Goal: Task Accomplishment & Management: Complete application form

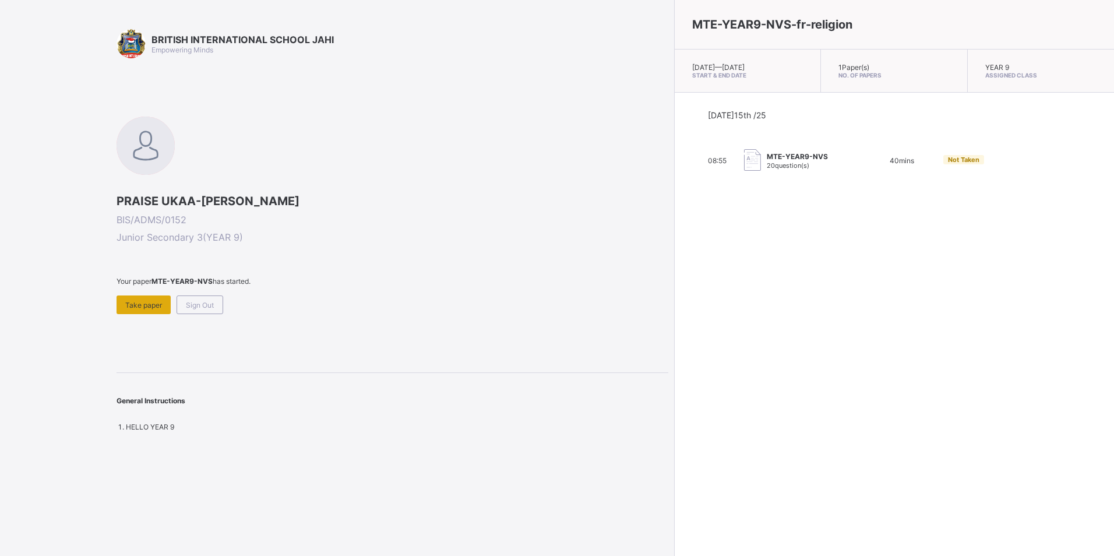
click at [139, 304] on span "Take paper" at bounding box center [143, 305] width 37 height 9
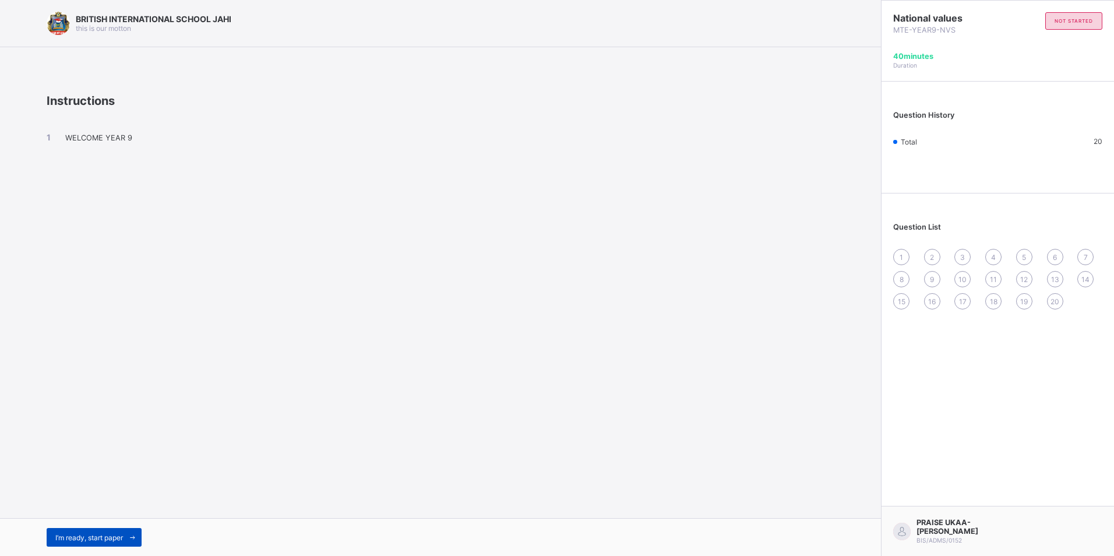
click at [76, 533] on span "I’m ready, start paper" at bounding box center [89, 537] width 68 height 9
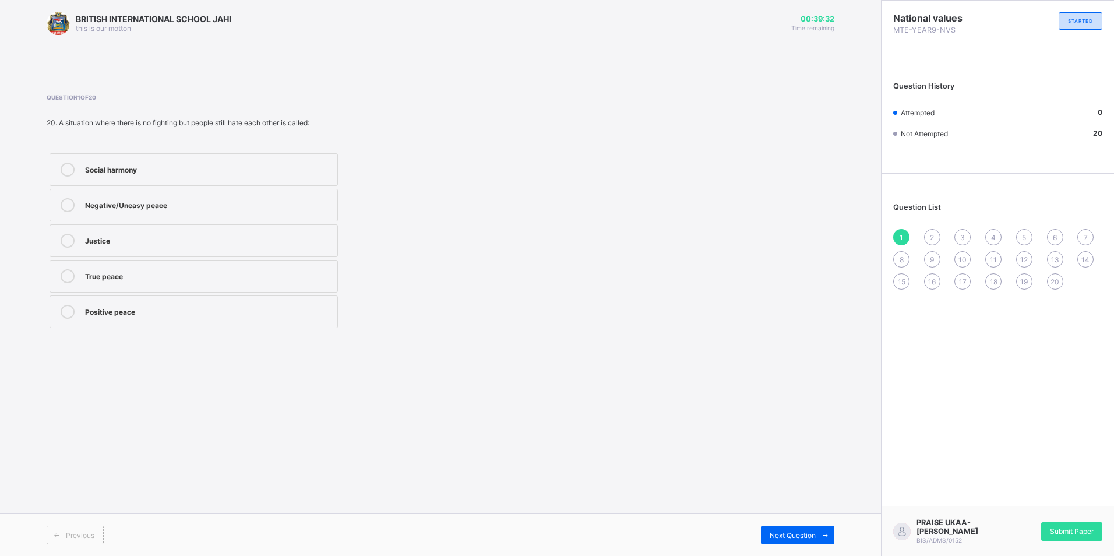
click at [281, 213] on label "Negative/Uneasy peace" at bounding box center [194, 205] width 288 height 33
click at [796, 527] on div "Next Question" at bounding box center [797, 535] width 73 height 19
drag, startPoint x: 248, startPoint y: 311, endPoint x: 247, endPoint y: 324, distance: 13.5
click at [248, 315] on div "Elect representatives" at bounding box center [208, 311] width 247 height 12
click at [776, 537] on span "Next Question" at bounding box center [793, 535] width 46 height 9
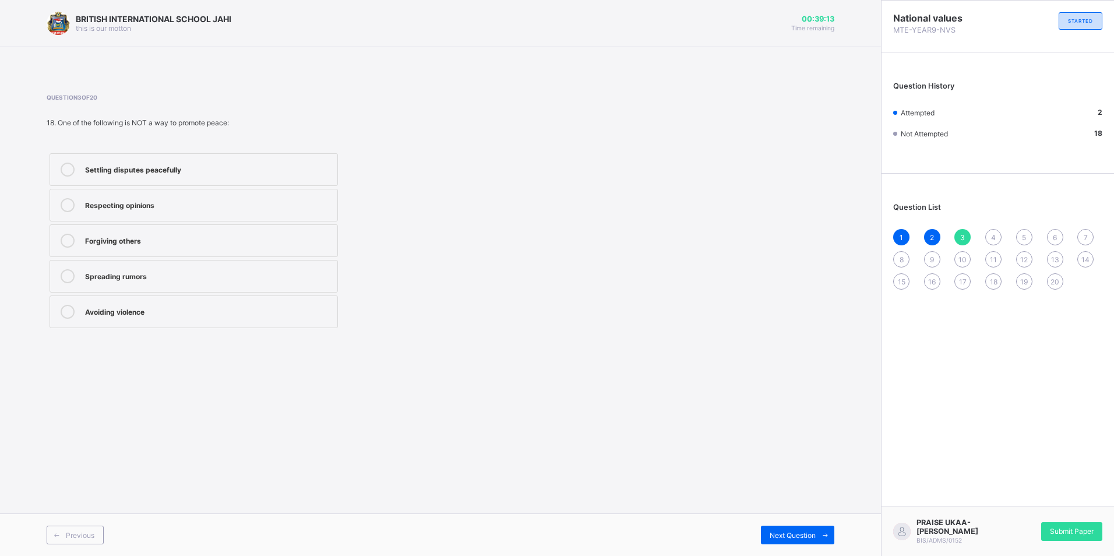
click at [254, 281] on div "Spreading rumors" at bounding box center [208, 276] width 247 height 14
click at [792, 536] on span "Next Question" at bounding box center [793, 535] width 46 height 9
click at [256, 249] on label "Macpherson Constitution" at bounding box center [194, 240] width 288 height 33
click at [766, 536] on div "Next Question" at bounding box center [797, 535] width 73 height 19
click at [291, 170] on div "1946" at bounding box center [208, 169] width 247 height 12
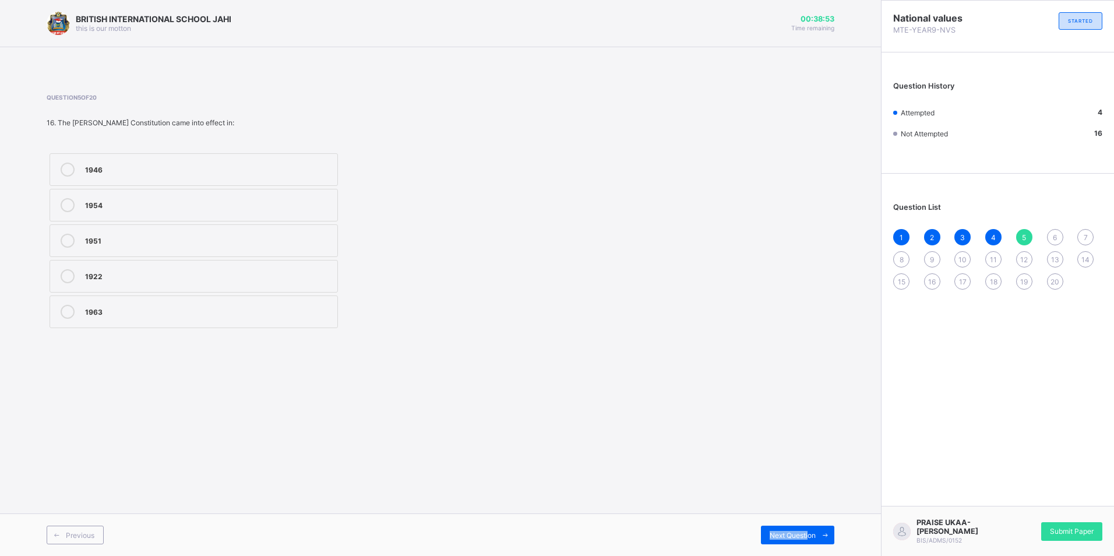
click at [811, 519] on div "Previous Next Question" at bounding box center [440, 534] width 881 height 43
click at [796, 531] on span "Next Question" at bounding box center [793, 535] width 46 height 9
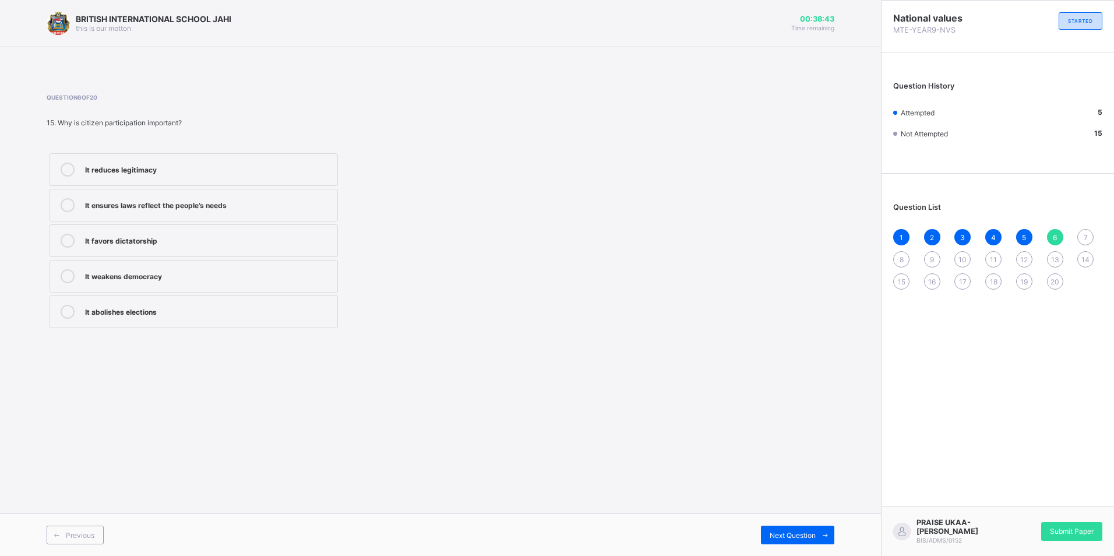
drag, startPoint x: 252, startPoint y: 200, endPoint x: 255, endPoint y: 212, distance: 12.2
click at [252, 202] on div "It ensures laws reflect the people’s needs" at bounding box center [208, 204] width 247 height 12
click at [792, 531] on span "Next Question" at bounding box center [793, 535] width 46 height 9
click at [226, 275] on div "Genuine harmony and fairness" at bounding box center [208, 275] width 247 height 12
click at [773, 529] on div "Next Question" at bounding box center [797, 535] width 73 height 19
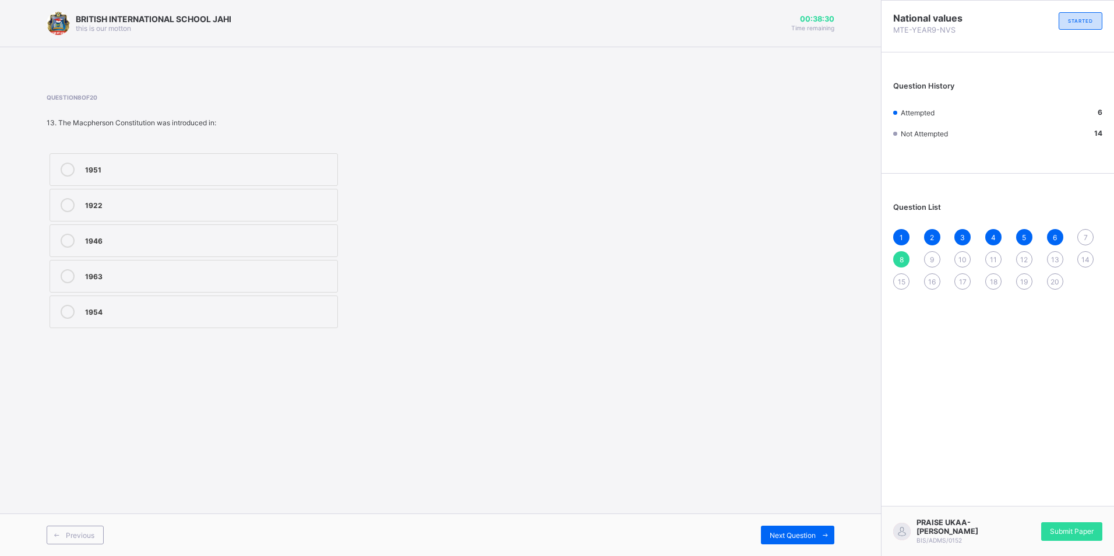
click at [220, 167] on div "1951" at bounding box center [208, 169] width 247 height 12
click at [819, 538] on span at bounding box center [825, 535] width 19 height 19
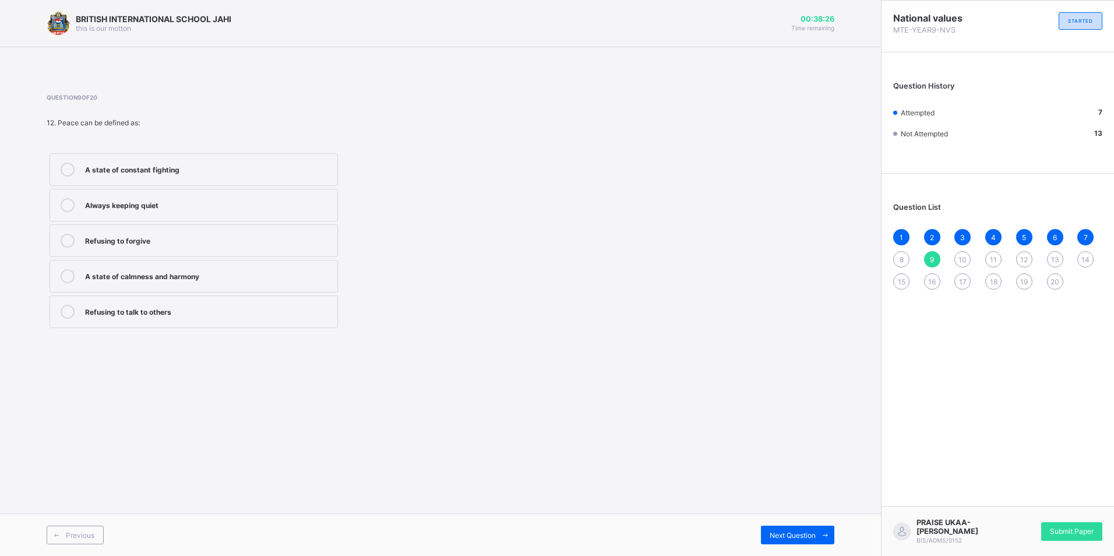
click at [277, 272] on div "A state of calmness and harmony" at bounding box center [208, 275] width 247 height 12
click at [800, 536] on span "Next Question" at bounding box center [793, 535] width 46 height 9
click at [313, 279] on div "[PERSON_NAME] Constitution" at bounding box center [208, 275] width 247 height 12
click at [768, 531] on div "Next Question" at bounding box center [797, 535] width 73 height 19
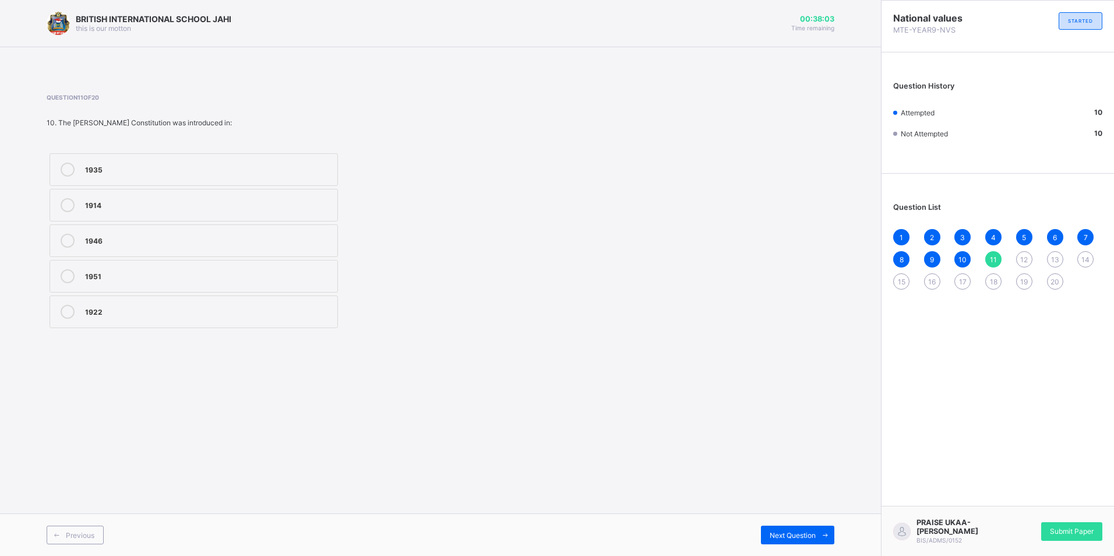
drag, startPoint x: 122, startPoint y: 313, endPoint x: 358, endPoint y: 512, distance: 308.5
click at [125, 315] on div "1922" at bounding box center [208, 311] width 247 height 12
click at [812, 541] on div "Next Question" at bounding box center [797, 535] width 73 height 19
click at [140, 314] on div "The supreme law of the land" at bounding box center [208, 311] width 247 height 12
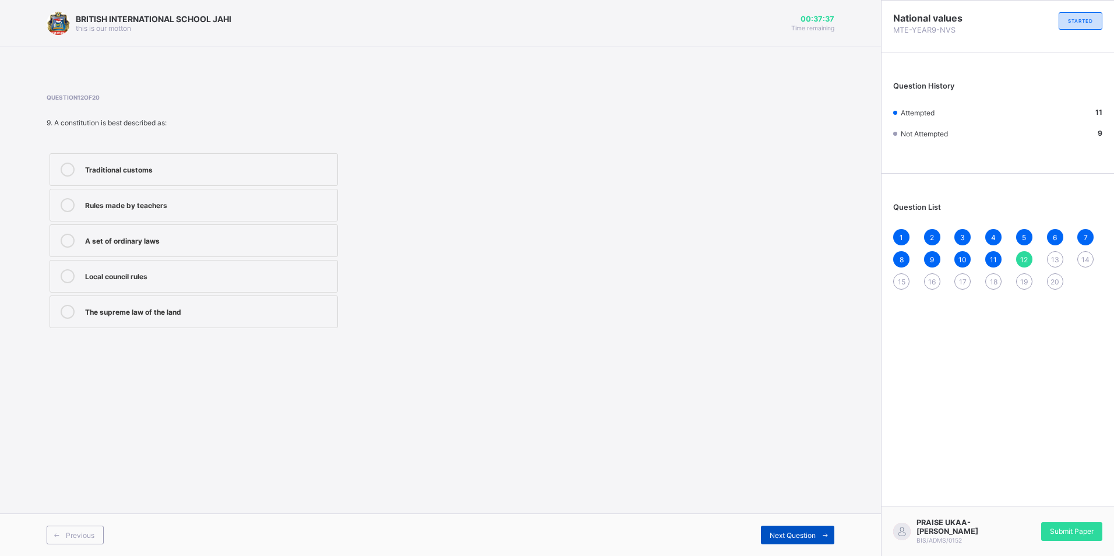
click at [823, 540] on span at bounding box center [825, 535] width 19 height 19
click at [783, 531] on span "Next Question" at bounding box center [793, 535] width 46 height 9
click at [263, 197] on label "Protects rights of citizens" at bounding box center [194, 205] width 288 height 33
click at [782, 527] on div "Next Question" at bounding box center [797, 535] width 73 height 19
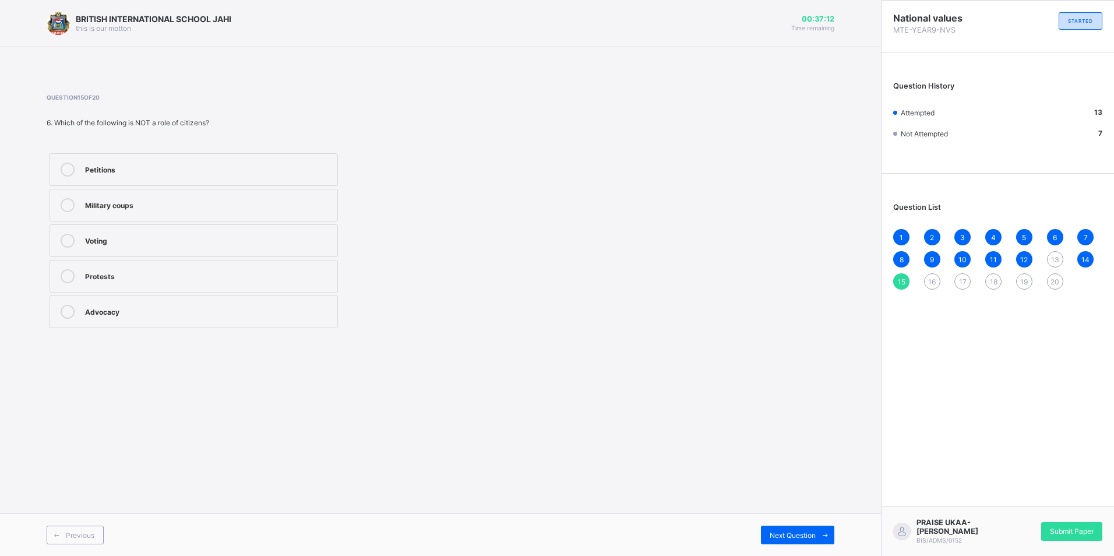
click at [160, 217] on label "Military coups" at bounding box center [194, 205] width 288 height 33
click at [820, 526] on span at bounding box center [825, 535] width 19 height 19
click at [808, 534] on span "Next Question" at bounding box center [793, 535] width 46 height 9
click at [215, 275] on div "Participating in debates" at bounding box center [208, 275] width 247 height 12
click at [783, 534] on span "Next Question" at bounding box center [793, 535] width 46 height 9
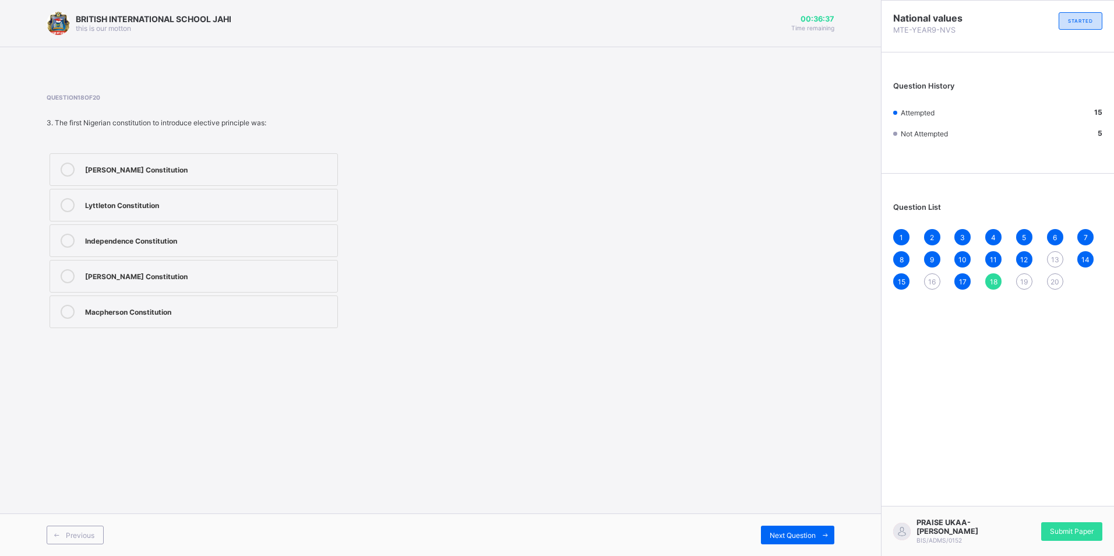
click at [105, 279] on div "[PERSON_NAME] Constitution" at bounding box center [208, 275] width 247 height 12
click at [823, 529] on span at bounding box center [825, 535] width 19 height 19
drag, startPoint x: 236, startPoint y: 234, endPoint x: 244, endPoint y: 234, distance: 8.2
click at [244, 234] on div "Abuse of power" at bounding box center [208, 240] width 247 height 12
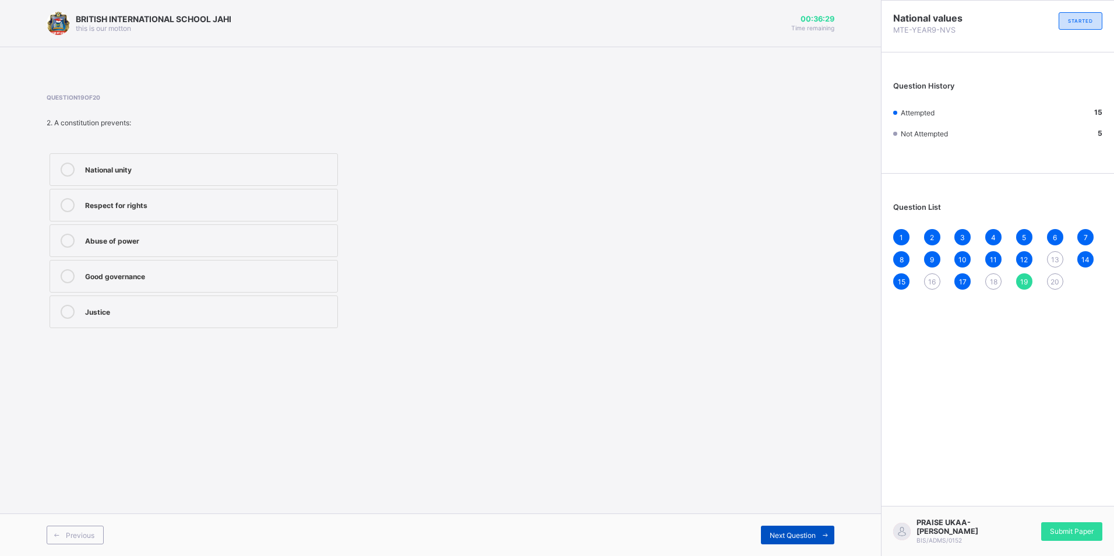
click at [768, 536] on div "Next Question" at bounding box center [797, 535] width 73 height 19
drag, startPoint x: 184, startPoint y: 310, endPoint x: 188, endPoint y: 315, distance: 6.3
click at [188, 314] on div "Promotes unity and cooperation" at bounding box center [208, 311] width 247 height 12
click at [156, 314] on div "Promotes unity and cooperation" at bounding box center [208, 311] width 247 height 12
click at [288, 318] on div "Promotes unity and cooperation" at bounding box center [208, 312] width 247 height 14
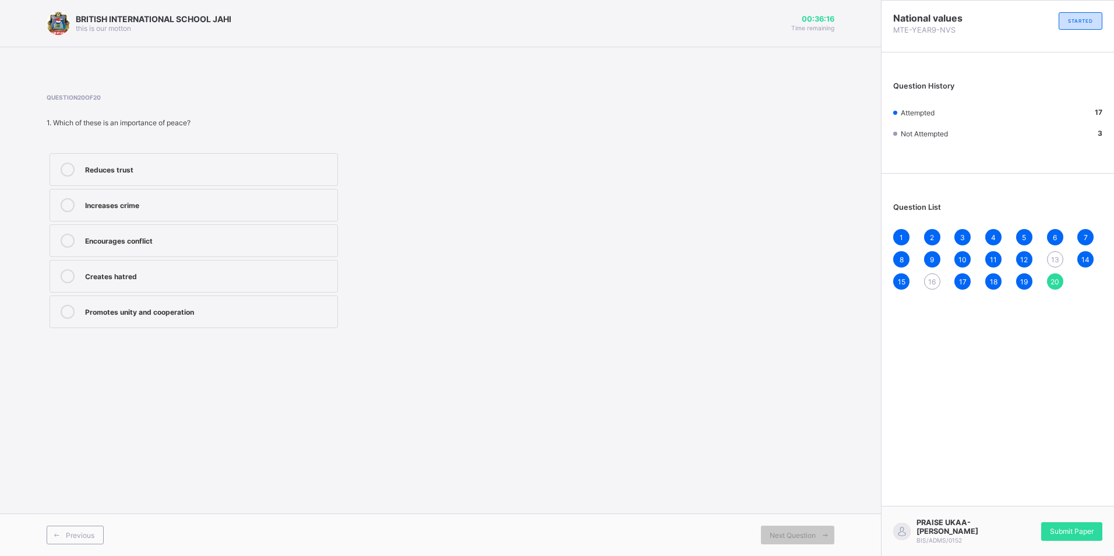
click at [1058, 262] on span "13" at bounding box center [1055, 259] width 8 height 9
click at [210, 310] on div "Macpherson Constitution" at bounding box center [208, 311] width 247 height 12
click at [930, 292] on div "Question List 1 2 3 4 5 6 7 8 9 10 11 12 13 14 15 16 17 18 19 20" at bounding box center [998, 240] width 233 height 122
click at [932, 279] on span "16" at bounding box center [932, 281] width 8 height 9
click at [266, 273] on div "None" at bounding box center [208, 275] width 247 height 12
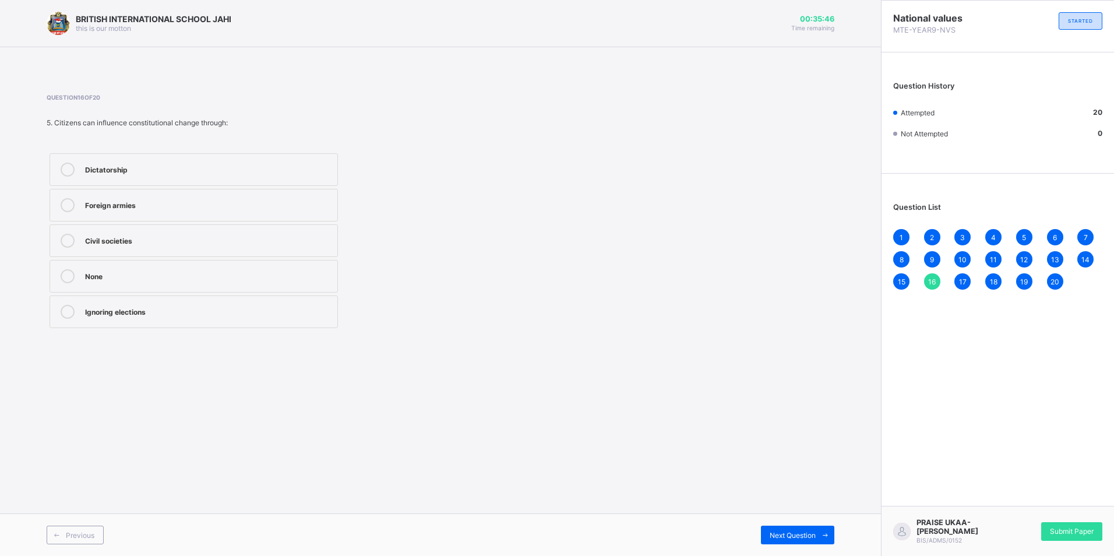
click at [1057, 253] on div "13" at bounding box center [1055, 259] width 16 height 16
click at [1050, 279] on div "20" at bounding box center [1055, 281] width 16 height 16
click at [903, 235] on div "1" at bounding box center [901, 237] width 16 height 16
click at [786, 533] on span "Next Question" at bounding box center [793, 535] width 46 height 9
click at [788, 532] on span "Next Question" at bounding box center [793, 535] width 46 height 9
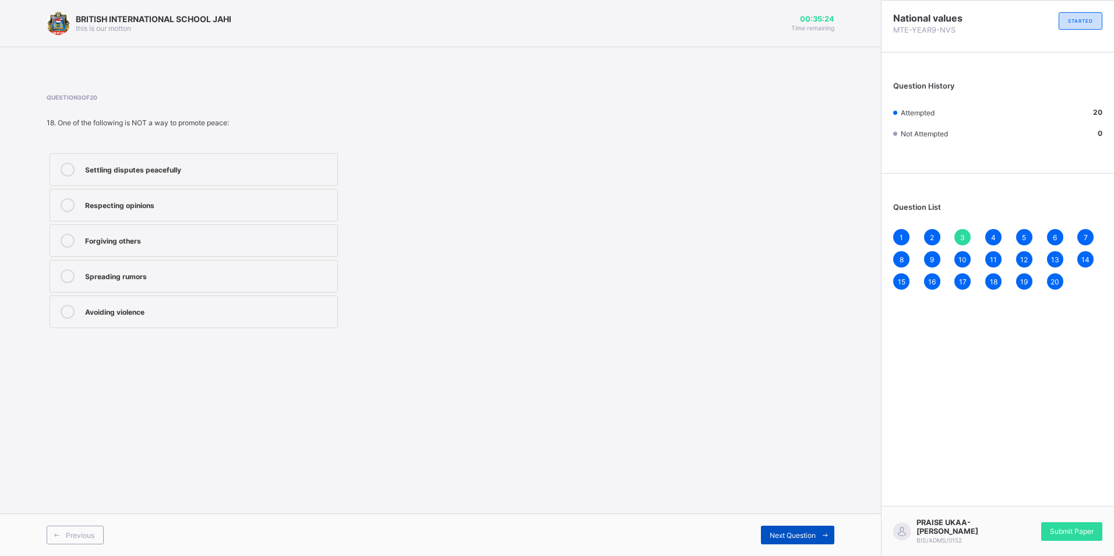
click at [788, 531] on span "Next Question" at bounding box center [793, 535] width 46 height 9
click at [788, 529] on div "Next Question" at bounding box center [797, 535] width 73 height 19
click at [805, 537] on span "Next Question" at bounding box center [793, 535] width 46 height 9
drag, startPoint x: 773, startPoint y: 531, endPoint x: 773, endPoint y: 524, distance: 7.0
click at [773, 526] on div "Next Question" at bounding box center [797, 535] width 73 height 19
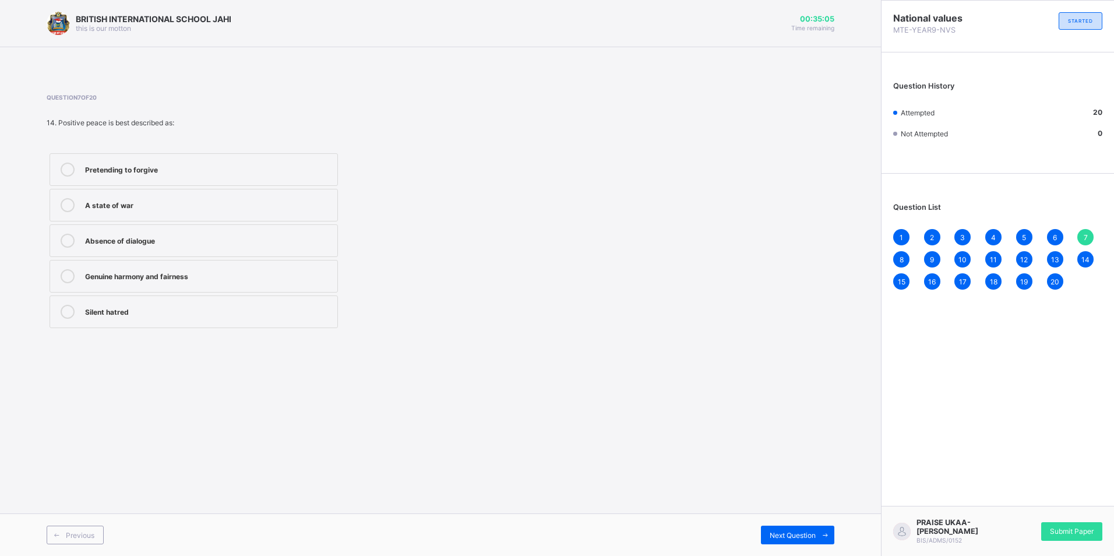
drag, startPoint x: 772, startPoint y: 531, endPoint x: 768, endPoint y: 525, distance: 7.3
click at [772, 531] on span "Next Question" at bounding box center [793, 535] width 46 height 9
click at [813, 531] on span "Next Question" at bounding box center [793, 535] width 46 height 9
drag, startPoint x: 813, startPoint y: 530, endPoint x: 800, endPoint y: 528, distance: 13.6
click at [800, 528] on div "Next Question" at bounding box center [797, 535] width 73 height 19
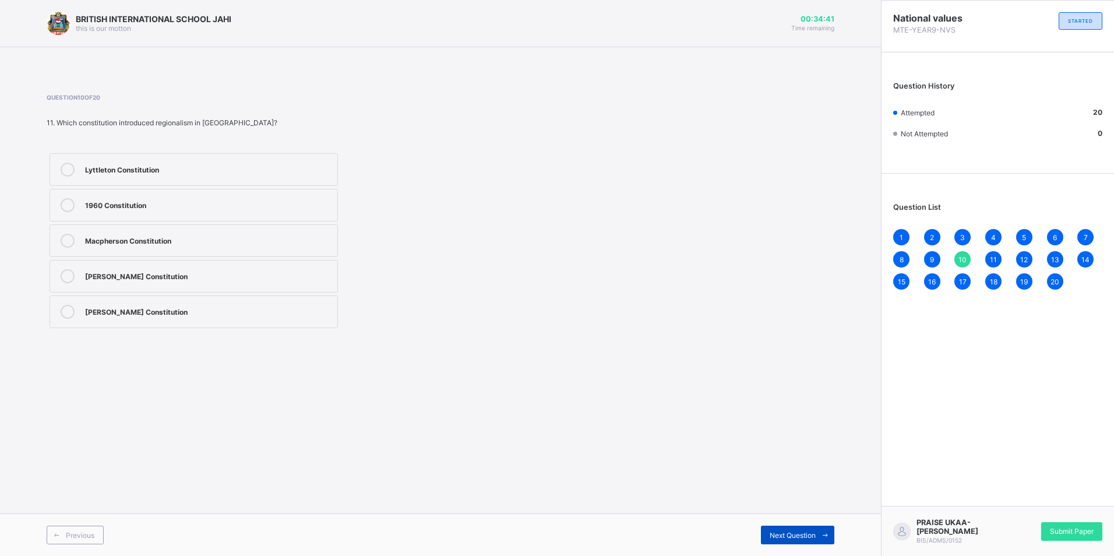
click at [800, 531] on span "Next Question" at bounding box center [793, 535] width 46 height 9
click at [93, 527] on div "Previous" at bounding box center [75, 535] width 57 height 19
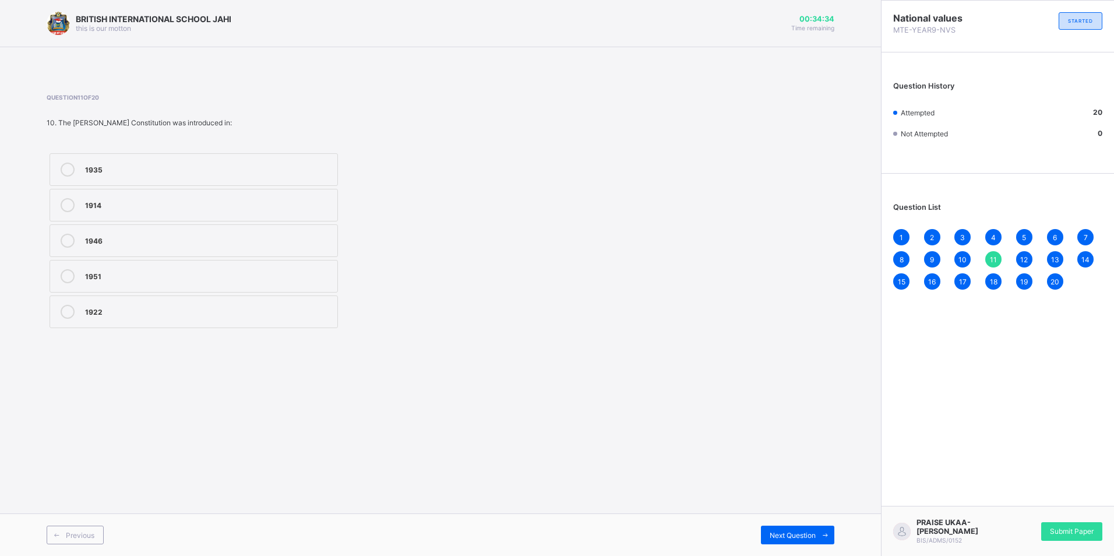
click at [811, 518] on div "Previous Next Question" at bounding box center [440, 534] width 881 height 43
click at [810, 536] on span "Next Question" at bounding box center [793, 535] width 46 height 9
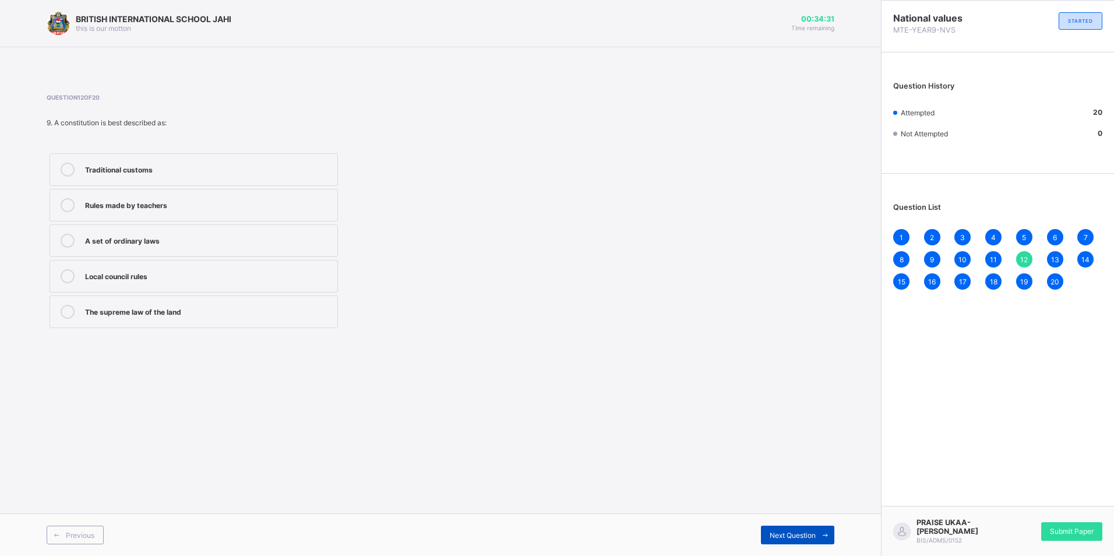
click at [810, 526] on div "Next Question" at bounding box center [797, 535] width 73 height 19
click at [809, 534] on span "Next Question" at bounding box center [793, 535] width 46 height 9
click at [63, 529] on span at bounding box center [56, 535] width 19 height 19
click at [792, 533] on span "Next Question" at bounding box center [793, 535] width 46 height 9
click at [793, 526] on div "Next Question" at bounding box center [797, 535] width 73 height 19
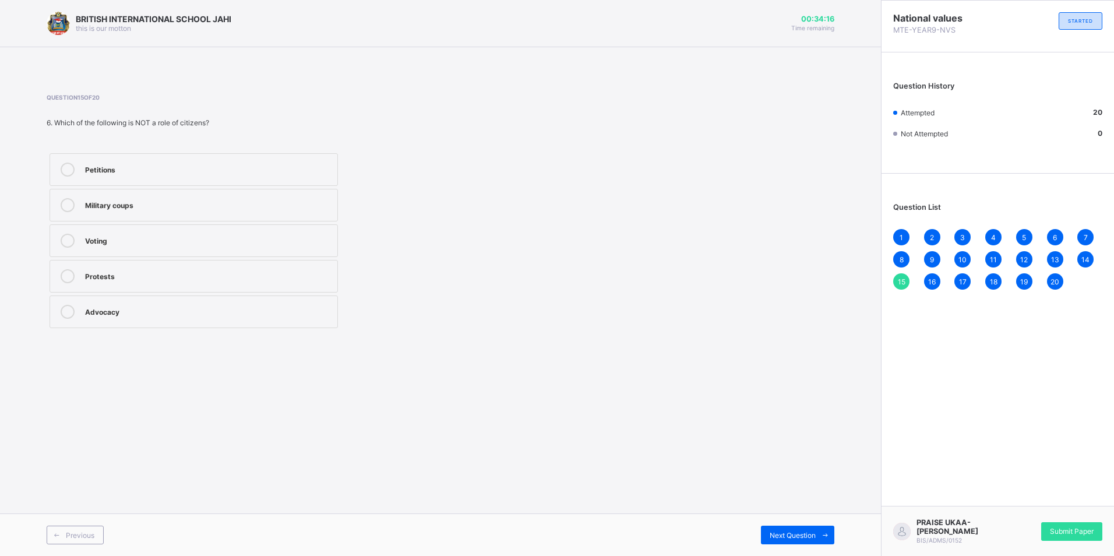
click at [797, 518] on div "Previous Next Question" at bounding box center [440, 534] width 881 height 43
click at [795, 531] on span "Next Question" at bounding box center [793, 535] width 46 height 9
click at [797, 526] on div "Next Question" at bounding box center [797, 535] width 73 height 19
click at [797, 528] on div "Next Question" at bounding box center [797, 535] width 73 height 19
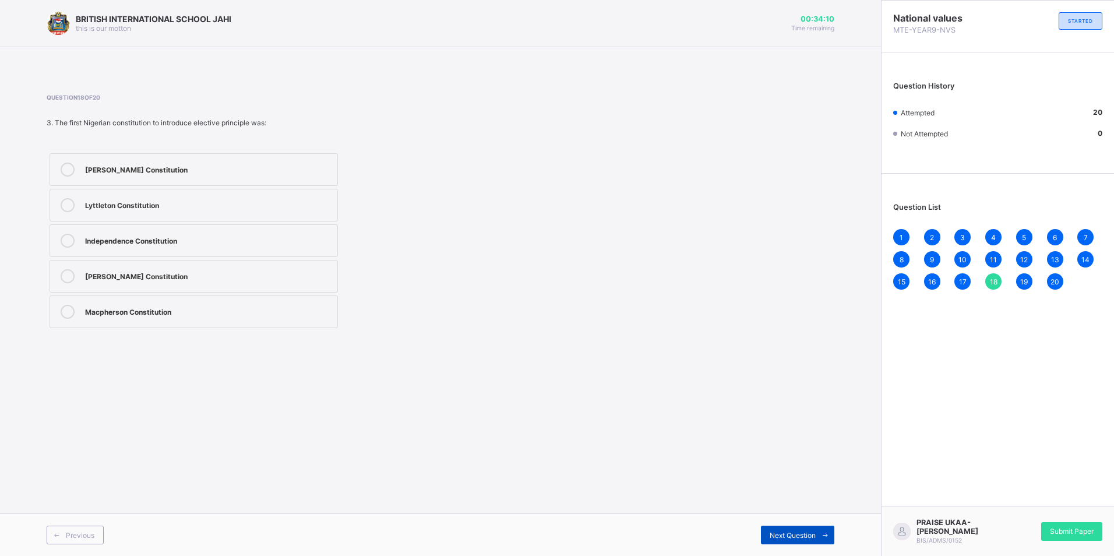
click at [797, 528] on div "Next Question" at bounding box center [797, 535] width 73 height 19
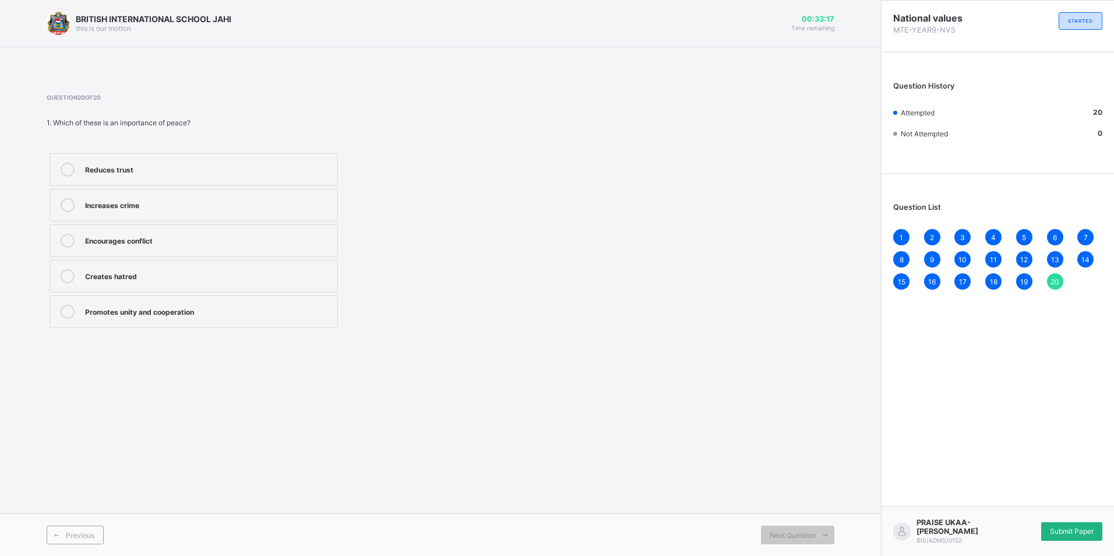
click at [1062, 535] on span "Submit Paper" at bounding box center [1072, 531] width 44 height 9
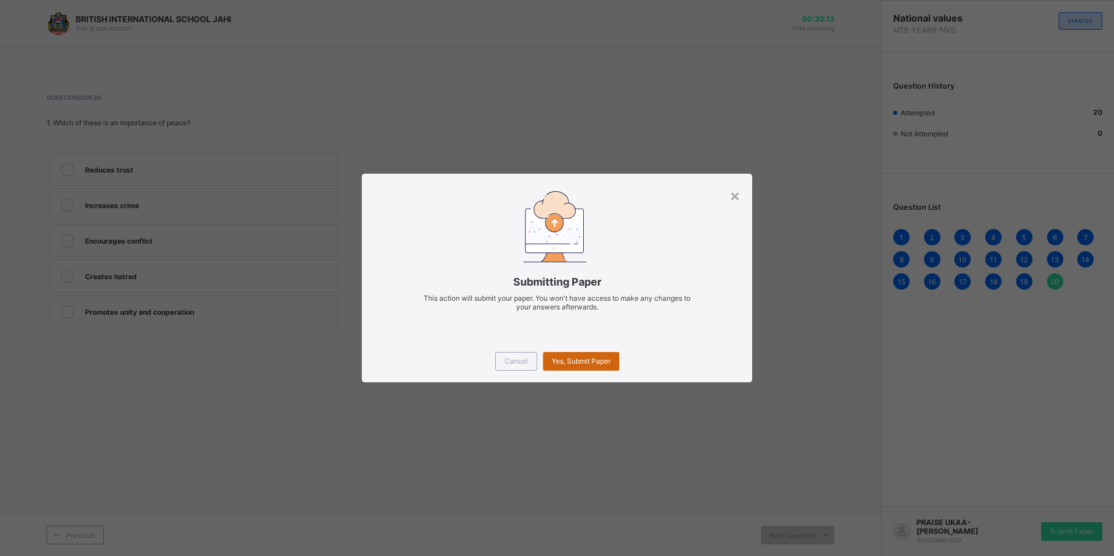
click at [583, 363] on span "Yes, Submit Paper" at bounding box center [581, 361] width 59 height 9
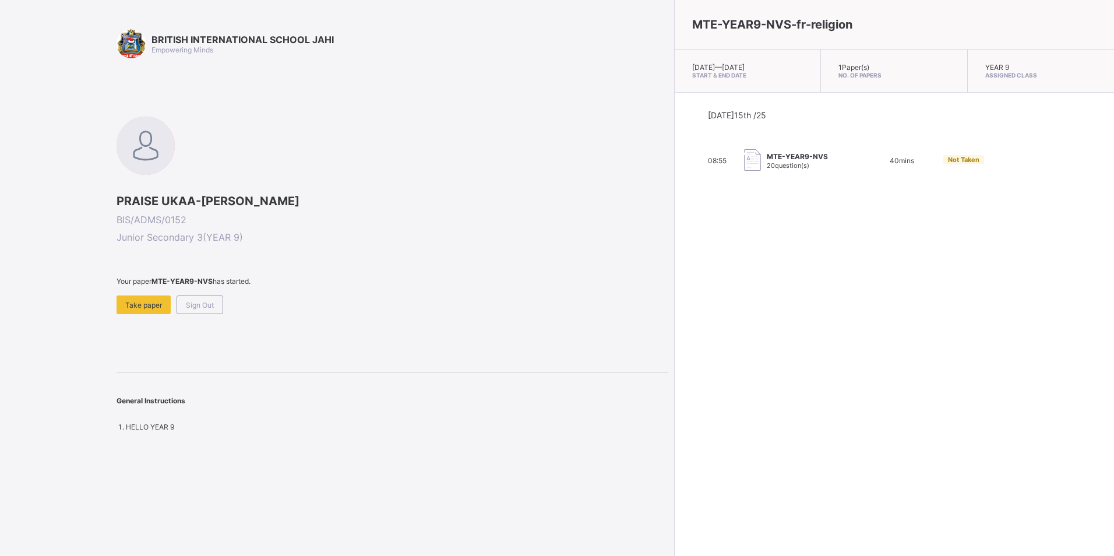
click at [767, 162] on span "20 question(s)" at bounding box center [788, 165] width 43 height 8
click at [141, 299] on div "Take paper" at bounding box center [144, 304] width 54 height 19
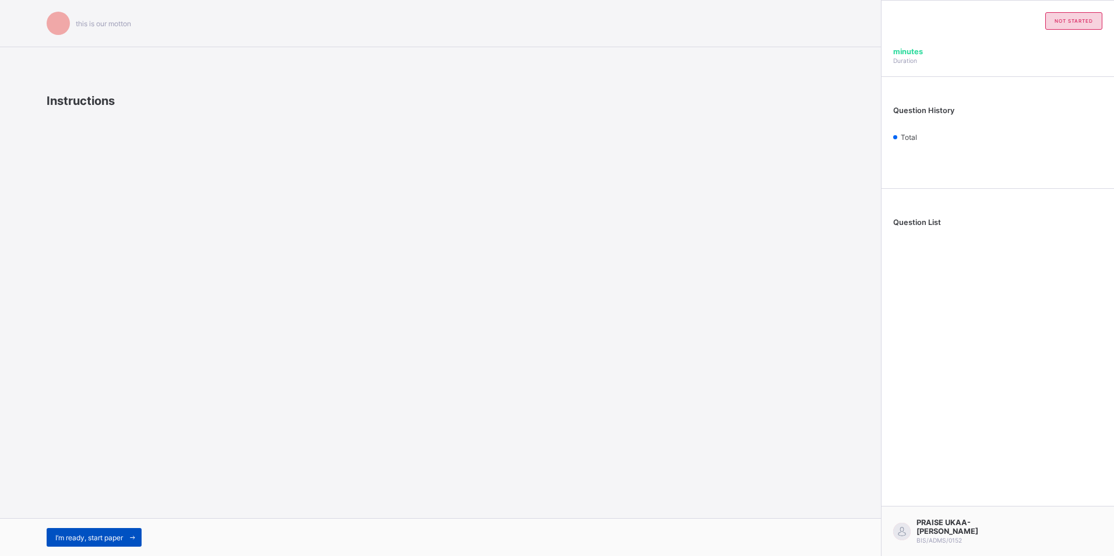
click at [83, 535] on span "I’m ready, start paper" at bounding box center [89, 537] width 68 height 9
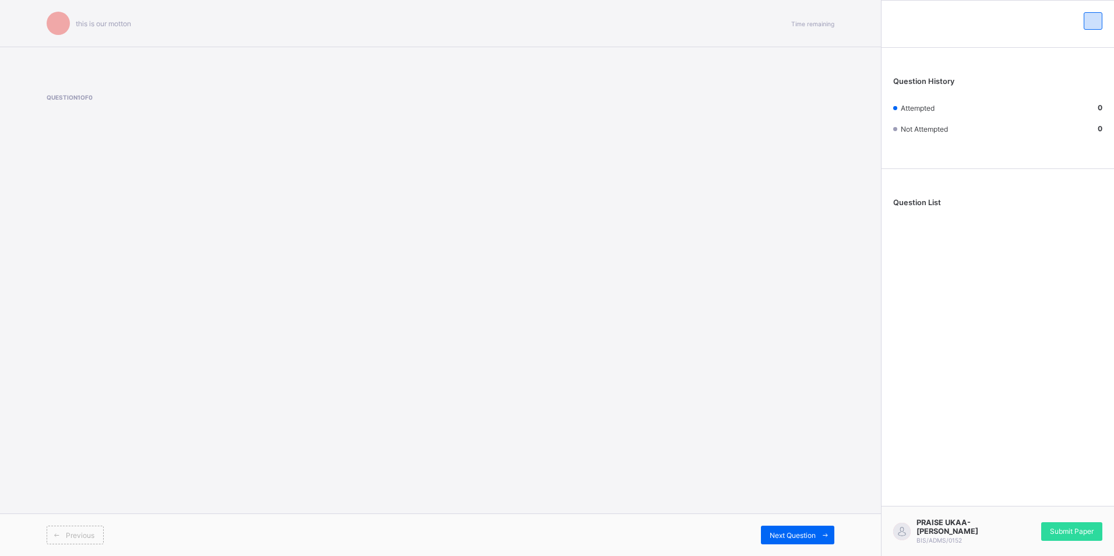
click at [847, 313] on div "this is our [PERSON_NAME] Time remaining Question 1 of 0 Previous Next Question" at bounding box center [440, 278] width 881 height 556
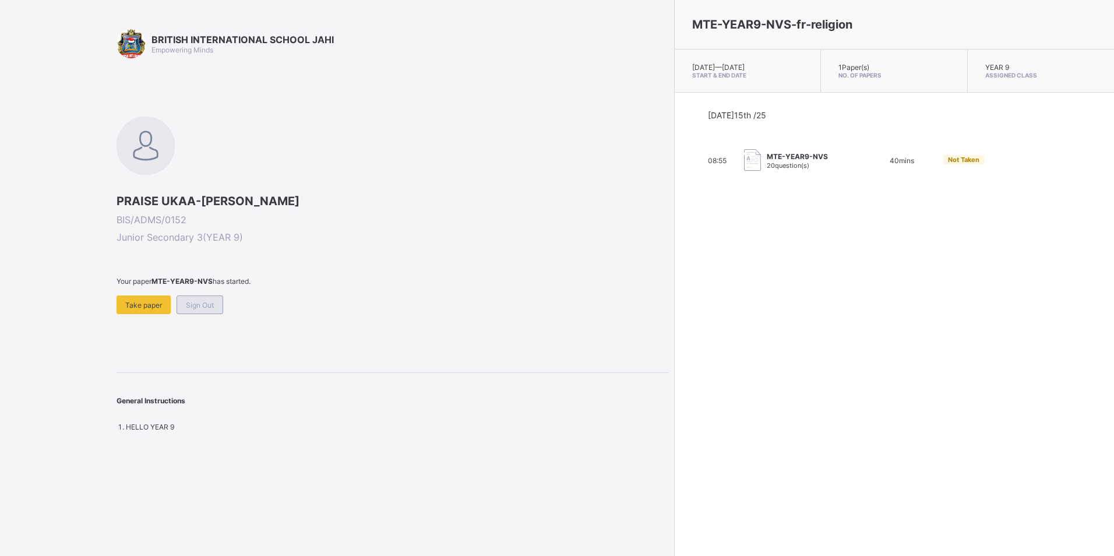
click at [207, 301] on span "Sign Out" at bounding box center [200, 305] width 28 height 9
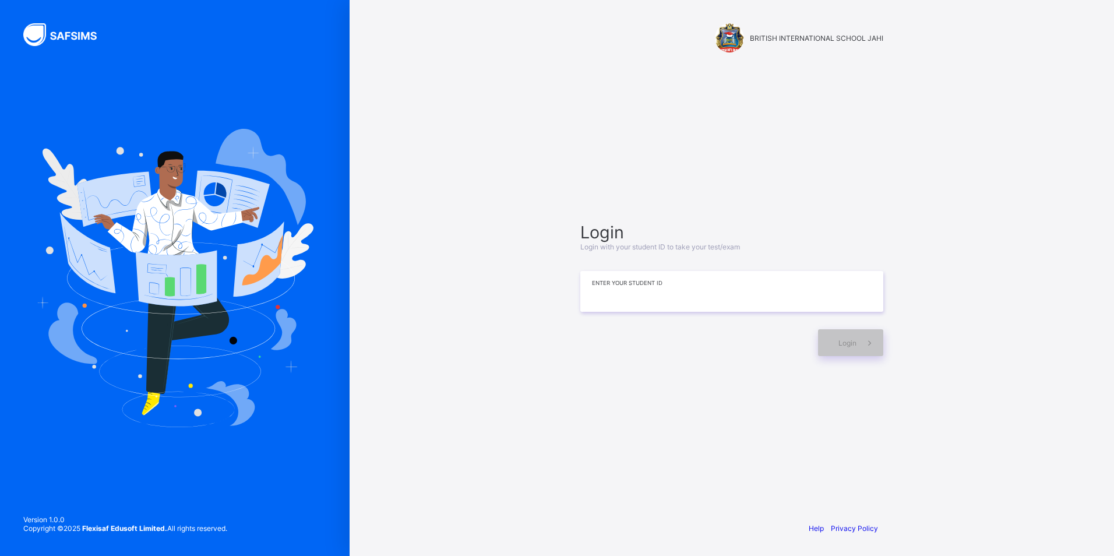
click at [628, 306] on input at bounding box center [731, 291] width 303 height 41
type input "**********"
click at [775, 395] on div "**********" at bounding box center [732, 289] width 326 height 400
click at [842, 342] on span "Login" at bounding box center [848, 343] width 18 height 9
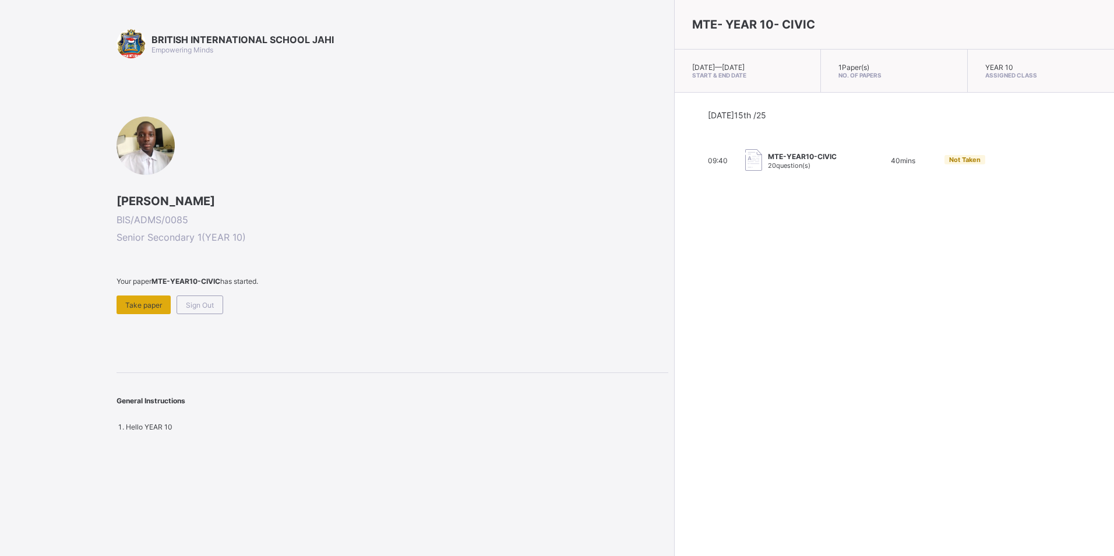
click at [136, 305] on span "Take paper" at bounding box center [143, 305] width 37 height 9
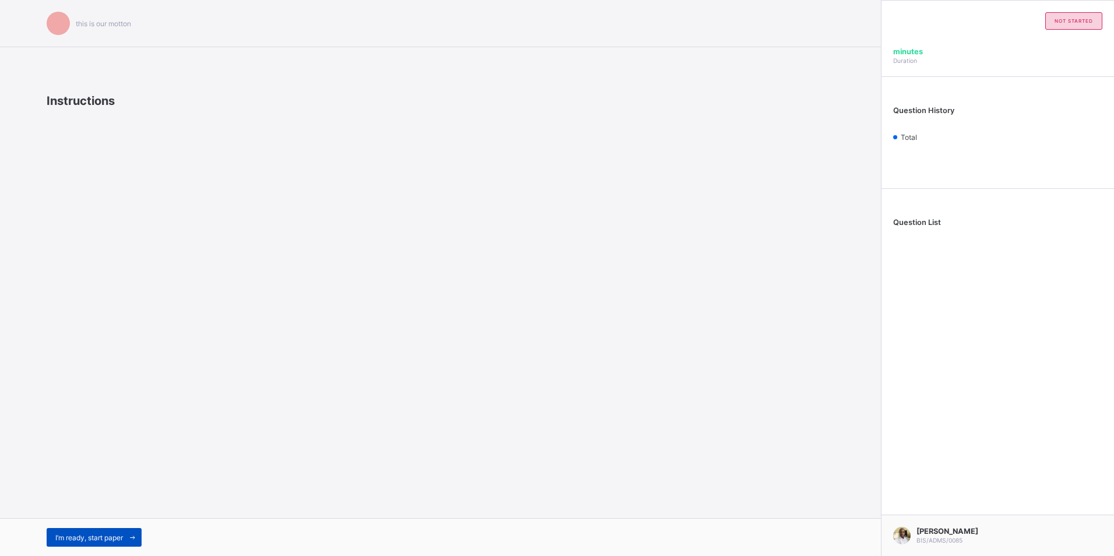
click at [68, 529] on div "I’m ready, start paper" at bounding box center [94, 537] width 95 height 19
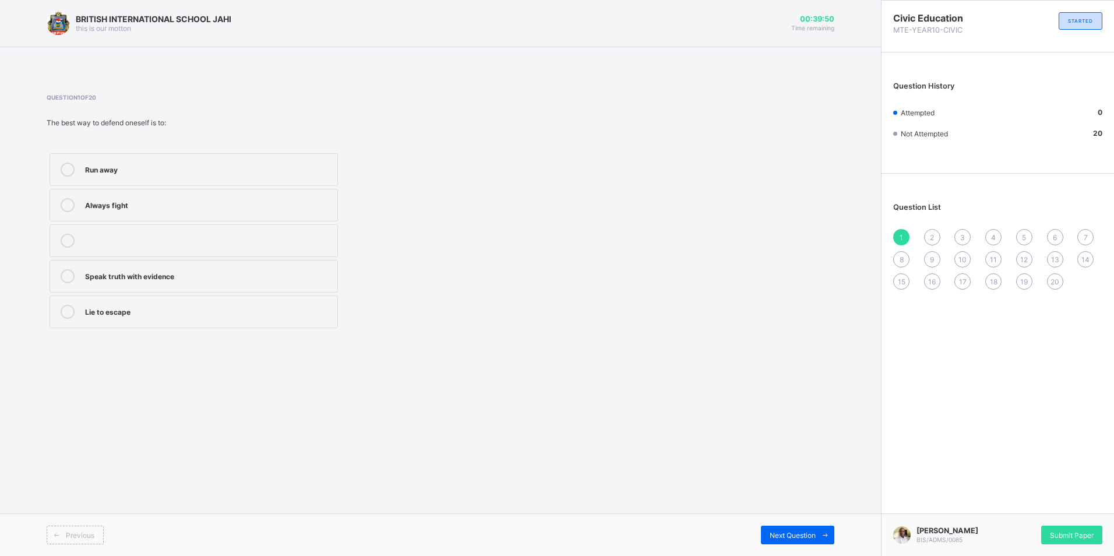
click at [314, 281] on div "Speak truth with evidence" at bounding box center [208, 276] width 247 height 14
click at [768, 538] on div "Next Question" at bounding box center [797, 535] width 73 height 19
click at [280, 178] on label "Staying calm" at bounding box center [194, 169] width 288 height 33
click at [823, 533] on icon at bounding box center [825, 535] width 9 height 8
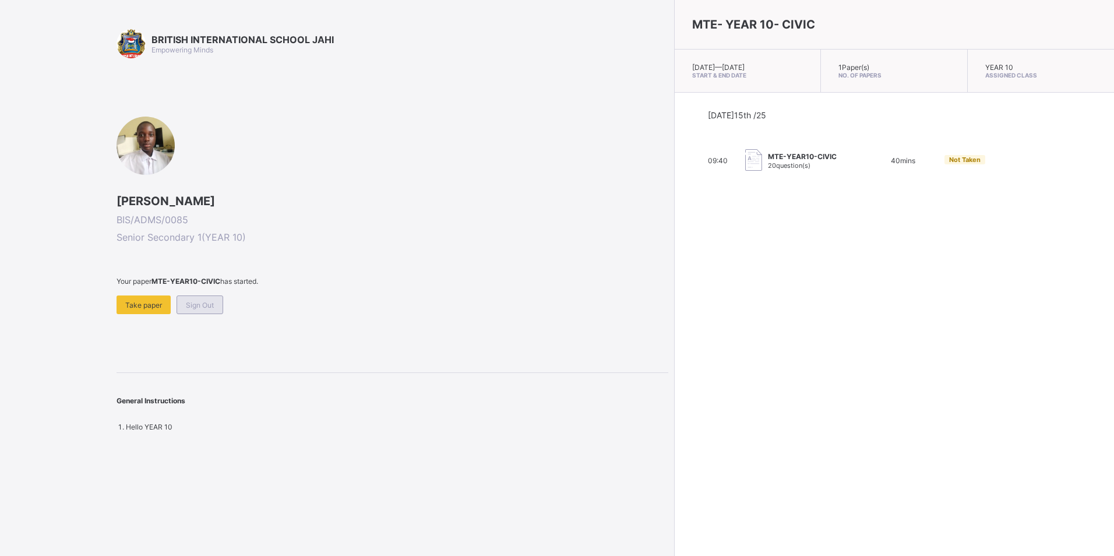
click at [196, 304] on span "Sign Out" at bounding box center [200, 305] width 28 height 9
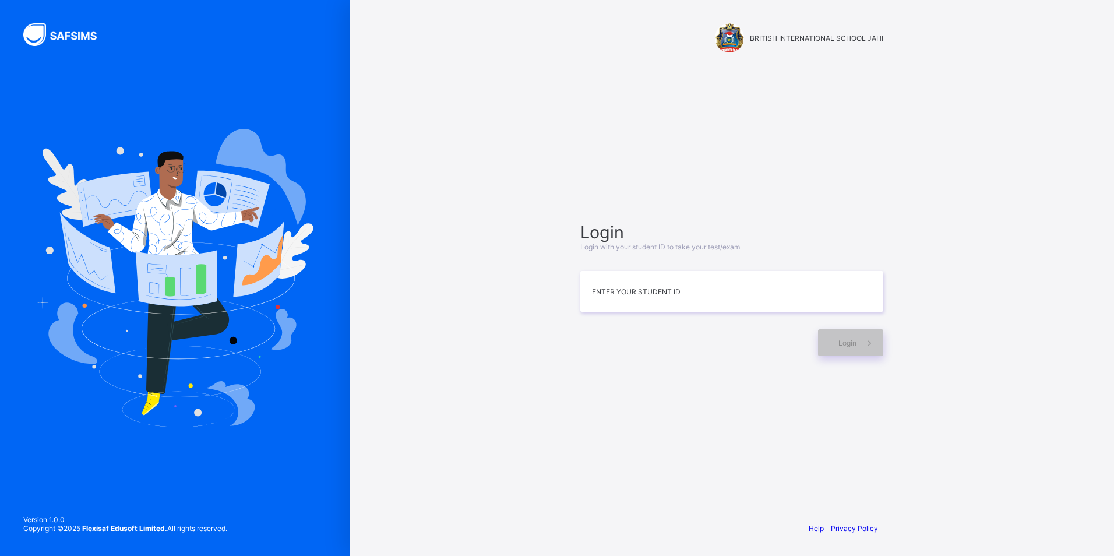
drag, startPoint x: 890, startPoint y: 36, endPoint x: 518, endPoint y: 88, distance: 376.1
click at [511, 93] on div "BRITISH INTERNATIONAL SCHOOL JAHI Login Login with your student ID to take your…" at bounding box center [732, 278] width 765 height 556
drag, startPoint x: 734, startPoint y: 290, endPoint x: 716, endPoint y: 300, distance: 21.1
click at [724, 294] on input at bounding box center [731, 291] width 303 height 41
type input "**********"
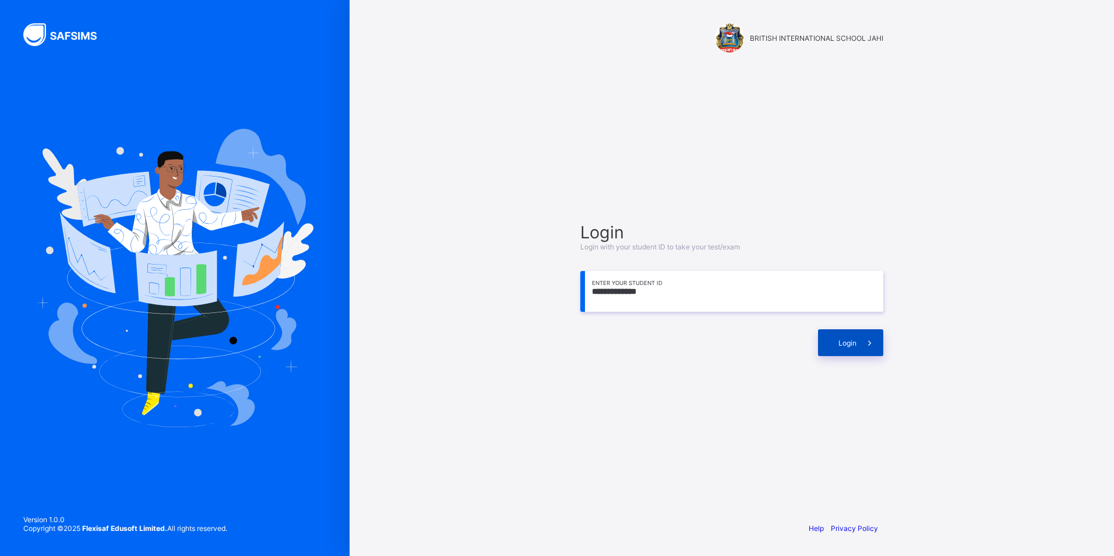
click at [860, 337] on span at bounding box center [870, 342] width 27 height 27
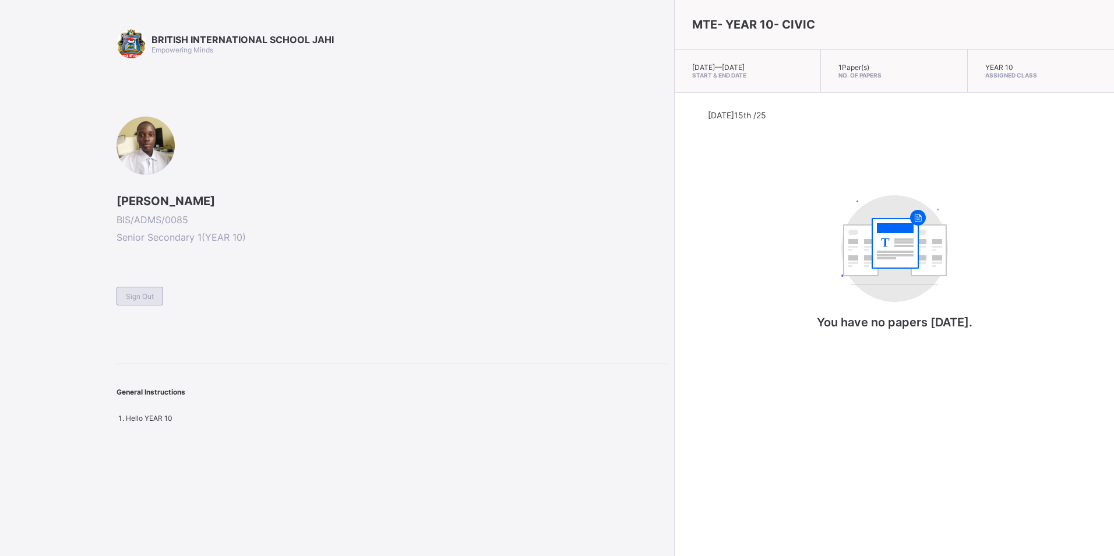
click at [152, 296] on span "Sign Out" at bounding box center [140, 296] width 28 height 9
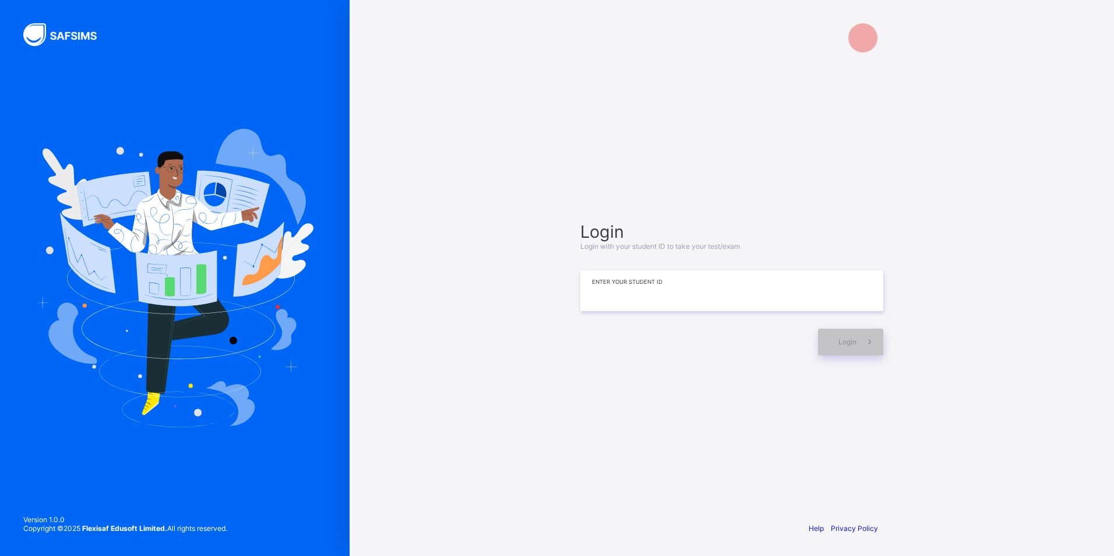
drag, startPoint x: 645, startPoint y: 313, endPoint x: 645, endPoint y: 305, distance: 8.2
click at [645, 310] on div "Login Login with your student ID to take your test/exam Enter your Student ID L…" at bounding box center [731, 288] width 303 height 134
click at [646, 301] on input at bounding box center [731, 291] width 303 height 41
type input "**********"
click at [836, 357] on div "**********" at bounding box center [732, 289] width 326 height 400
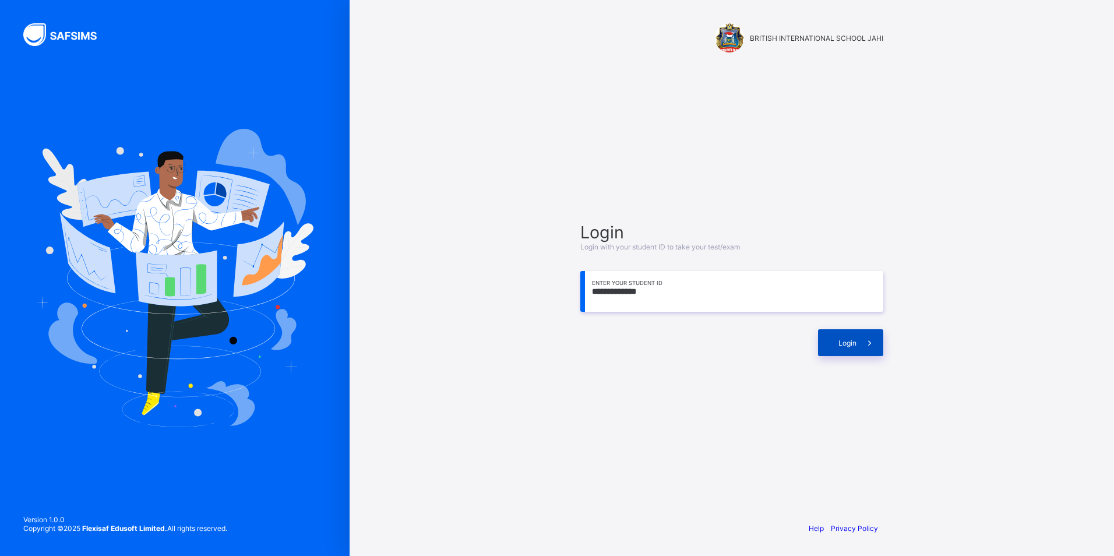
click at [836, 351] on div "Login" at bounding box center [850, 342] width 65 height 27
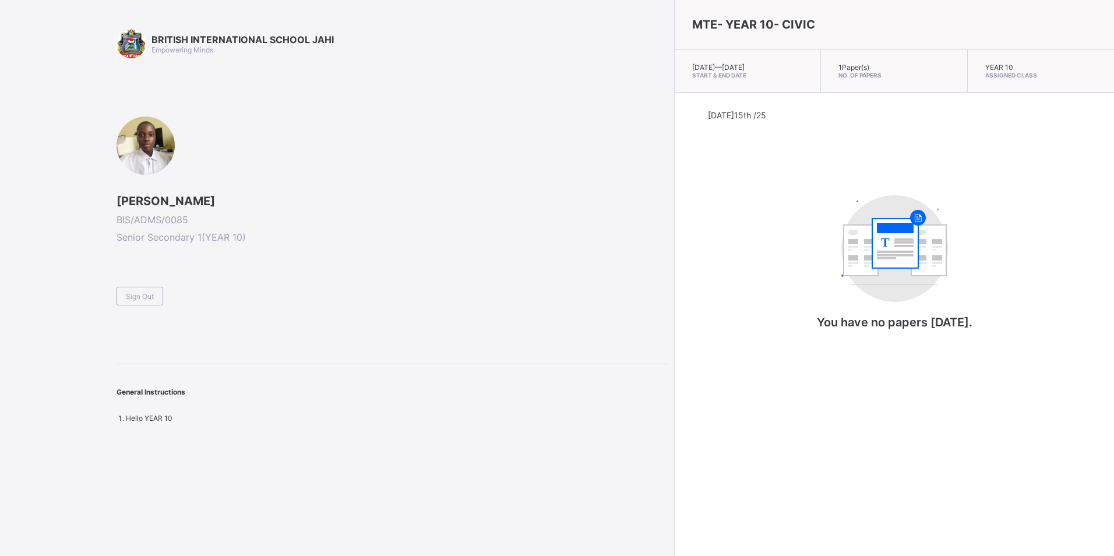
drag, startPoint x: 1114, startPoint y: 157, endPoint x: 369, endPoint y: 252, distance: 750.3
click at [369, 252] on div "[PERSON_NAME] BIS/ADMS/0085 Senior Secondary 1 ( YEAR 10 ) Sign Out" at bounding box center [393, 211] width 552 height 189
click at [917, 230] on div "T You have no papers [DATE]." at bounding box center [894, 268] width 233 height 169
click at [160, 300] on div "Sign Out" at bounding box center [140, 296] width 47 height 19
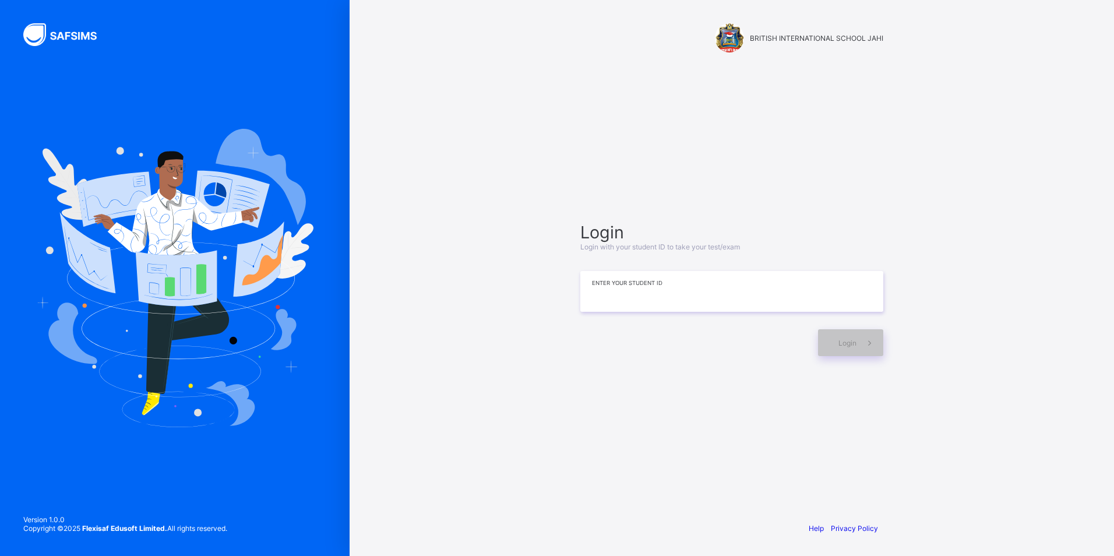
click at [680, 286] on input at bounding box center [731, 291] width 303 height 41
type input "**********"
click at [837, 333] on div "Login" at bounding box center [850, 342] width 65 height 27
drag, startPoint x: 985, startPoint y: 101, endPoint x: 1013, endPoint y: 154, distance: 59.7
click at [1013, 154] on div "**********" at bounding box center [732, 278] width 765 height 556
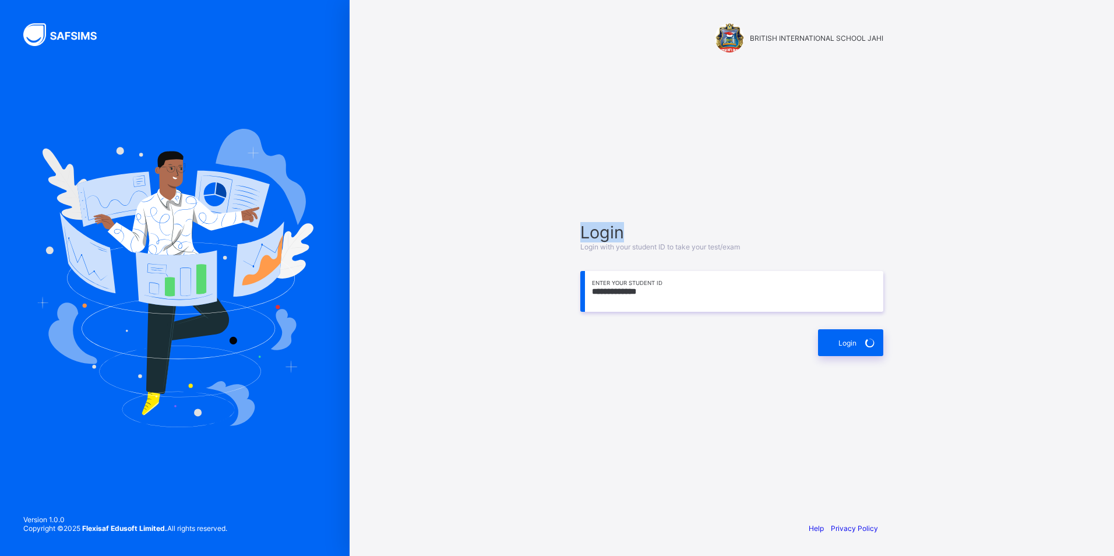
drag, startPoint x: 1013, startPoint y: 154, endPoint x: 1012, endPoint y: 147, distance: 6.5
click at [1012, 147] on div "**********" at bounding box center [732, 278] width 765 height 556
click at [708, 302] on input "**********" at bounding box center [731, 291] width 303 height 41
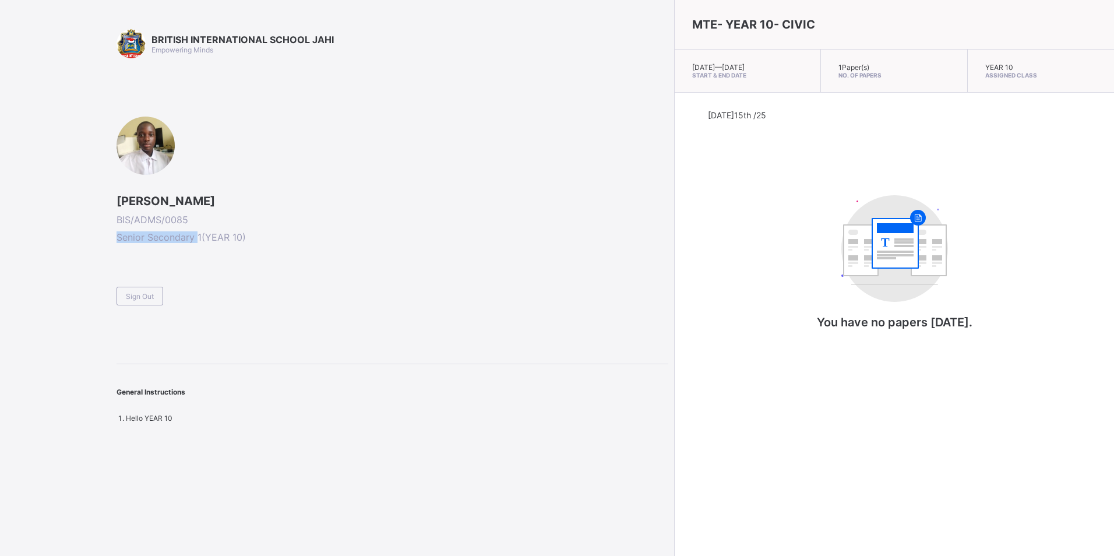
drag, startPoint x: 96, startPoint y: 232, endPoint x: 204, endPoint y: 238, distance: 108.6
click at [204, 238] on div "BRITISH INTERNATIONAL SCHOOL JAHI Empowering Minds [PERSON_NAME] BIS/ADMS/0085 …" at bounding box center [334, 278] width 668 height 556
click at [309, 249] on div "[PERSON_NAME] BIS/ADMS/0085 Senior Secondary 1 ( YEAR 10 ) Sign Out" at bounding box center [393, 211] width 552 height 189
click at [156, 290] on div "Sign Out" at bounding box center [393, 291] width 552 height 29
click at [155, 293] on div "Sign Out" at bounding box center [140, 296] width 47 height 19
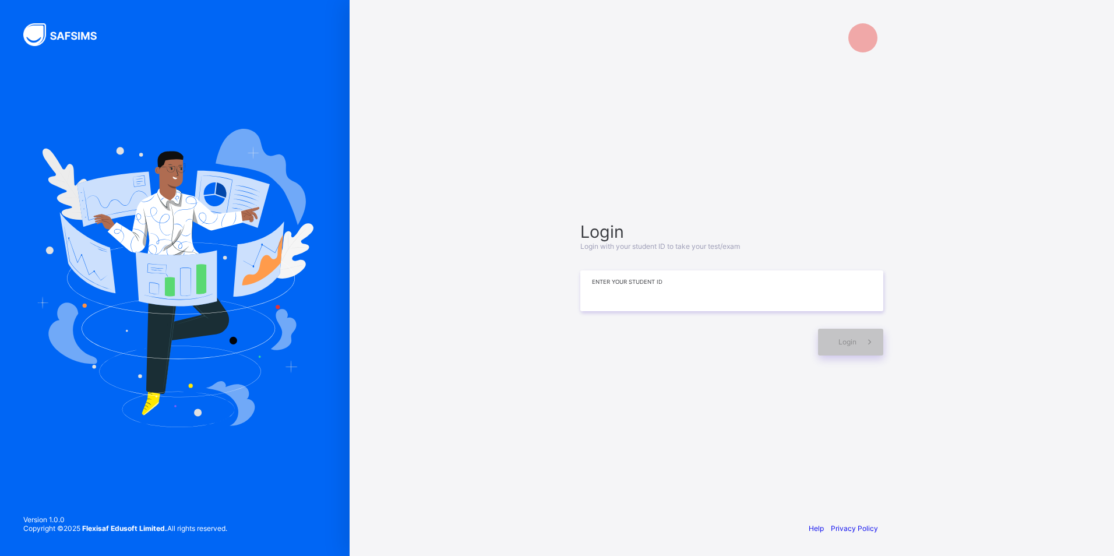
click at [621, 292] on input at bounding box center [731, 290] width 303 height 41
type input "*"
click at [621, 311] on input "**" at bounding box center [731, 291] width 303 height 41
type input "*"
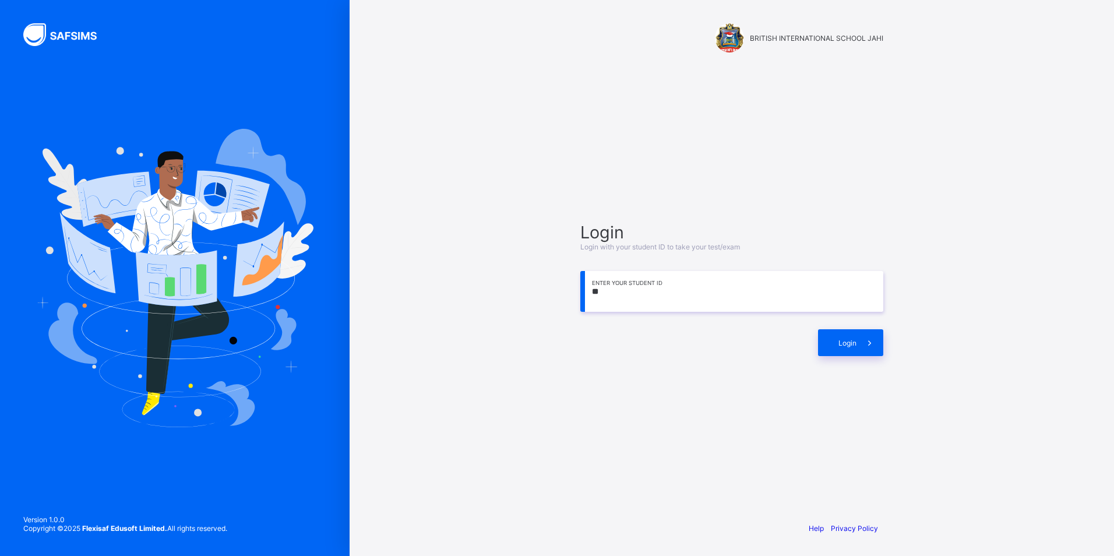
type input "*"
type input "**********"
click at [849, 337] on div "Login" at bounding box center [850, 342] width 65 height 27
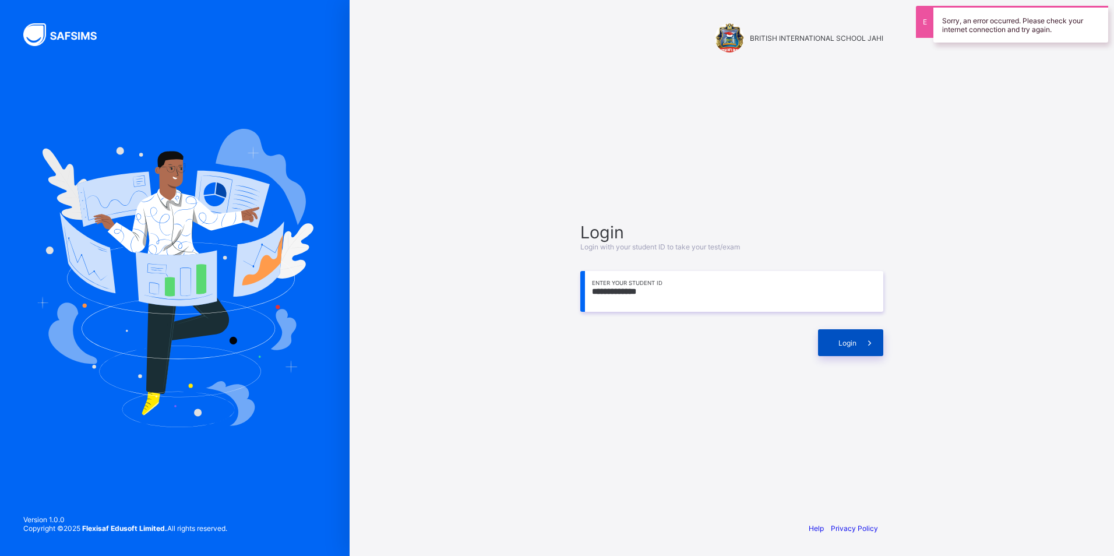
click at [839, 334] on div "Login" at bounding box center [850, 342] width 65 height 27
click at [874, 342] on icon at bounding box center [870, 342] width 12 height 11
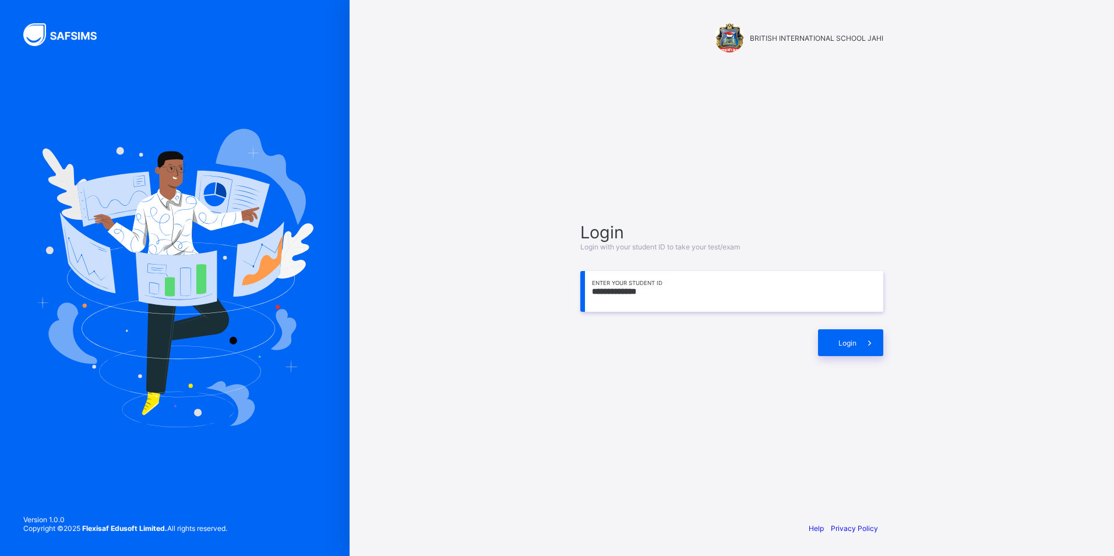
click at [731, 291] on input "**********" at bounding box center [731, 291] width 303 height 41
drag, startPoint x: 733, startPoint y: 291, endPoint x: 582, endPoint y: 305, distance: 151.6
click at [582, 305] on input "**********" at bounding box center [731, 291] width 303 height 41
type input "**********"
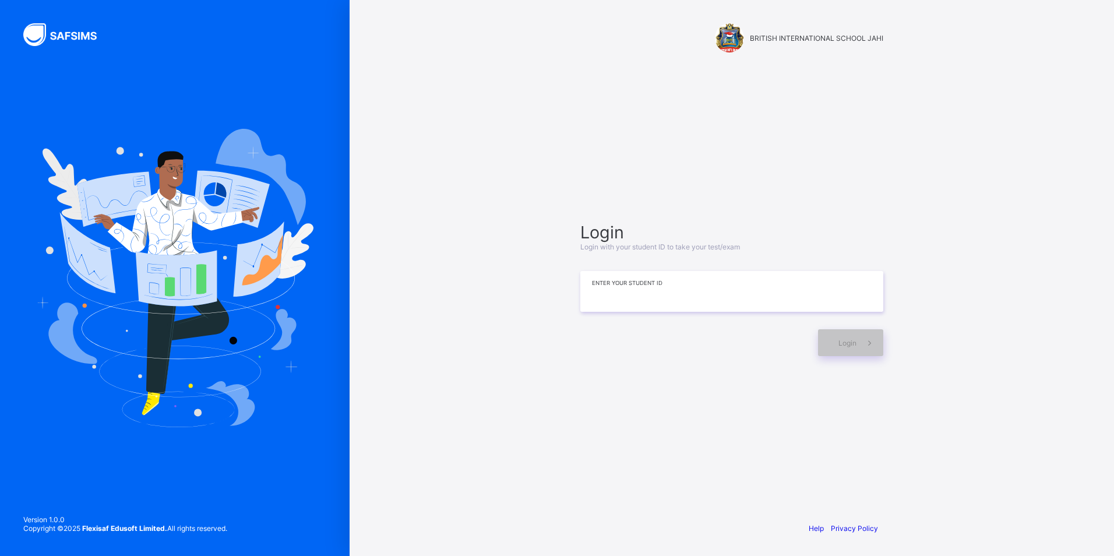
type input "***"
type input "**"
type input "*"
click at [975, 251] on div "**********" at bounding box center [732, 278] width 765 height 556
drag, startPoint x: 723, startPoint y: 283, endPoint x: 727, endPoint y: 288, distance: 6.6
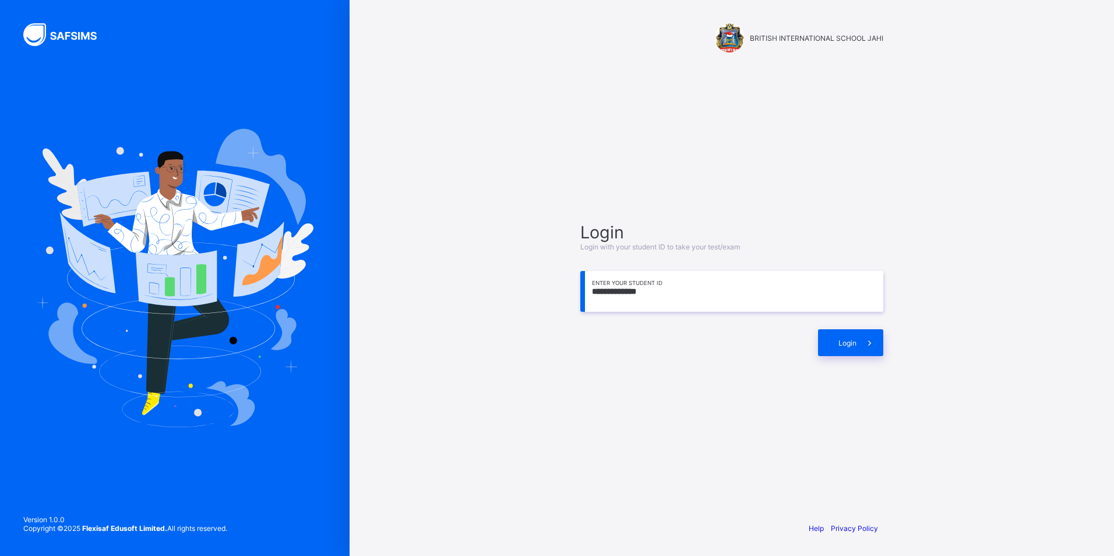
click at [727, 288] on input "**********" at bounding box center [731, 291] width 303 height 41
click at [849, 347] on span "Login" at bounding box center [848, 343] width 18 height 9
click at [766, 301] on input "**********" at bounding box center [731, 291] width 303 height 41
click at [819, 210] on div "**********" at bounding box center [732, 289] width 326 height 400
click at [726, 274] on input "**********" at bounding box center [731, 291] width 303 height 41
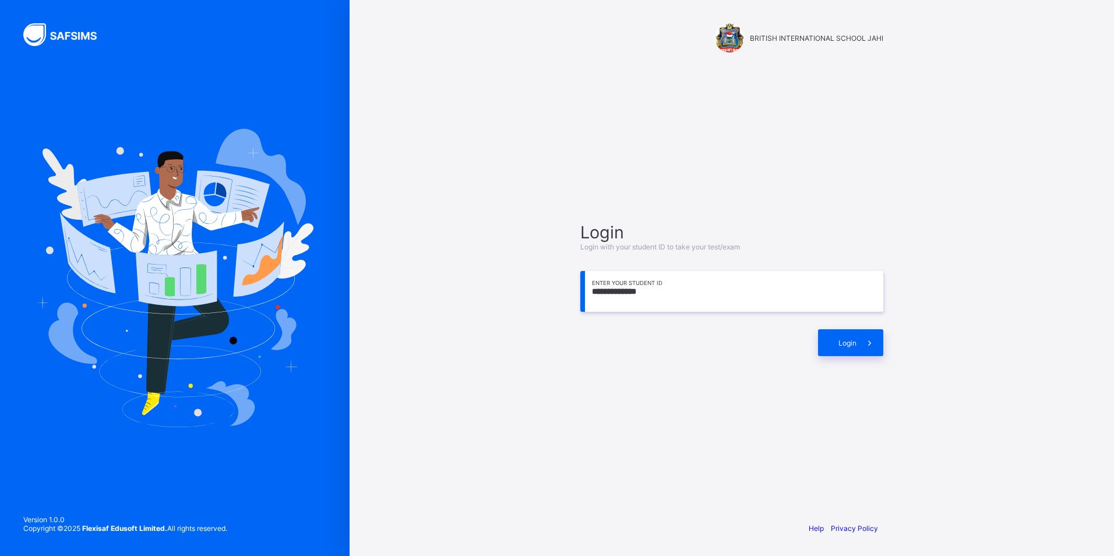
click at [841, 214] on div "**********" at bounding box center [732, 289] width 326 height 400
click at [741, 288] on input "**********" at bounding box center [731, 291] width 303 height 41
type input "*"
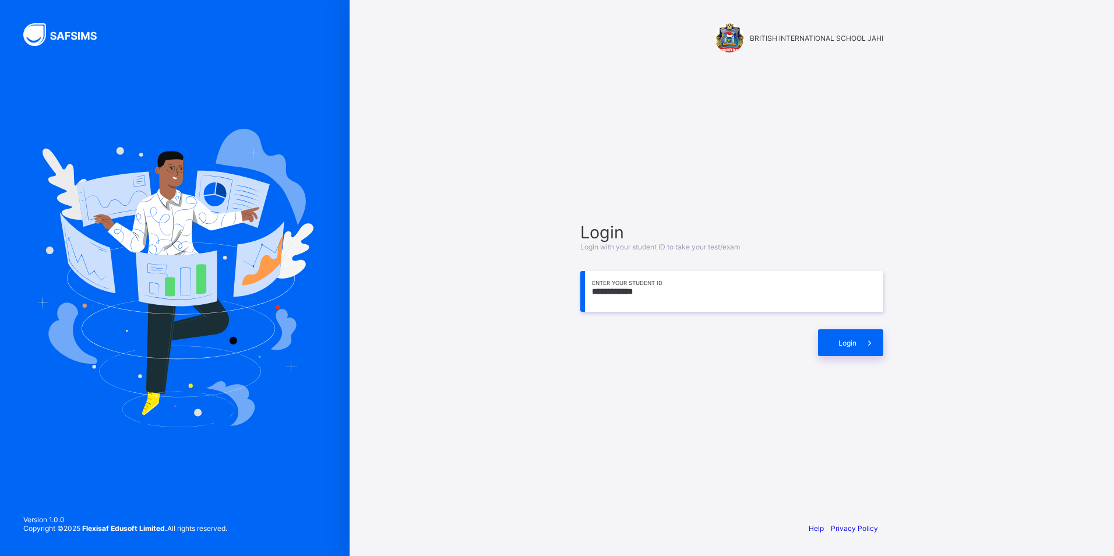
type input "**********"
click at [868, 340] on icon at bounding box center [870, 342] width 12 height 11
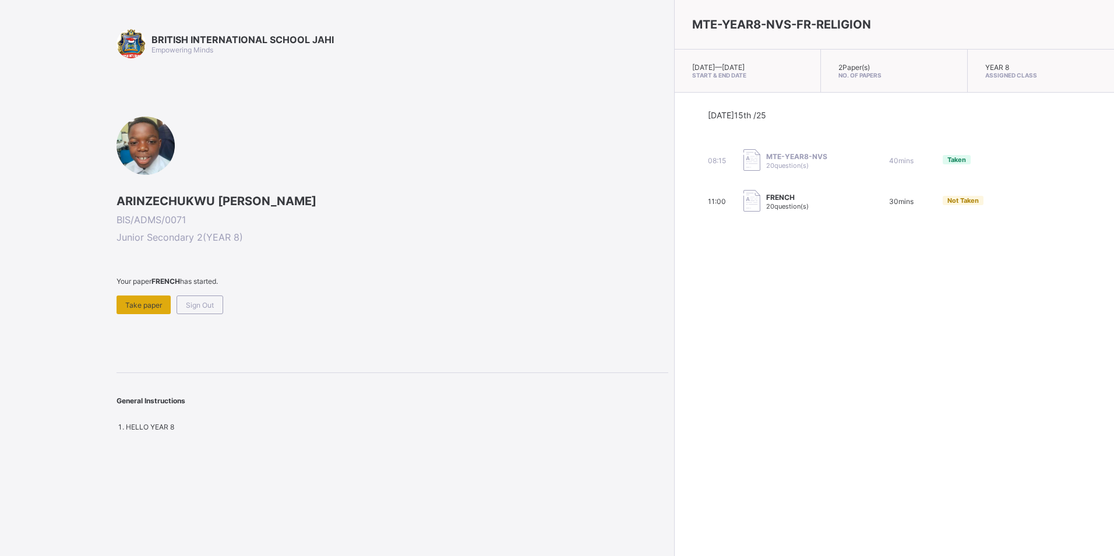
click at [138, 305] on span "Take paper" at bounding box center [143, 305] width 37 height 9
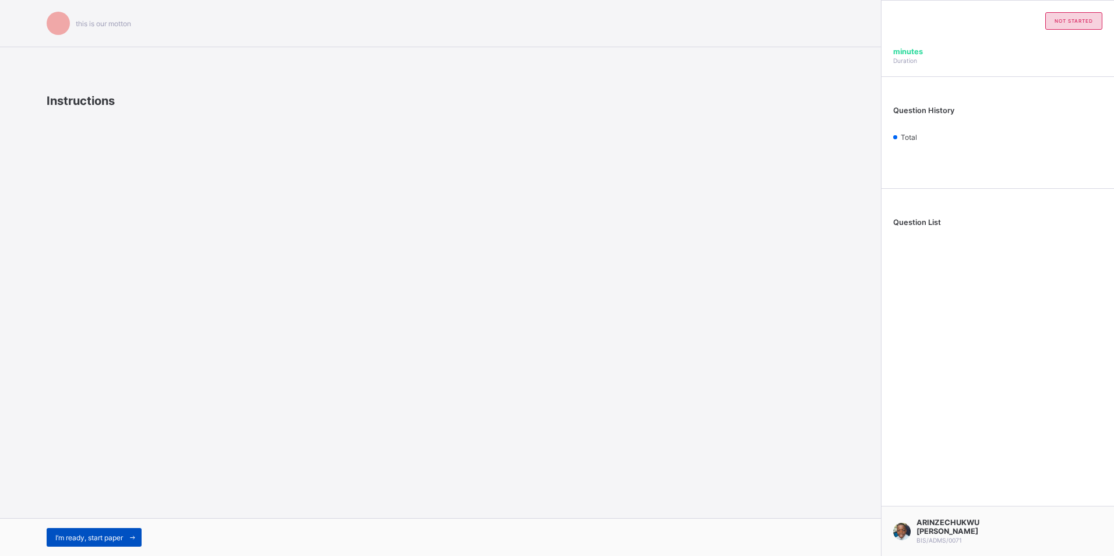
click at [128, 531] on span at bounding box center [132, 537] width 19 height 19
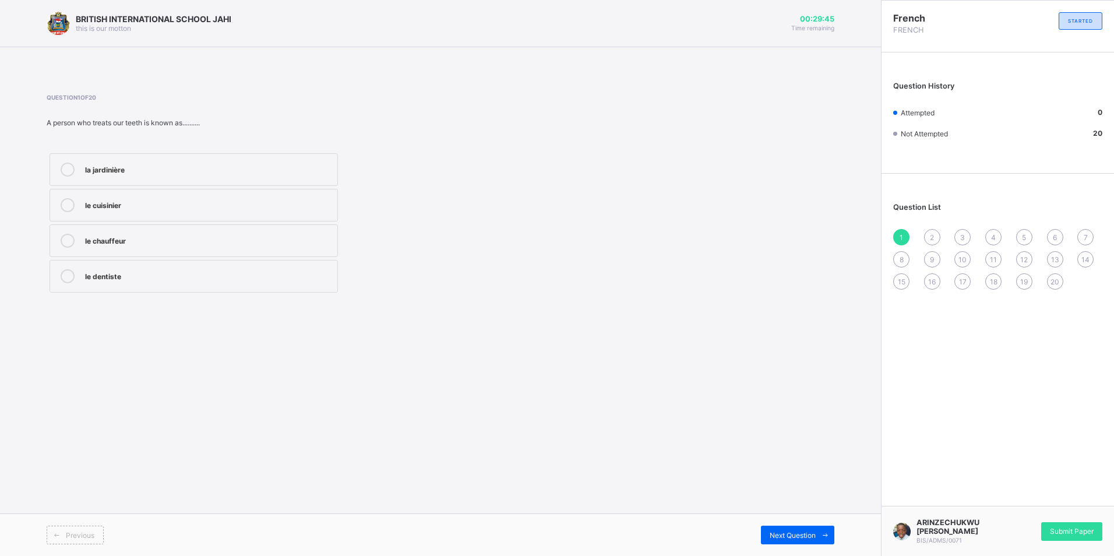
click at [200, 272] on div "le dentiste" at bounding box center [208, 275] width 247 height 12
click at [818, 538] on span at bounding box center [825, 535] width 19 height 19
click at [142, 241] on div "le cultivateur" at bounding box center [208, 240] width 247 height 12
click at [816, 534] on span at bounding box center [825, 535] width 19 height 19
drag, startPoint x: 181, startPoint y: 244, endPoint x: 407, endPoint y: 230, distance: 227.2
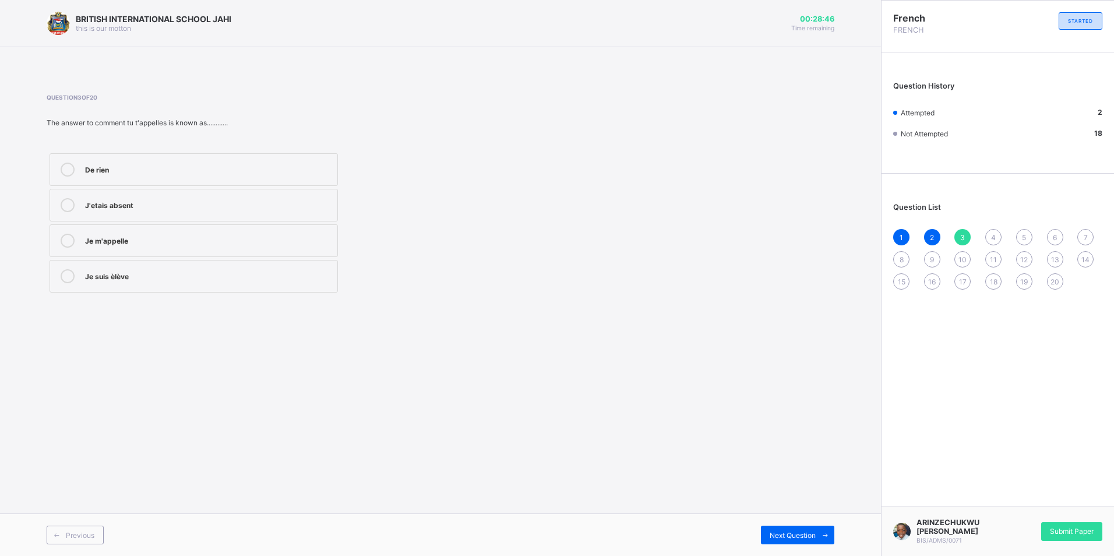
click at [224, 230] on label "Je m'appelle" at bounding box center [194, 240] width 288 height 33
click at [809, 532] on span "Next Question" at bounding box center [793, 535] width 46 height 9
drag, startPoint x: 145, startPoint y: 238, endPoint x: 161, endPoint y: 241, distance: 17.2
click at [147, 240] on div "le père" at bounding box center [208, 240] width 247 height 12
click at [811, 534] on span "Next Question" at bounding box center [793, 535] width 46 height 9
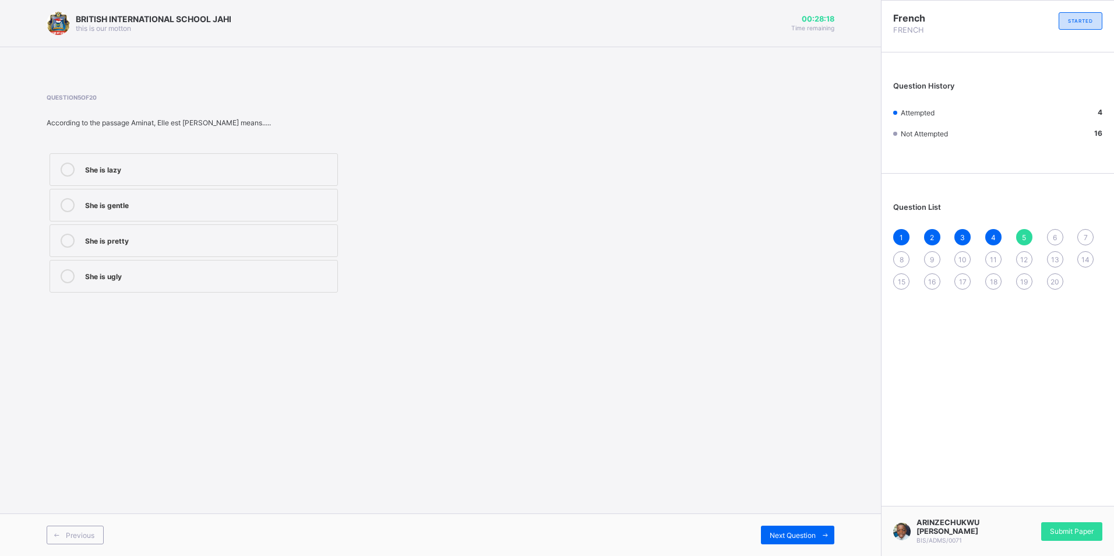
click at [182, 209] on div "She is gentle" at bounding box center [208, 204] width 247 height 12
click at [806, 534] on span "Next Question" at bounding box center [793, 535] width 46 height 9
click at [157, 236] on div "A girl" at bounding box center [208, 240] width 247 height 12
click at [830, 538] on span at bounding box center [825, 535] width 19 height 19
click at [193, 158] on label "Mai" at bounding box center [194, 169] width 288 height 33
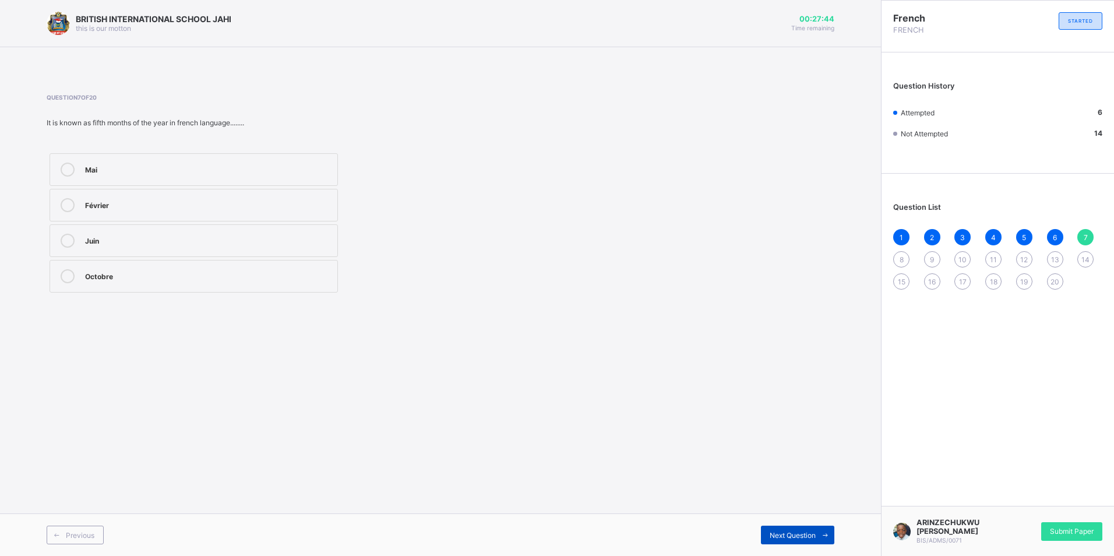
click at [814, 537] on span "Next Question" at bounding box center [793, 535] width 46 height 9
click at [800, 541] on div "Next Question" at bounding box center [797, 535] width 73 height 19
click at [146, 206] on div "A friend" at bounding box center [208, 204] width 247 height 12
click at [818, 540] on span at bounding box center [825, 535] width 19 height 19
click at [161, 174] on div "Dimanche" at bounding box center [208, 169] width 247 height 12
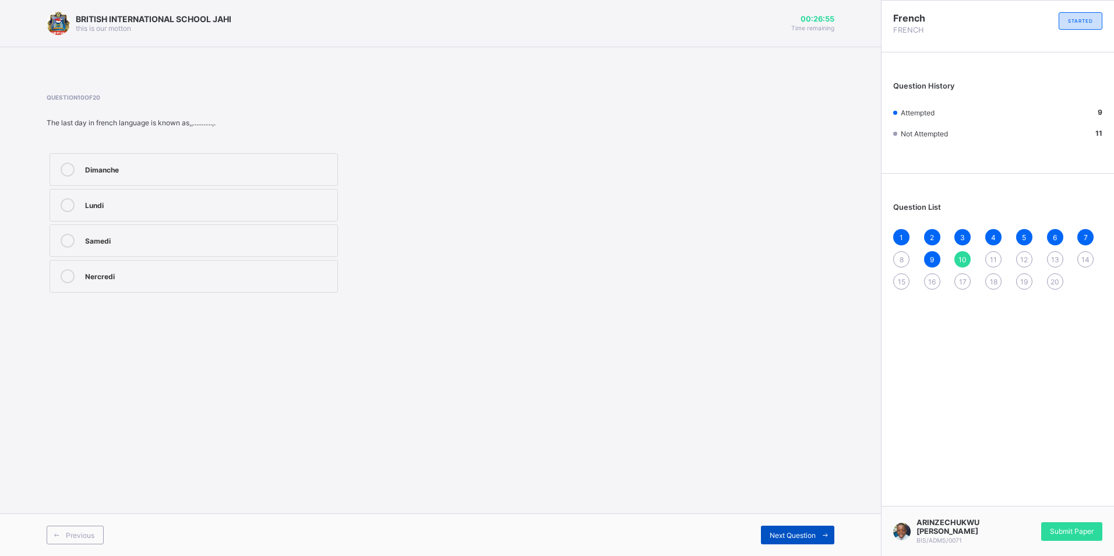
click at [814, 533] on span "Next Question" at bounding box center [793, 535] width 46 height 9
click at [115, 265] on label "Merçi" at bounding box center [194, 276] width 288 height 33
click at [776, 536] on span "Next Question" at bounding box center [793, 535] width 46 height 9
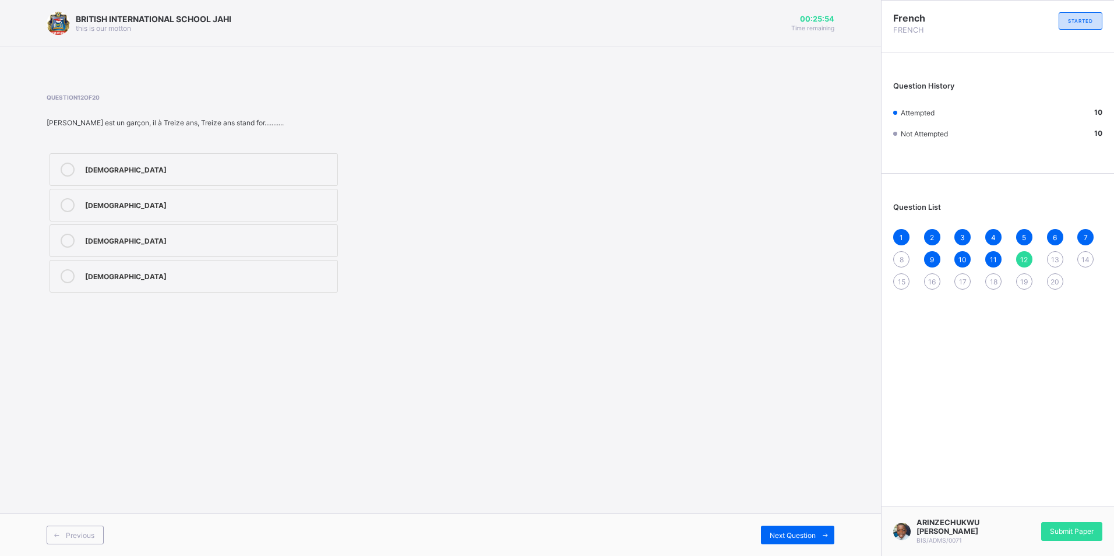
click at [154, 173] on div "[DEMOGRAPHIC_DATA]" at bounding box center [208, 169] width 247 height 12
click at [794, 533] on span "Next Question" at bounding box center [793, 535] width 46 height 9
click at [147, 276] on div "School" at bounding box center [208, 275] width 247 height 12
click at [116, 247] on div "Pound" at bounding box center [208, 241] width 247 height 14
click at [132, 203] on div "Good" at bounding box center [208, 204] width 247 height 12
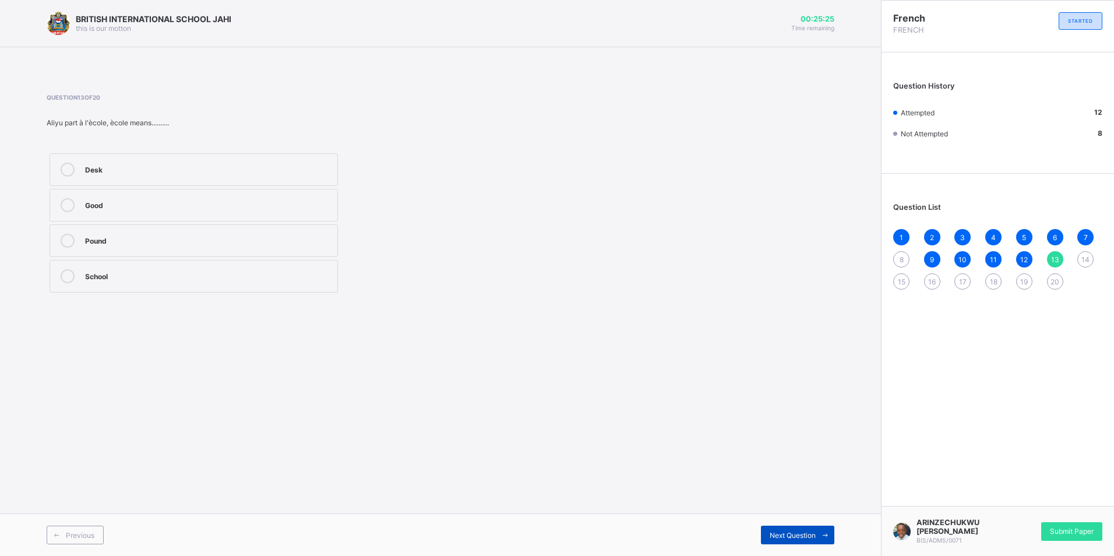
click at [805, 538] on span "Next Question" at bounding box center [793, 535] width 46 height 9
click at [160, 196] on label "le médécin" at bounding box center [194, 205] width 288 height 33
click at [816, 540] on span at bounding box center [825, 535] width 19 height 19
drag, startPoint x: 155, startPoint y: 209, endPoint x: 228, endPoint y: 209, distance: 73.4
click at [158, 210] on div "le banquier" at bounding box center [208, 205] width 247 height 14
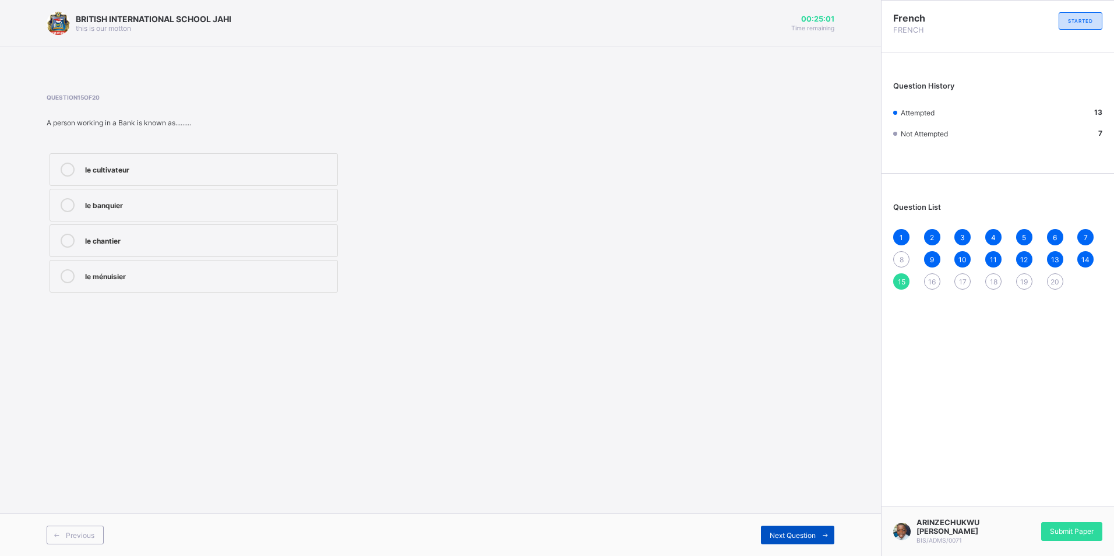
click at [833, 535] on span at bounding box center [825, 535] width 19 height 19
click at [140, 241] on div "Bon àprèsmidi" at bounding box center [208, 240] width 247 height 12
click at [192, 279] on div "Bonsoir" at bounding box center [208, 275] width 247 height 12
click at [819, 538] on span at bounding box center [825, 535] width 19 height 19
click at [161, 174] on div "Bonne-nuit" at bounding box center [208, 169] width 247 height 12
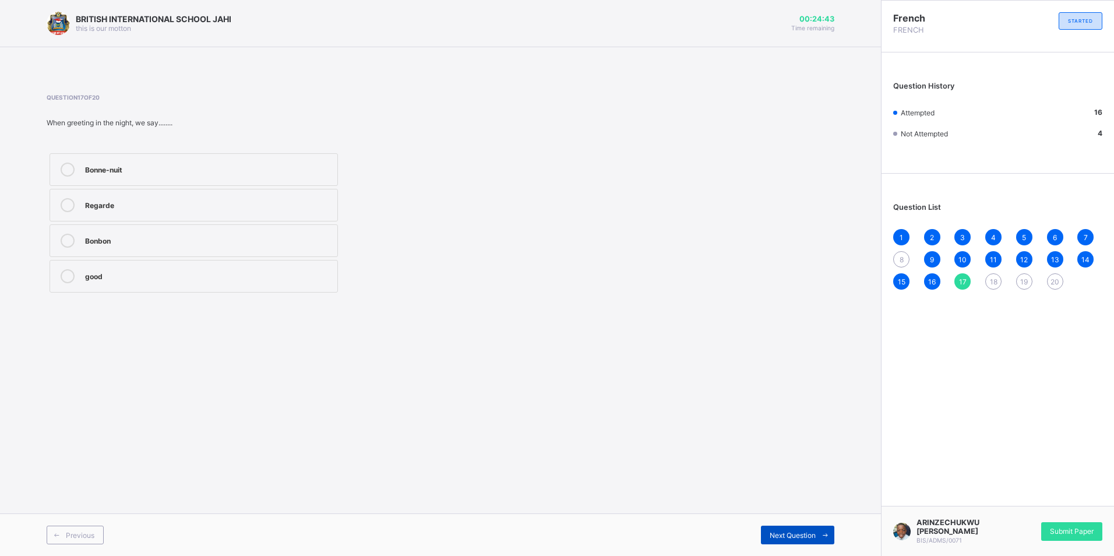
click at [781, 538] on span "Next Question" at bounding box center [793, 535] width 46 height 9
drag, startPoint x: 156, startPoint y: 165, endPoint x: 213, endPoint y: 194, distance: 64.1
click at [161, 170] on div "Amazing" at bounding box center [208, 169] width 247 height 12
click at [791, 533] on span "Next Question" at bounding box center [793, 535] width 46 height 9
click at [180, 164] on div "She is courageous" at bounding box center [208, 169] width 247 height 12
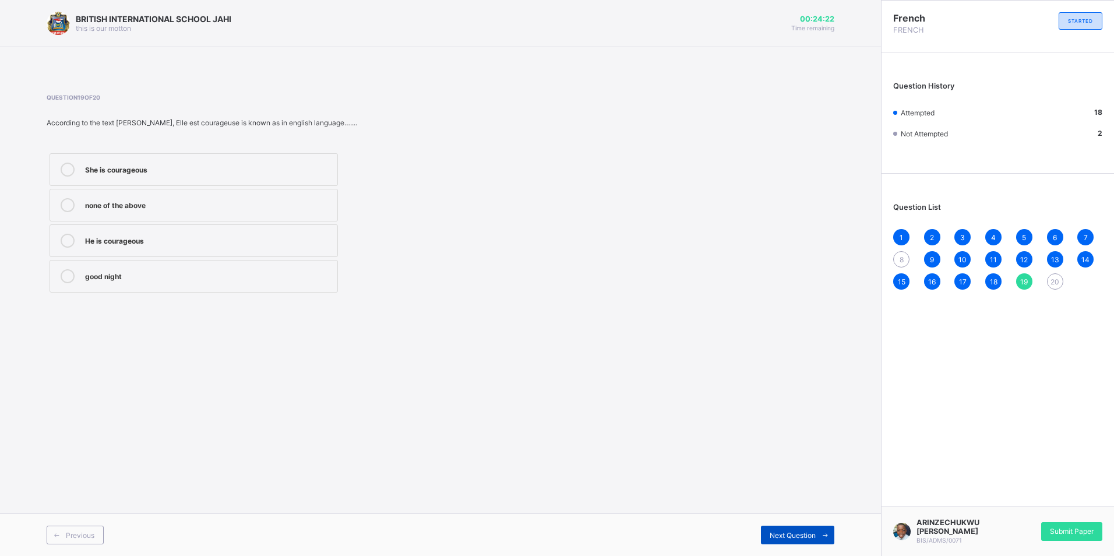
click at [794, 533] on span "Next Question" at bounding box center [793, 535] width 46 height 9
click at [166, 175] on div "je ne sais pas" at bounding box center [208, 170] width 247 height 14
click at [896, 259] on div "8" at bounding box center [901, 259] width 16 height 16
click at [164, 207] on div "Assied" at bounding box center [208, 204] width 247 height 12
click at [1057, 285] on span "20" at bounding box center [1055, 281] width 9 height 9
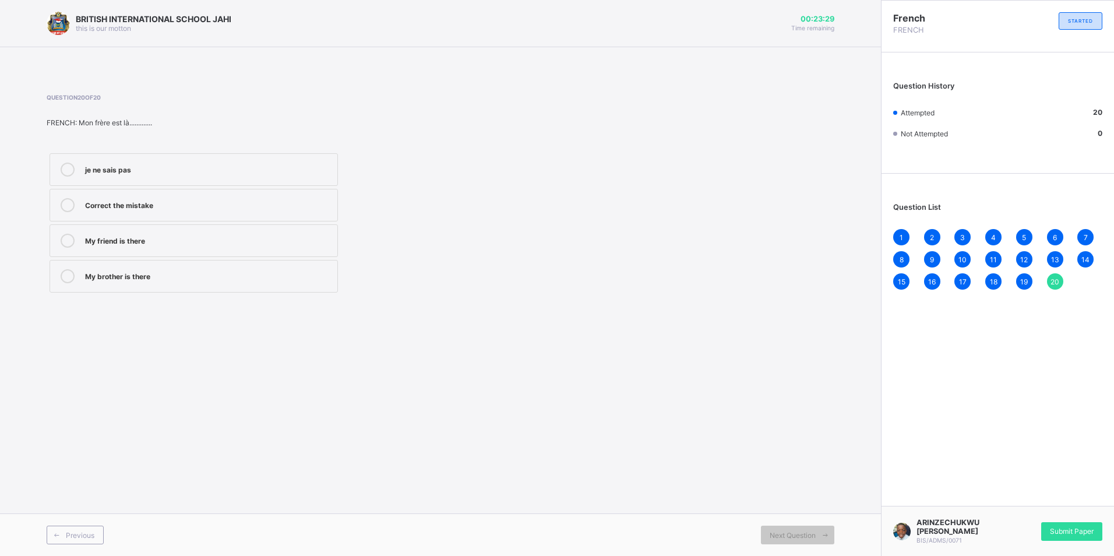
click at [900, 238] on span "1" at bounding box center [901, 237] width 3 height 9
click at [813, 530] on div "Next Question" at bounding box center [797, 535] width 73 height 19
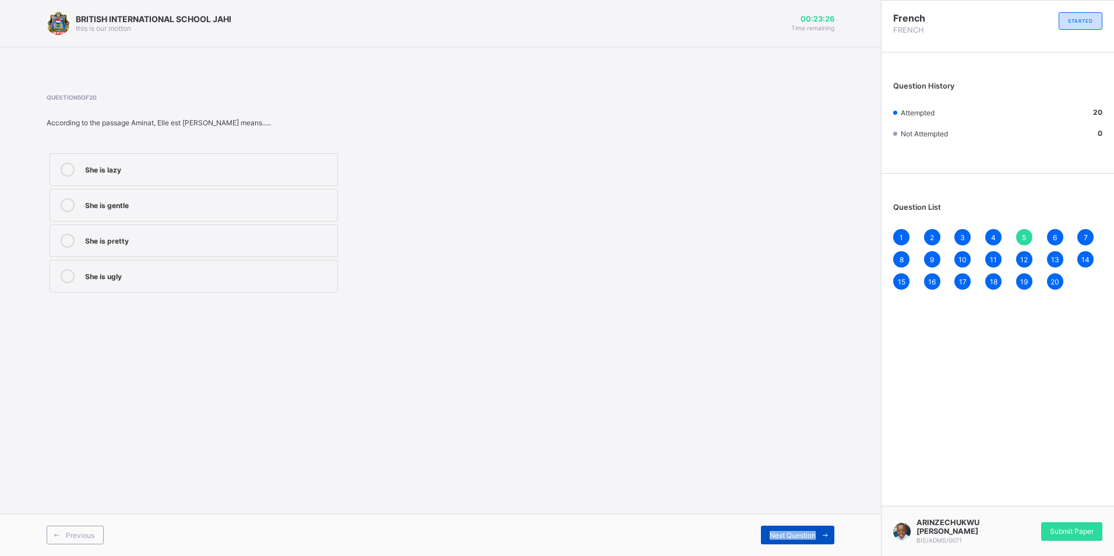
click at [812, 530] on div "Next Question" at bounding box center [797, 535] width 73 height 19
click at [815, 531] on span "Next Question" at bounding box center [793, 535] width 46 height 9
click at [814, 531] on span "Next Question" at bounding box center [793, 535] width 46 height 9
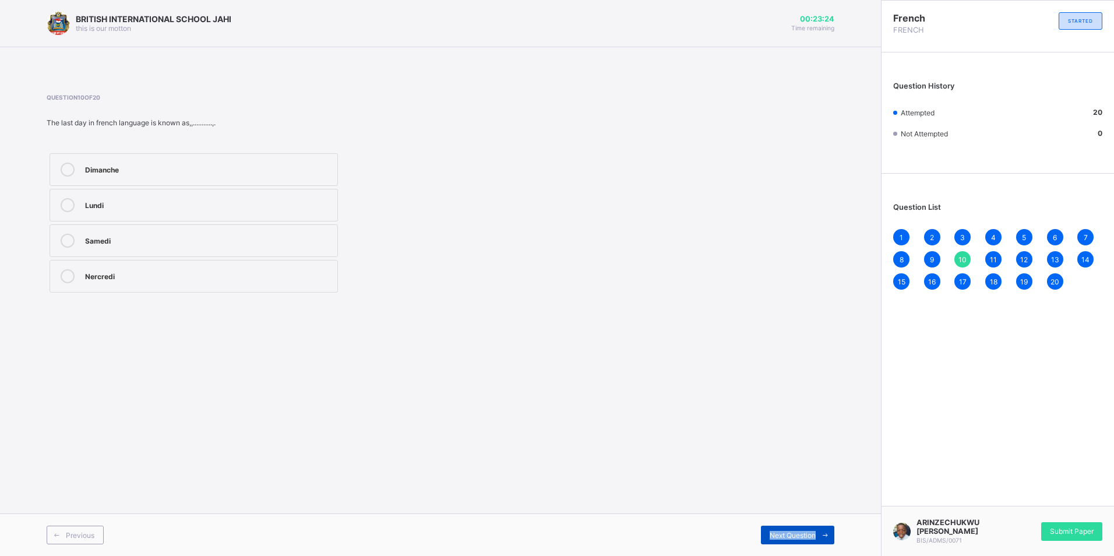
click at [814, 531] on span "Next Question" at bounding box center [793, 535] width 46 height 9
click at [813, 531] on span "Next Question" at bounding box center [793, 535] width 46 height 9
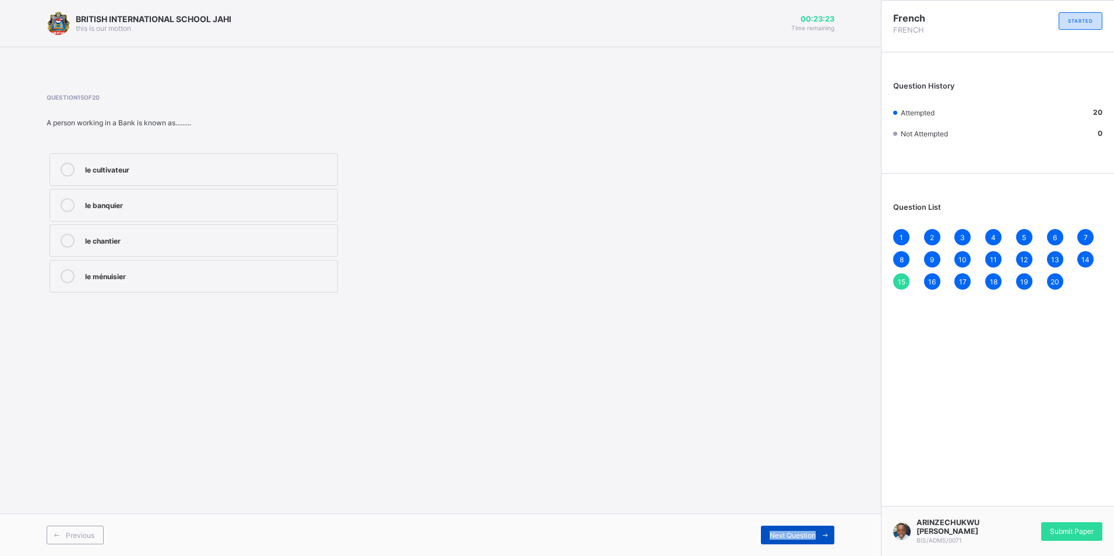
click at [813, 531] on span "Next Question" at bounding box center [793, 535] width 46 height 9
click at [812, 531] on span "Next Question" at bounding box center [793, 535] width 46 height 9
click at [811, 531] on span "Next Question" at bounding box center [793, 535] width 46 height 9
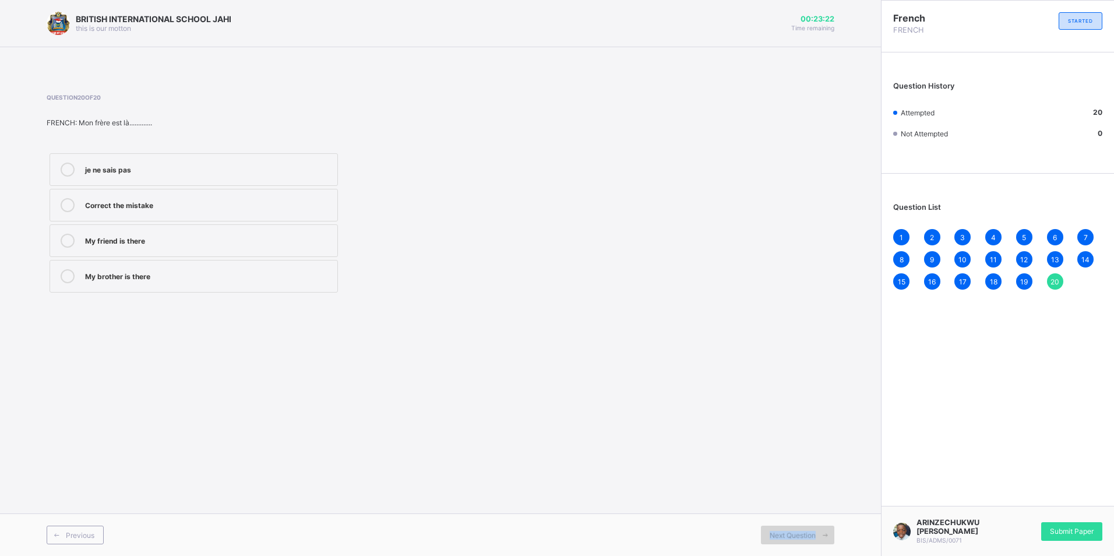
click at [811, 531] on span "Next Question" at bounding box center [793, 535] width 46 height 9
click at [67, 534] on span "Previous" at bounding box center [80, 535] width 29 height 9
click at [793, 538] on span "Next Question" at bounding box center [793, 535] width 46 height 9
click at [1071, 530] on span "Submit Paper" at bounding box center [1072, 531] width 44 height 9
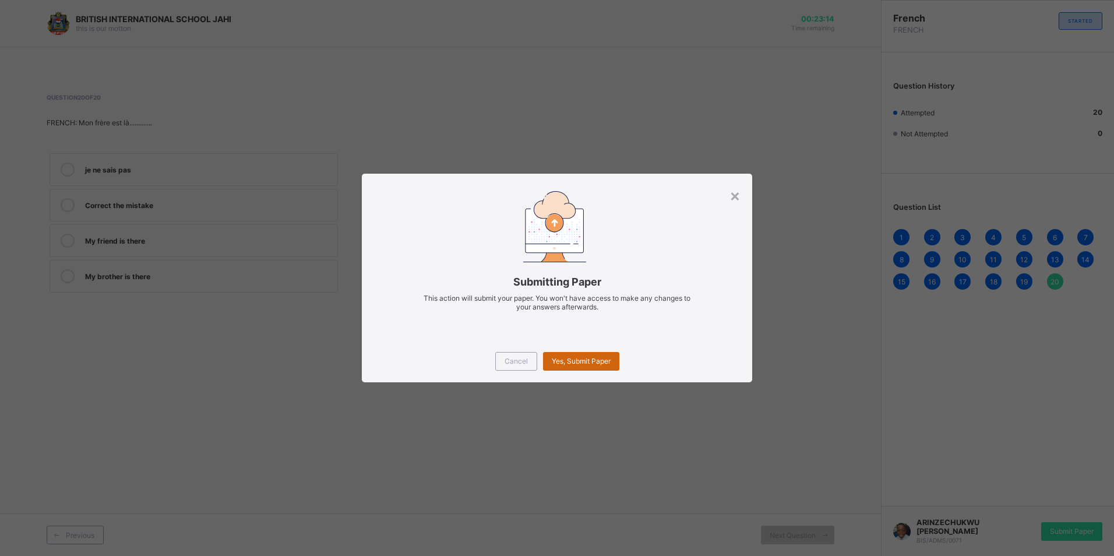
click at [565, 354] on div "Yes, Submit Paper" at bounding box center [581, 361] width 76 height 19
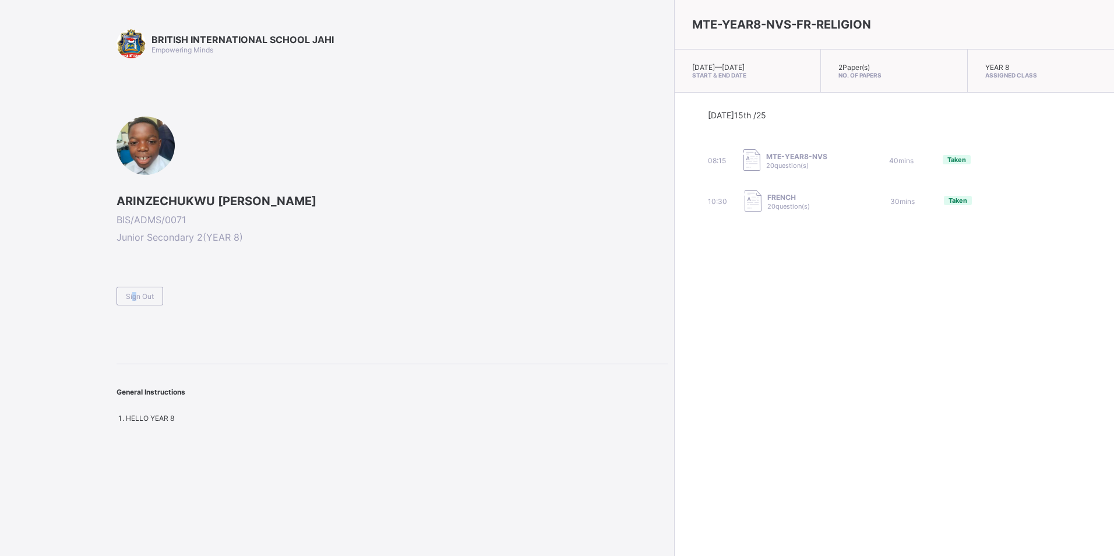
click at [131, 294] on span "Sign Out" at bounding box center [140, 296] width 28 height 9
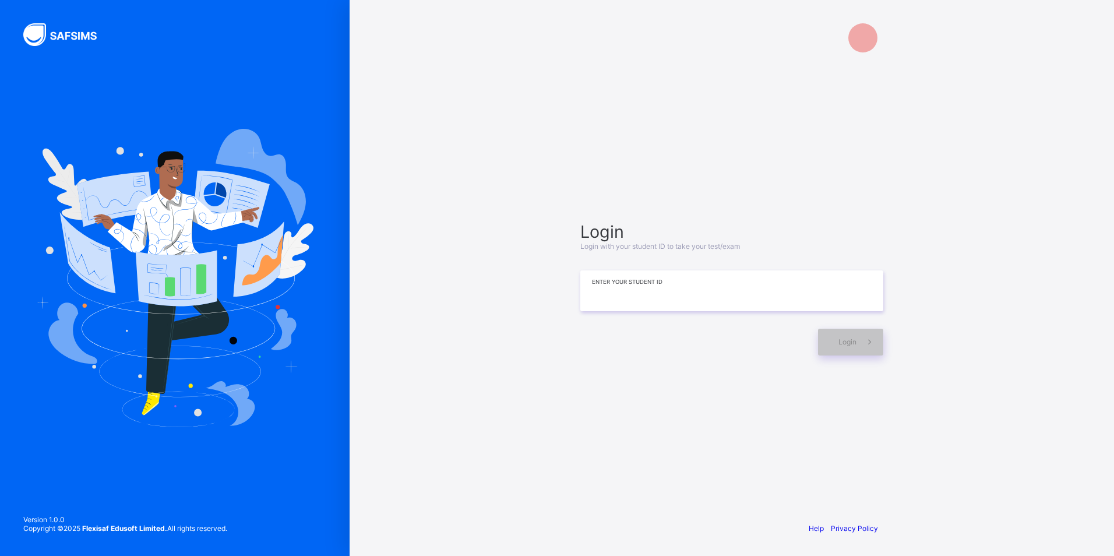
click at [700, 309] on input at bounding box center [731, 290] width 303 height 41
click at [476, 485] on div "**********" at bounding box center [732, 278] width 765 height 556
click at [756, 291] on input "**********" at bounding box center [731, 291] width 303 height 41
type input "**********"
click at [864, 333] on span at bounding box center [870, 342] width 27 height 27
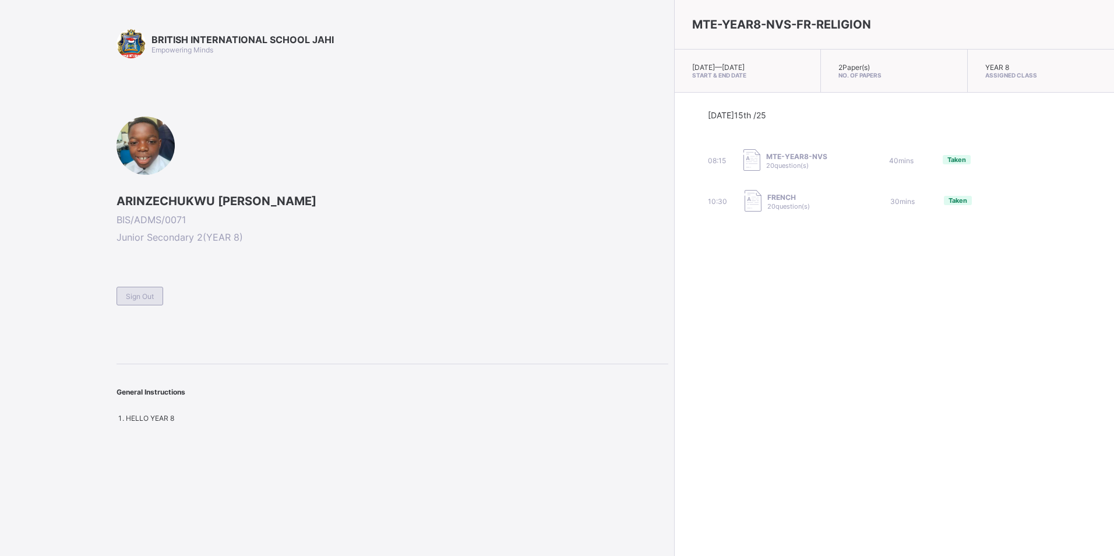
click at [125, 300] on div "Sign Out" at bounding box center [140, 296] width 47 height 19
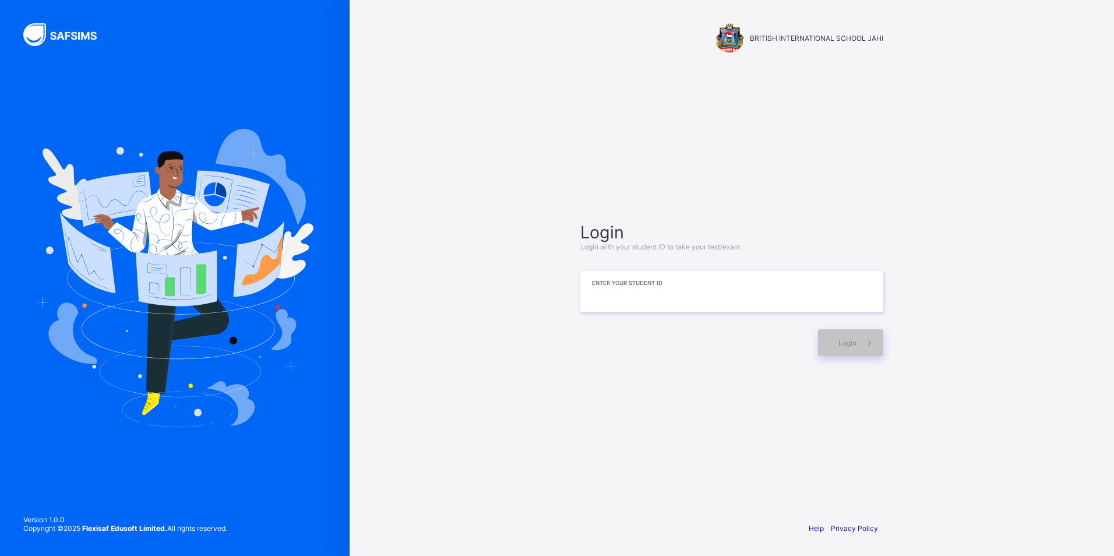
click at [813, 273] on input at bounding box center [731, 291] width 303 height 41
type input "**********"
drag, startPoint x: 741, startPoint y: 13, endPoint x: 828, endPoint y: 346, distance: 344.6
click at [828, 346] on div "Login" at bounding box center [850, 342] width 65 height 27
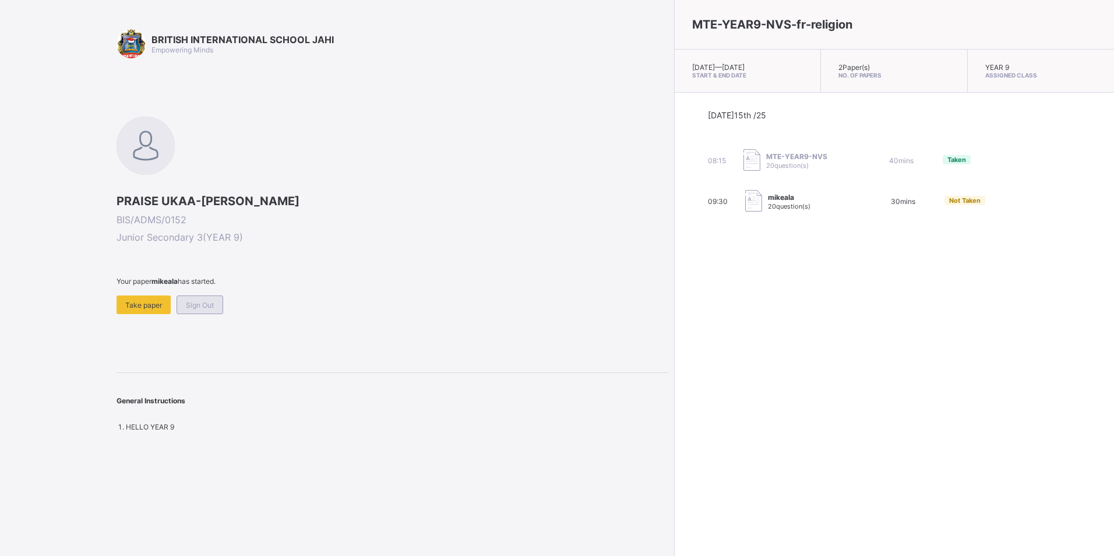
click at [214, 296] on div "Sign Out" at bounding box center [200, 304] width 47 height 19
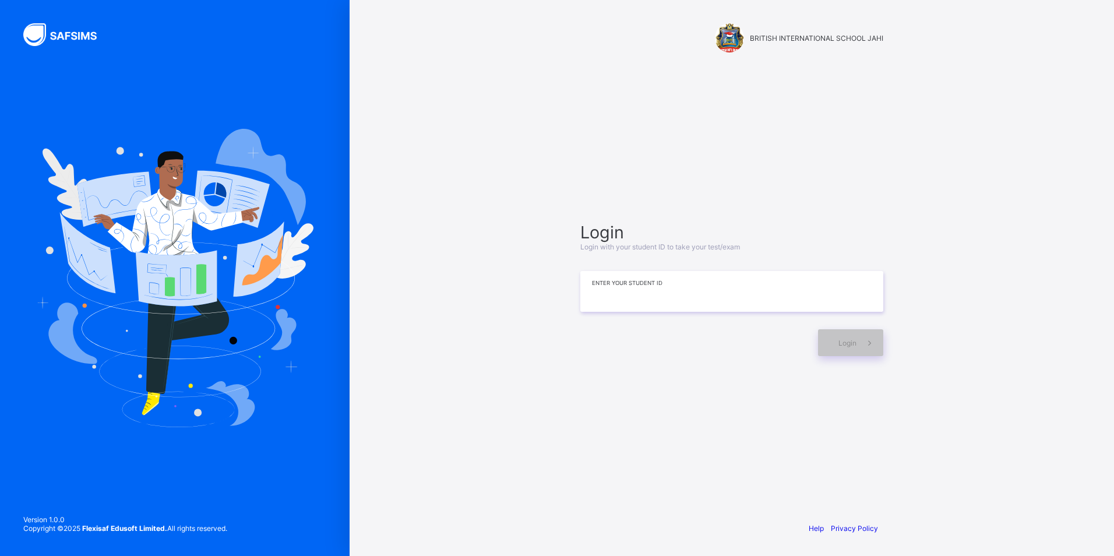
click at [611, 280] on input at bounding box center [731, 291] width 303 height 41
click at [906, 238] on div "BRITISH INTERNATIONAL SCHOOL JAHI Login Login with your student ID to take your…" at bounding box center [732, 278] width 350 height 556
click at [724, 288] on input at bounding box center [731, 291] width 303 height 41
type input "**********"
click at [839, 352] on div "Login" at bounding box center [850, 342] width 65 height 27
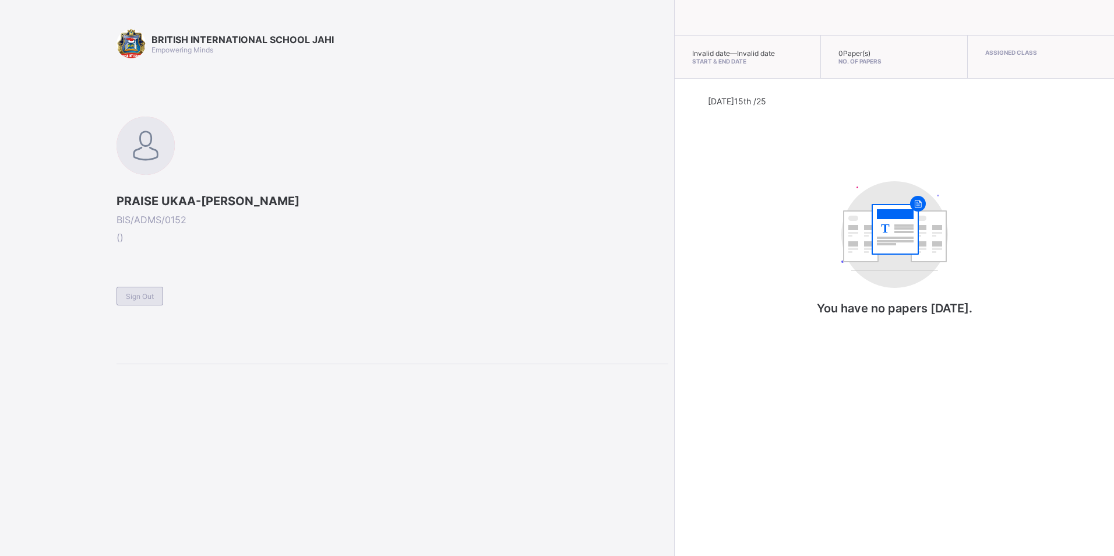
click at [122, 298] on div "Sign Out" at bounding box center [140, 296] width 47 height 19
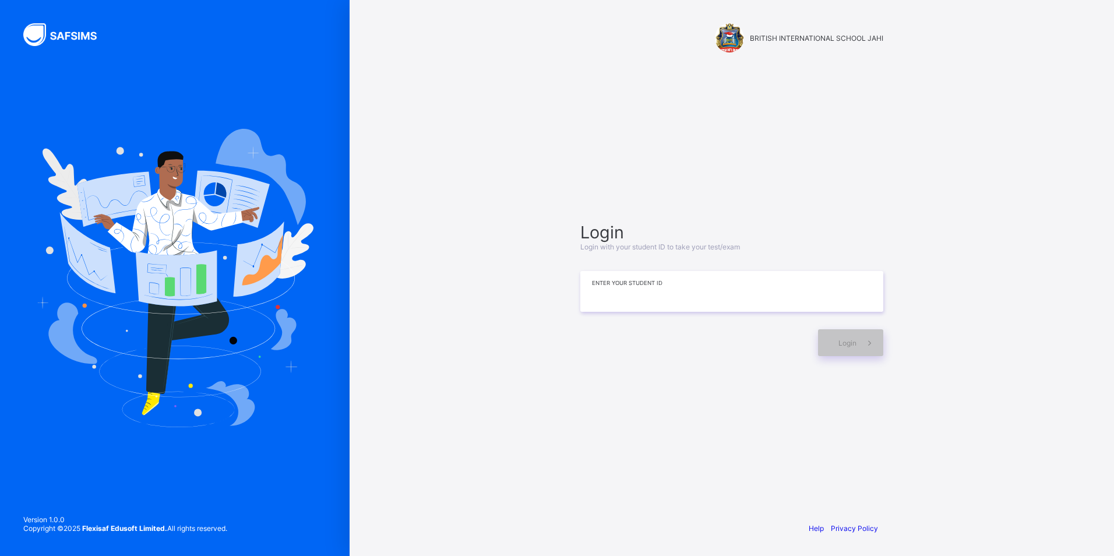
click at [687, 297] on input at bounding box center [731, 291] width 303 height 41
type input "**********"
drag, startPoint x: 858, startPoint y: 340, endPoint x: 847, endPoint y: 343, distance: 11.4
click at [856, 340] on div "Login" at bounding box center [850, 342] width 65 height 27
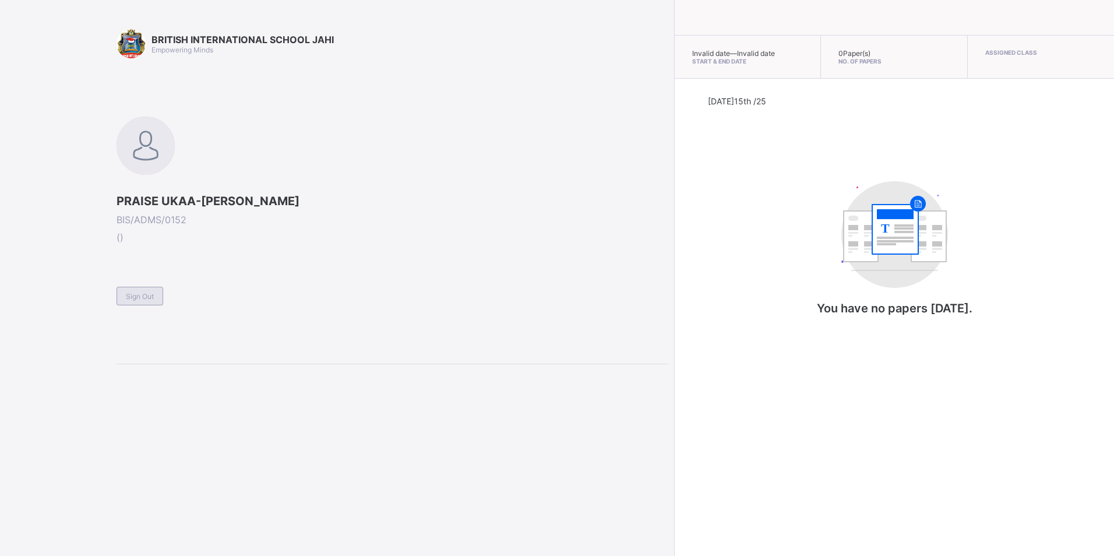
click at [153, 299] on span "Sign Out" at bounding box center [140, 296] width 28 height 9
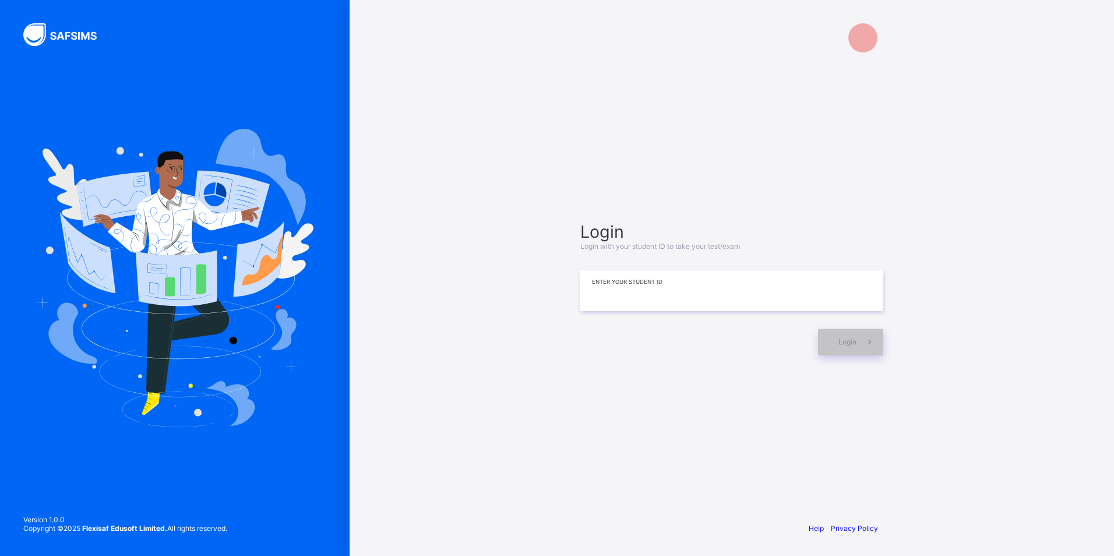
click at [825, 288] on input at bounding box center [731, 290] width 303 height 41
type input "**********"
click at [833, 335] on div "Login" at bounding box center [850, 342] width 65 height 27
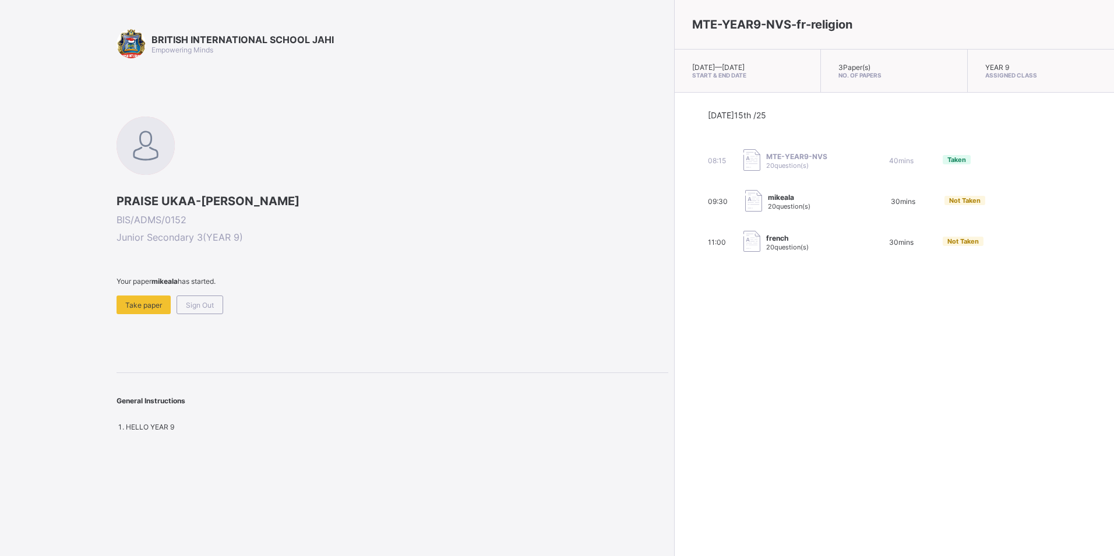
click at [783, 247] on div "11:00 french 20 question(s) 30 mins Not Taken" at bounding box center [895, 242] width 374 height 23
click at [744, 232] on div "french 20 question(s)" at bounding box center [802, 242] width 117 height 23
click at [147, 305] on span "Take paper" at bounding box center [143, 305] width 37 height 9
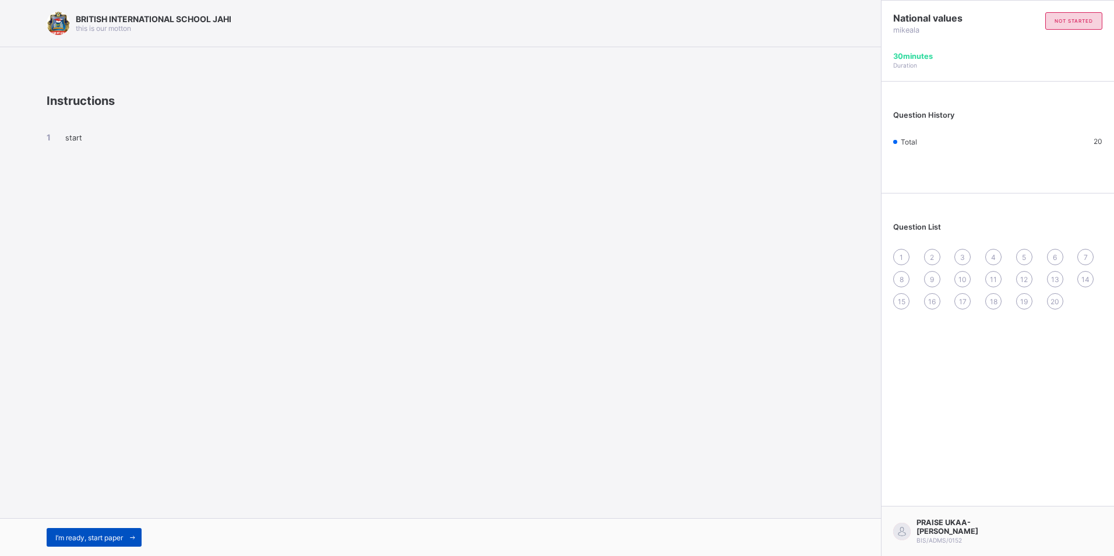
click at [76, 536] on span "I’m ready, start paper" at bounding box center [89, 537] width 68 height 9
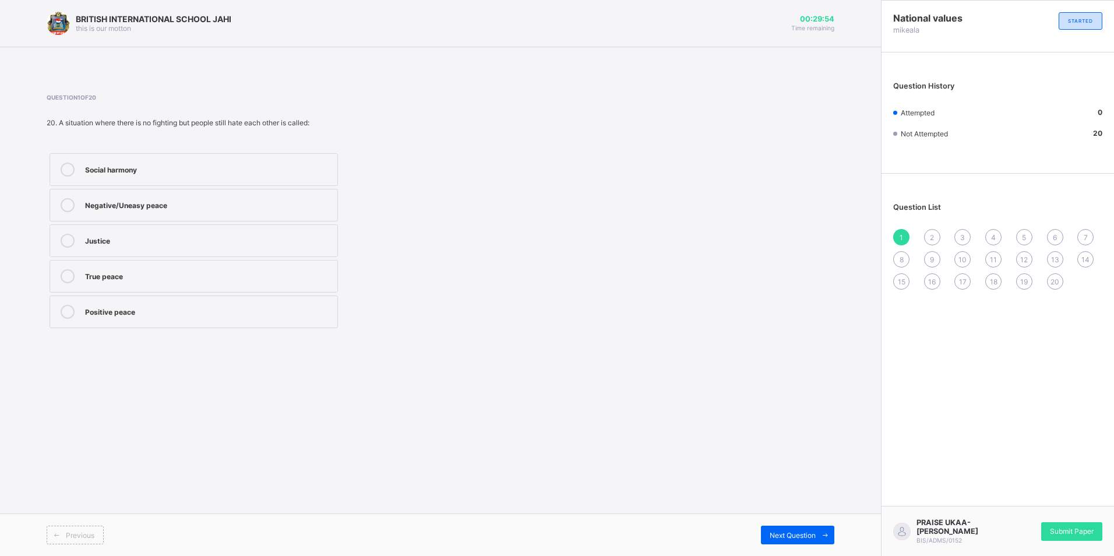
click at [219, 213] on label "Negative/Uneasy peace" at bounding box center [194, 205] width 288 height 33
click at [787, 532] on span "Next Question" at bounding box center [793, 535] width 46 height 9
drag, startPoint x: 160, startPoint y: 309, endPoint x: 167, endPoint y: 316, distance: 10.3
click at [162, 308] on div "Elect representatives" at bounding box center [208, 311] width 247 height 12
click at [787, 526] on div "Next Question" at bounding box center [797, 535] width 73 height 19
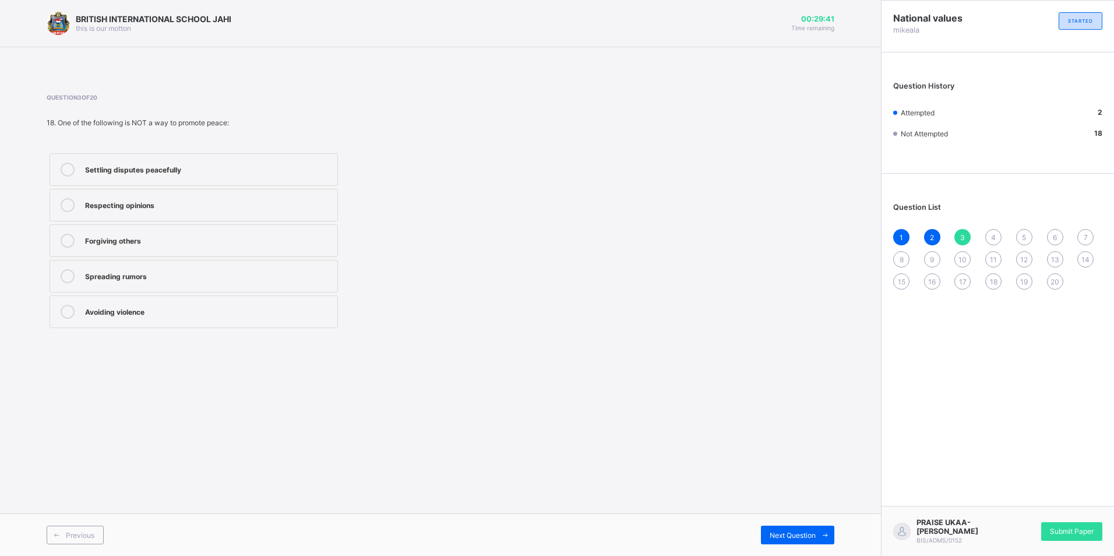
click at [171, 285] on label "Spreading rumors" at bounding box center [194, 276] width 288 height 33
click at [812, 527] on div "Next Question" at bounding box center [797, 535] width 73 height 19
click at [215, 177] on label "[PERSON_NAME] Constitution" at bounding box center [194, 169] width 288 height 33
drag, startPoint x: 221, startPoint y: 245, endPoint x: 227, endPoint y: 246, distance: 5.9
click at [223, 245] on div "Macpherson Constitution" at bounding box center [208, 240] width 247 height 12
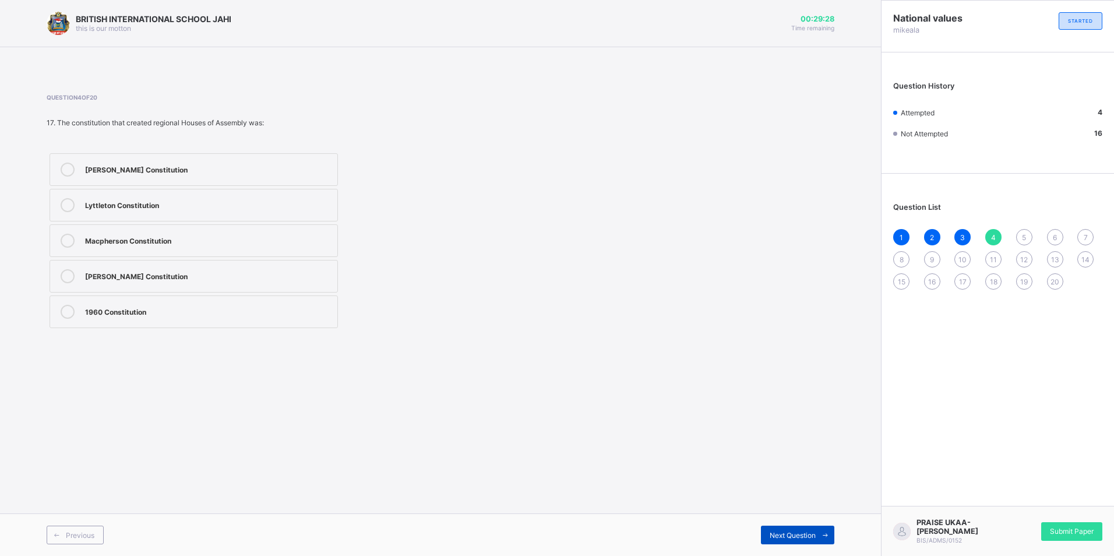
click at [797, 531] on span "Next Question" at bounding box center [793, 535] width 46 height 9
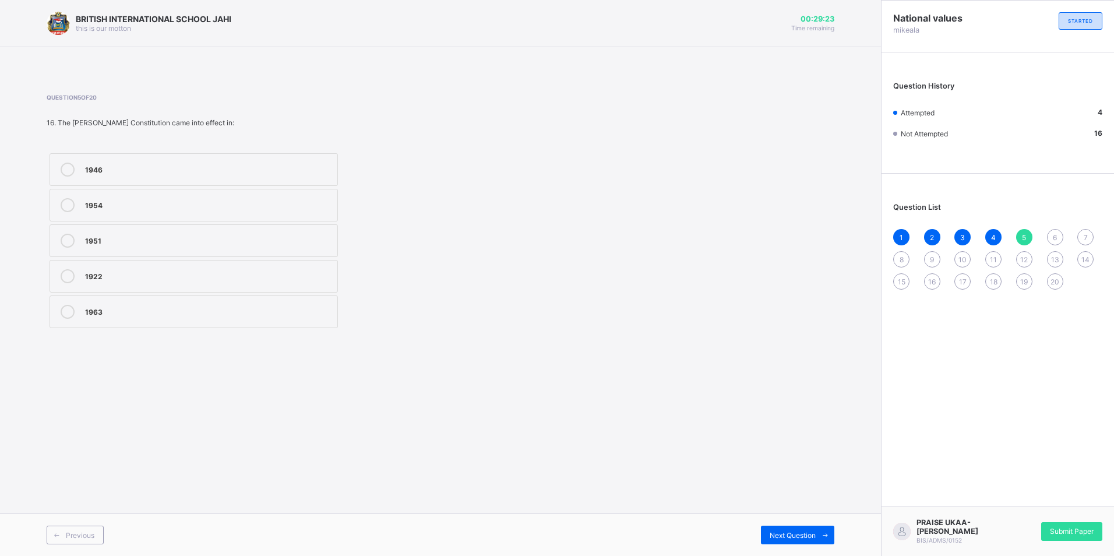
drag, startPoint x: 163, startPoint y: 173, endPoint x: 168, endPoint y: 178, distance: 7.8
click at [167, 173] on div "1946" at bounding box center [208, 169] width 247 height 12
click at [777, 535] on span "Next Question" at bounding box center [793, 535] width 46 height 9
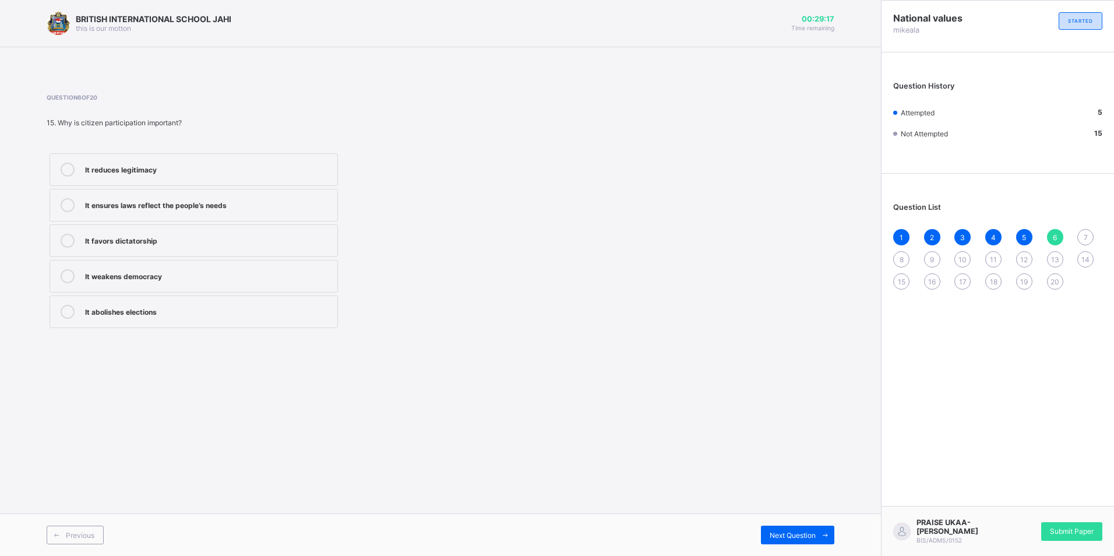
click at [74, 199] on div at bounding box center [67, 205] width 23 height 14
click at [811, 525] on div "Previous Next Question" at bounding box center [440, 534] width 881 height 43
click at [780, 529] on div "Next Question" at bounding box center [797, 535] width 73 height 19
click at [179, 268] on label "Genuine harmony and fairness" at bounding box center [194, 276] width 288 height 33
click at [826, 530] on span at bounding box center [825, 535] width 19 height 19
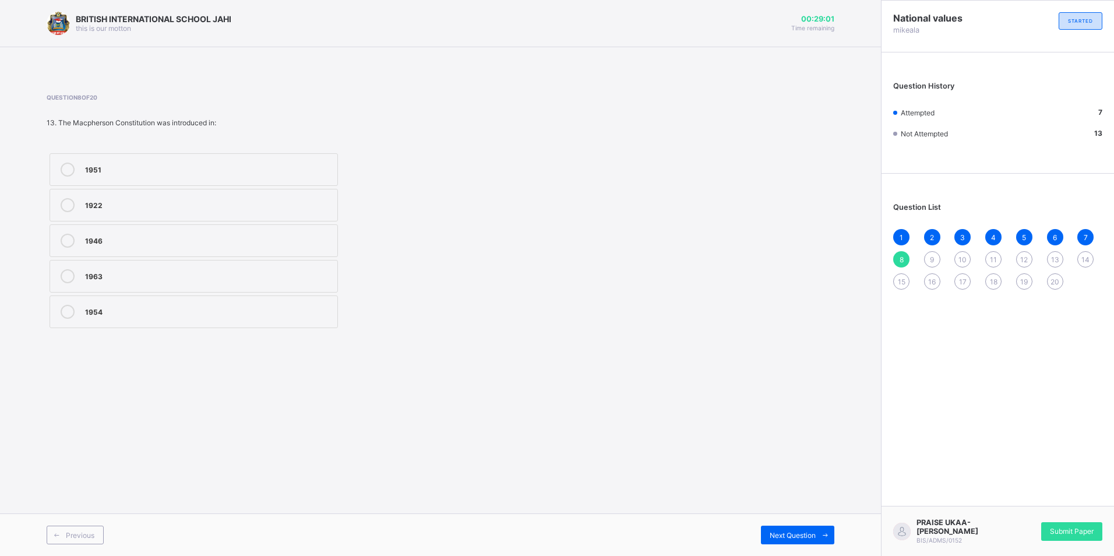
drag, startPoint x: 203, startPoint y: 183, endPoint x: 234, endPoint y: 205, distance: 37.7
click at [205, 182] on label "1951" at bounding box center [194, 169] width 288 height 33
click at [780, 533] on span "Next Question" at bounding box center [793, 535] width 46 height 9
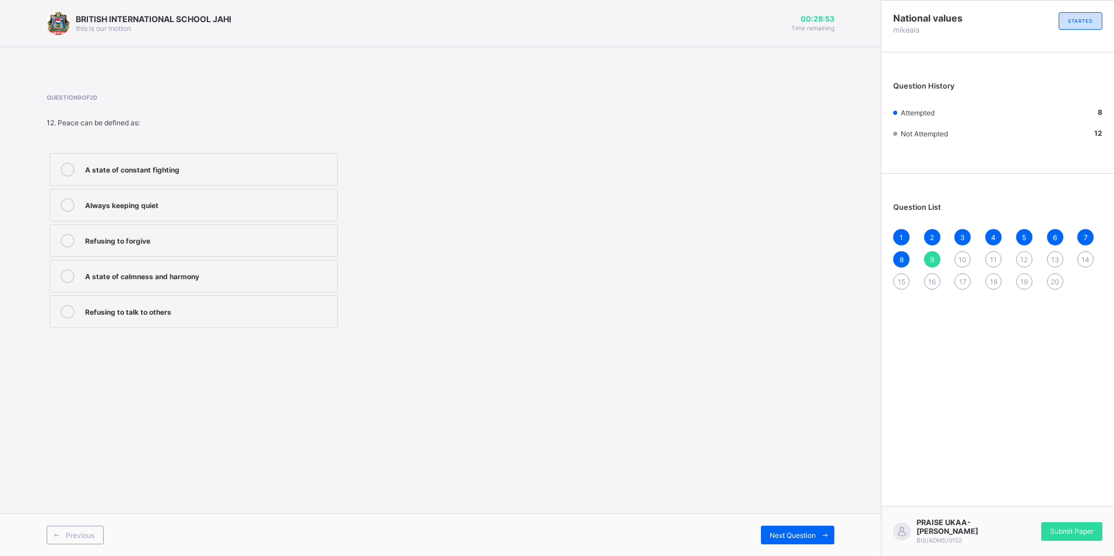
click at [269, 286] on label "A state of calmness and harmony" at bounding box center [194, 276] width 288 height 33
click at [790, 532] on span "Next Question" at bounding box center [793, 535] width 46 height 9
click at [186, 281] on div "[PERSON_NAME] Constitution" at bounding box center [208, 276] width 247 height 14
click at [785, 533] on span "Next Question" at bounding box center [793, 535] width 46 height 9
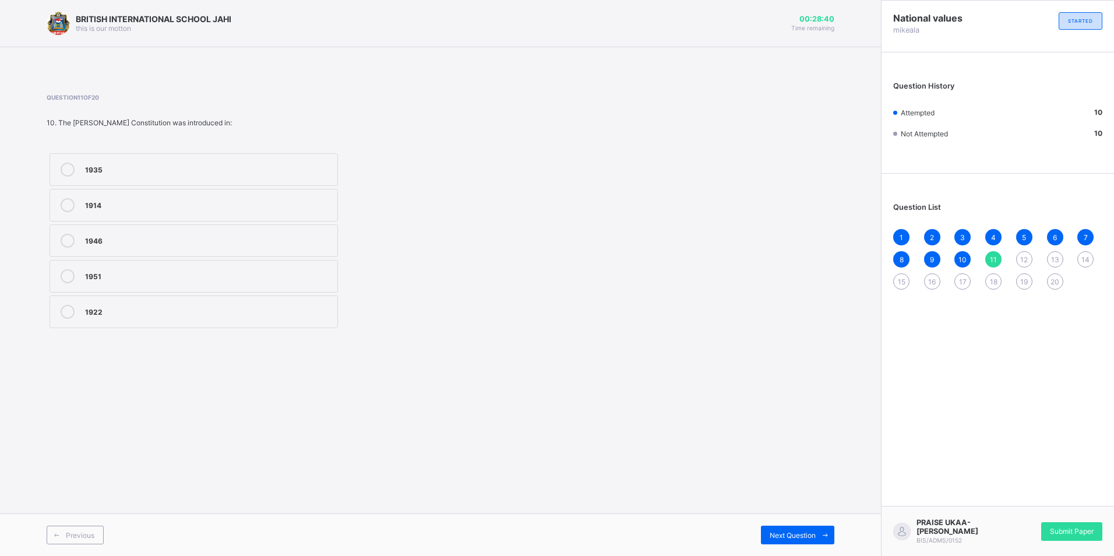
click at [231, 240] on div "1946" at bounding box center [208, 240] width 247 height 12
click at [193, 311] on div "1922" at bounding box center [208, 311] width 247 height 12
click at [64, 530] on span at bounding box center [56, 535] width 19 height 19
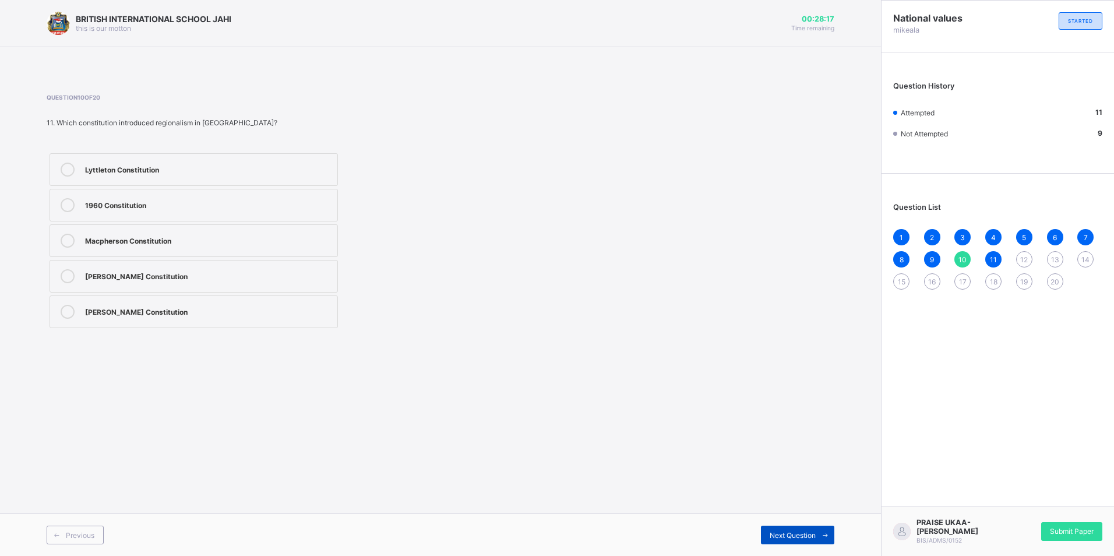
click at [795, 533] on span "Next Question" at bounding box center [793, 535] width 46 height 9
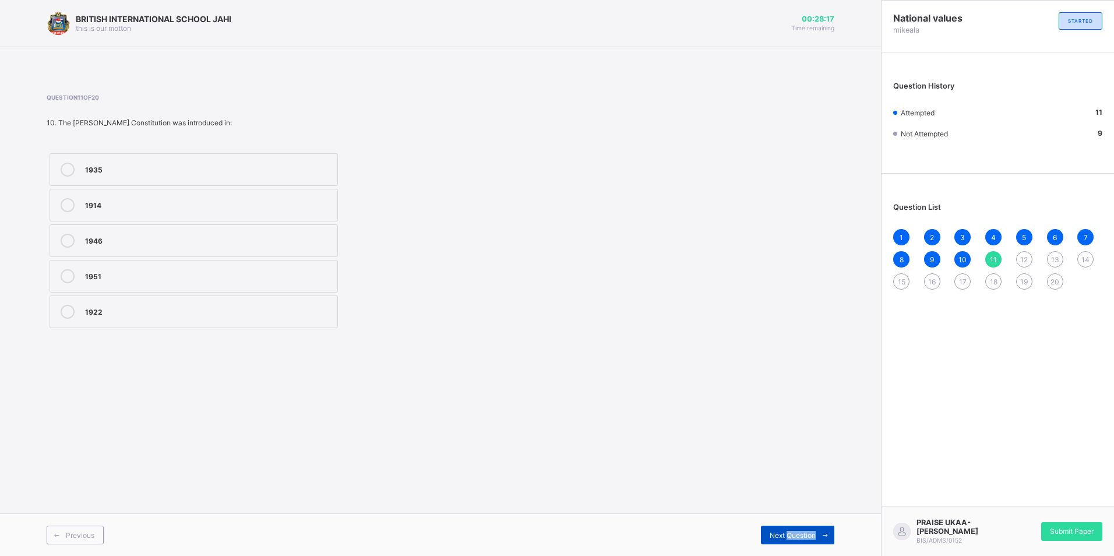
click at [794, 533] on span "Next Question" at bounding box center [793, 535] width 46 height 9
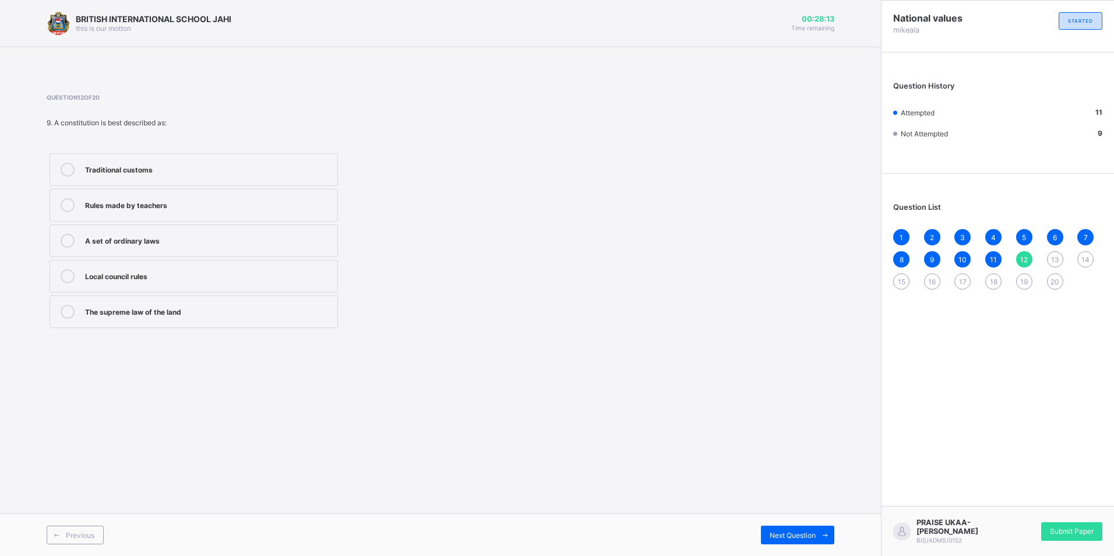
click at [288, 305] on div "The supreme law of the land" at bounding box center [208, 311] width 247 height 12
click at [801, 529] on div "Next Question" at bounding box center [797, 535] width 73 height 19
click at [118, 168] on div "Lyttleton Constitution" at bounding box center [208, 169] width 247 height 12
click at [820, 523] on div "Previous Next Question" at bounding box center [440, 534] width 881 height 43
click at [814, 531] on span "Next Question" at bounding box center [793, 535] width 46 height 9
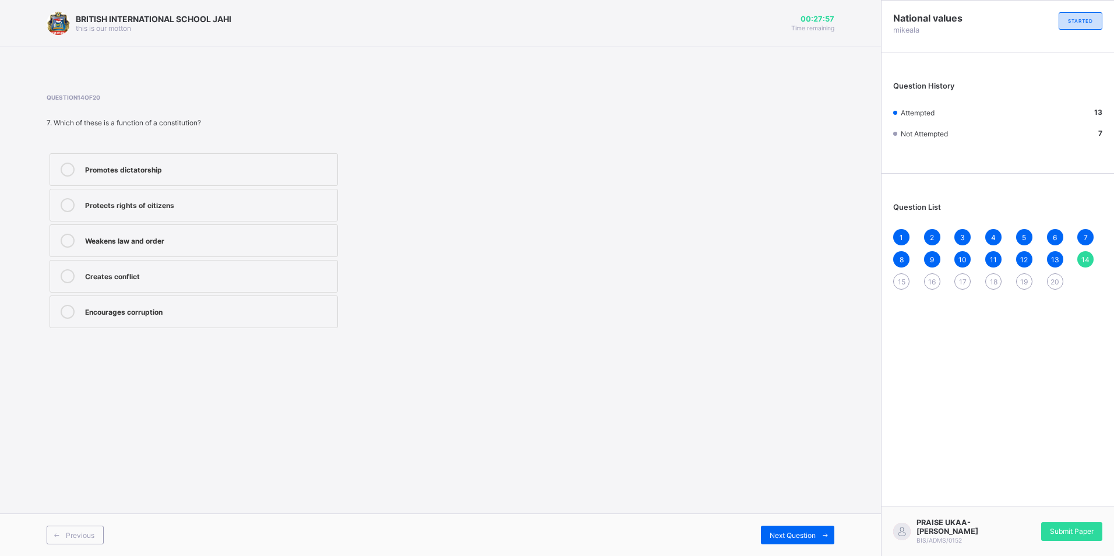
click at [195, 204] on div "Protects rights of citizens" at bounding box center [208, 204] width 247 height 12
click at [788, 529] on div "Next Question" at bounding box center [797, 535] width 73 height 19
click at [189, 212] on label "Military coups" at bounding box center [194, 205] width 288 height 33
click at [783, 533] on span "Next Question" at bounding box center [793, 535] width 46 height 9
click at [150, 279] on div "None" at bounding box center [208, 275] width 247 height 12
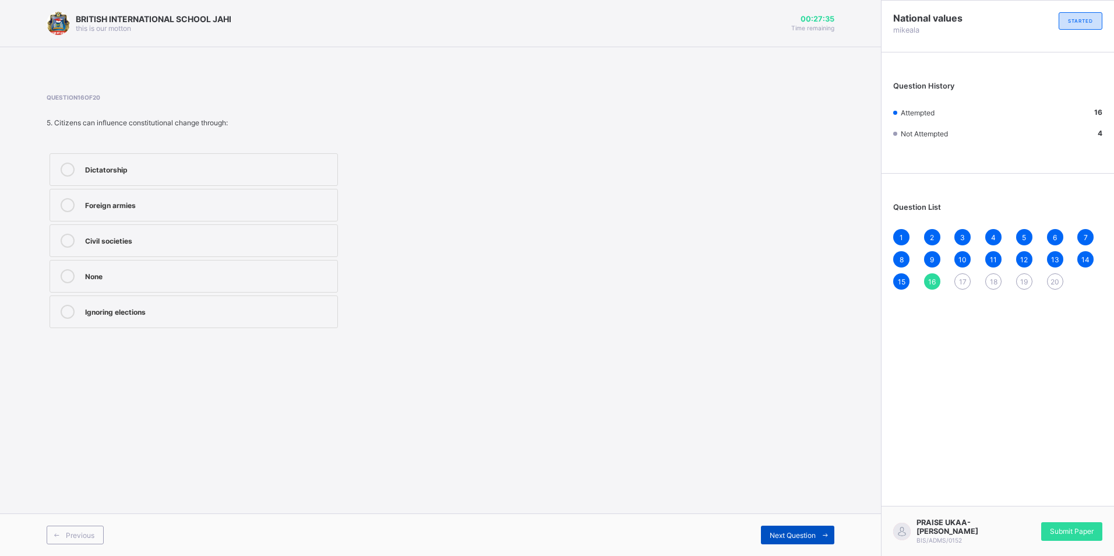
click at [800, 529] on div "Next Question" at bounding box center [797, 535] width 73 height 19
click at [71, 531] on span "Previous" at bounding box center [80, 535] width 29 height 9
click at [770, 527] on div "Next Question" at bounding box center [797, 535] width 73 height 19
click at [229, 285] on label "Participating in debates" at bounding box center [194, 276] width 288 height 33
click at [796, 530] on div "Next Question" at bounding box center [797, 535] width 73 height 19
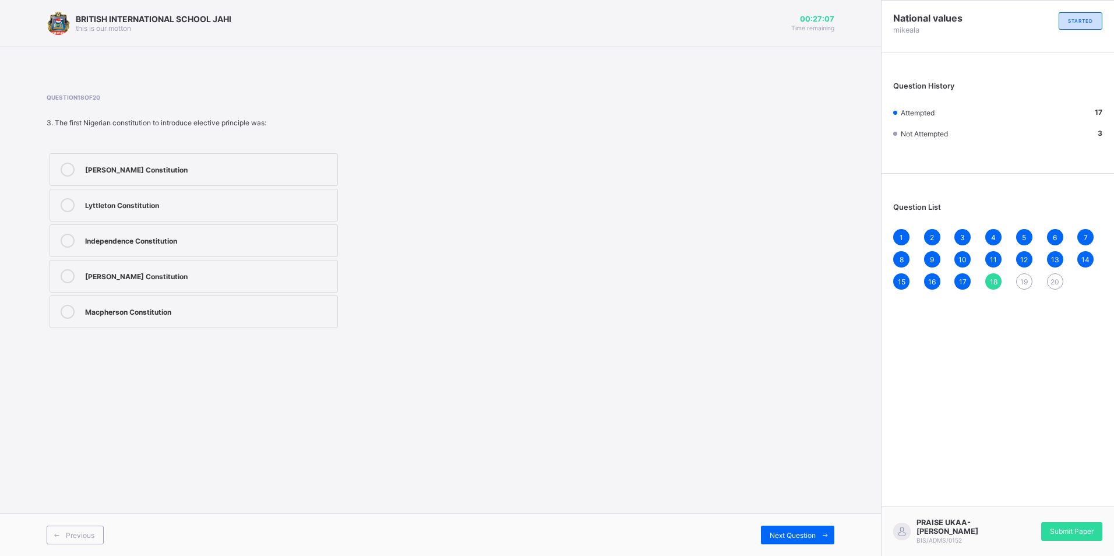
click at [215, 273] on div "[PERSON_NAME] Constitution" at bounding box center [208, 275] width 247 height 12
click at [795, 531] on span "Next Question" at bounding box center [793, 535] width 46 height 9
click at [185, 245] on div "Abuse of power" at bounding box center [208, 241] width 247 height 14
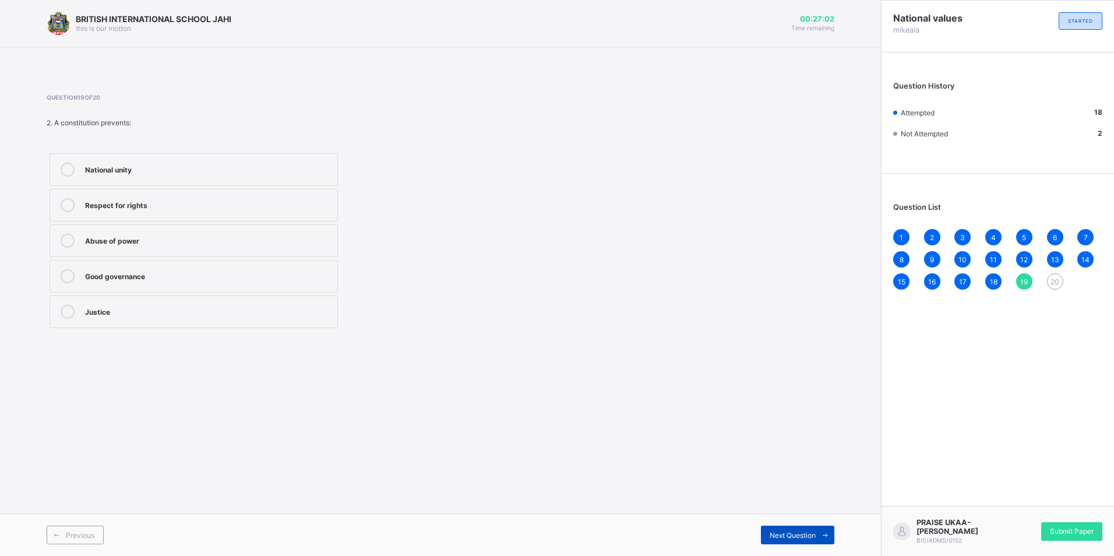
click at [805, 531] on span "Next Question" at bounding box center [793, 535] width 46 height 9
click at [271, 314] on div "Promotes unity and cooperation" at bounding box center [208, 311] width 247 height 12
click at [1085, 523] on div "Submit Paper" at bounding box center [1071, 531] width 61 height 19
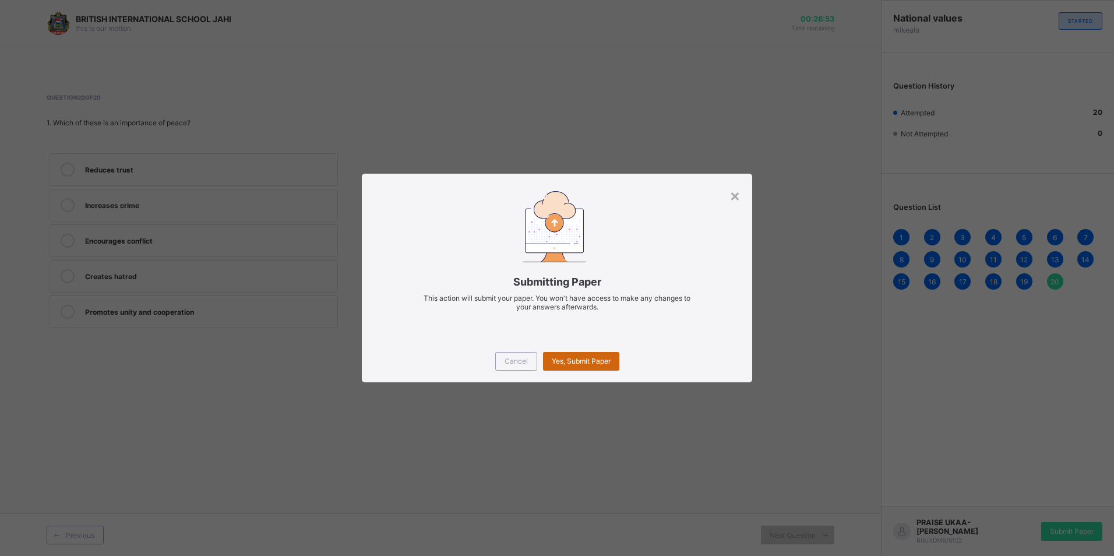
click at [579, 355] on div "Yes, Submit Paper" at bounding box center [581, 361] width 76 height 19
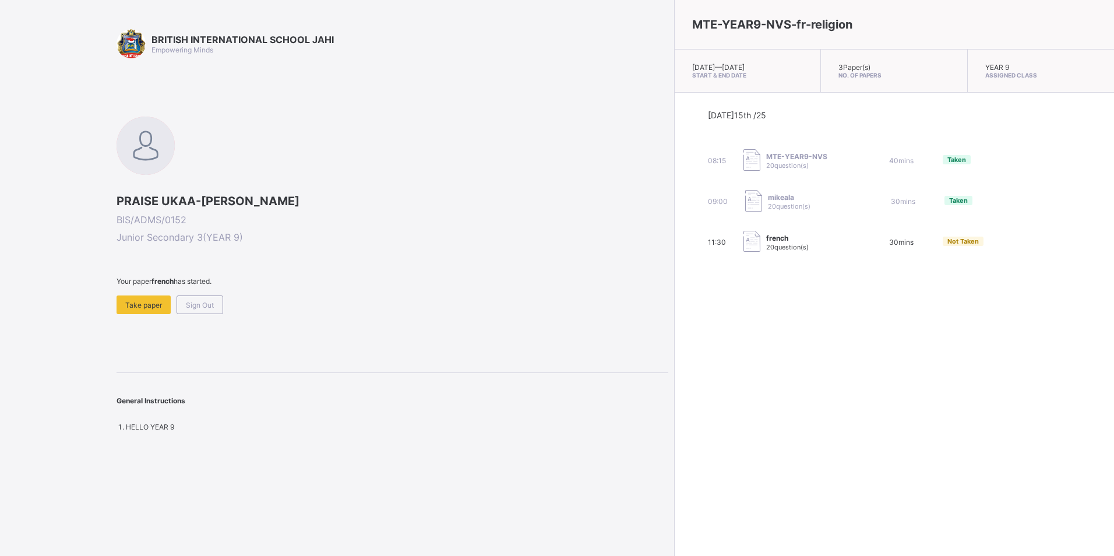
click at [766, 249] on span "20 question(s)" at bounding box center [787, 247] width 43 height 8
click at [140, 308] on span "Take paper" at bounding box center [143, 305] width 37 height 9
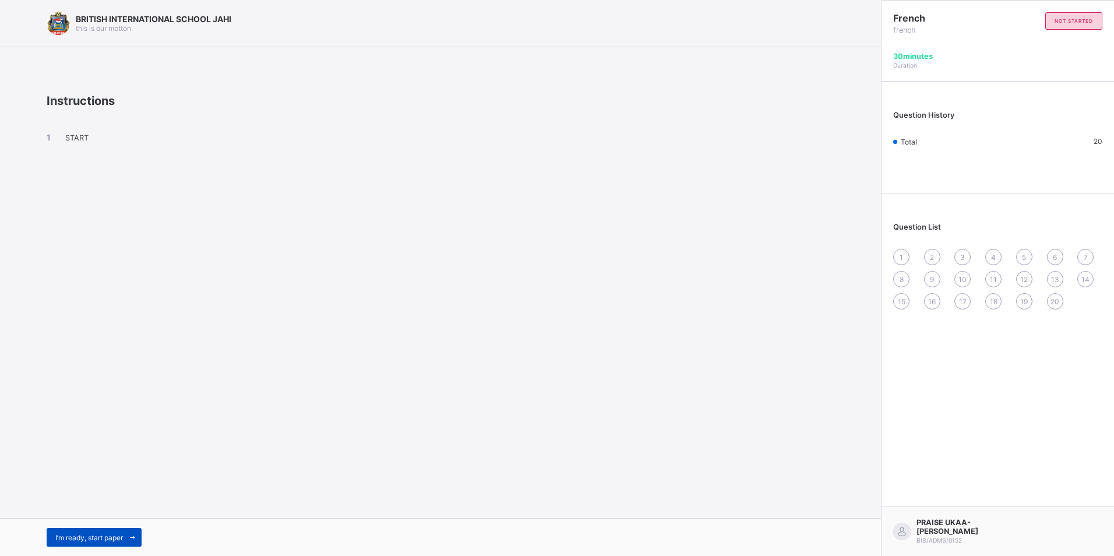
click at [76, 529] on div "I’m ready, start paper" at bounding box center [94, 537] width 95 height 19
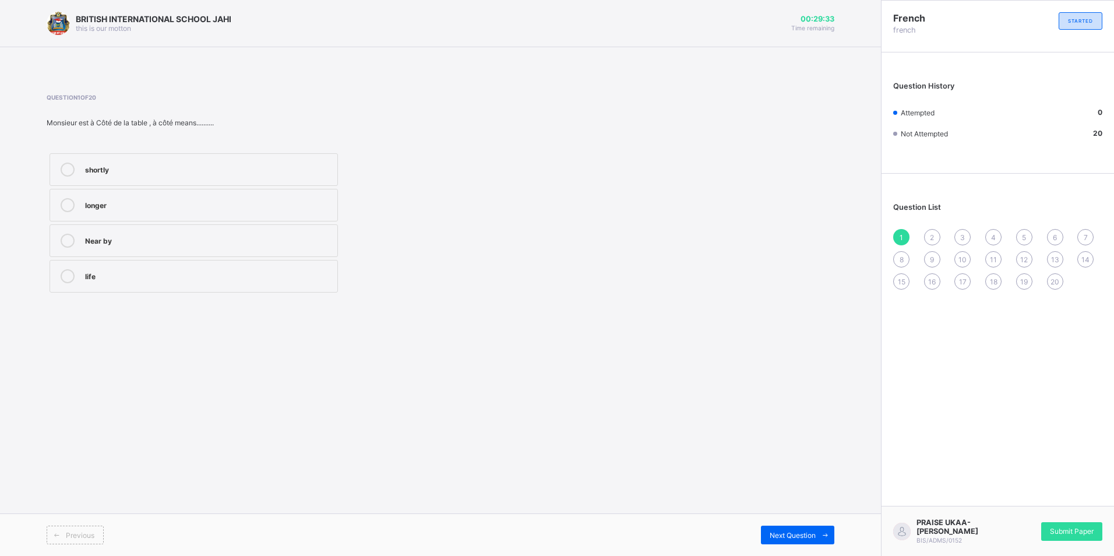
click at [291, 232] on label "Near by" at bounding box center [194, 240] width 288 height 33
click at [791, 535] on span "Next Question" at bounding box center [793, 535] width 46 height 9
click at [75, 245] on div at bounding box center [67, 241] width 23 height 14
click at [775, 533] on span "Next Question" at bounding box center [793, 535] width 46 height 9
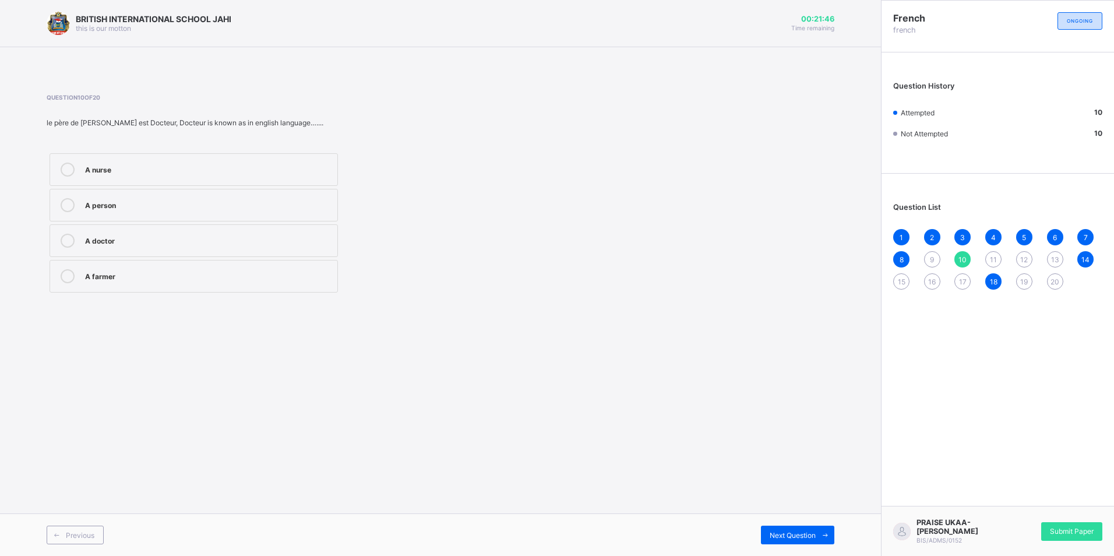
drag, startPoint x: 219, startPoint y: 251, endPoint x: 319, endPoint y: 269, distance: 101.9
click at [219, 251] on label "A doctor" at bounding box center [194, 240] width 288 height 33
click at [804, 540] on div "Next Question" at bounding box center [797, 535] width 73 height 19
click at [228, 207] on div "Stand up" at bounding box center [208, 204] width 247 height 12
click at [813, 536] on span "Next Question" at bounding box center [793, 535] width 46 height 9
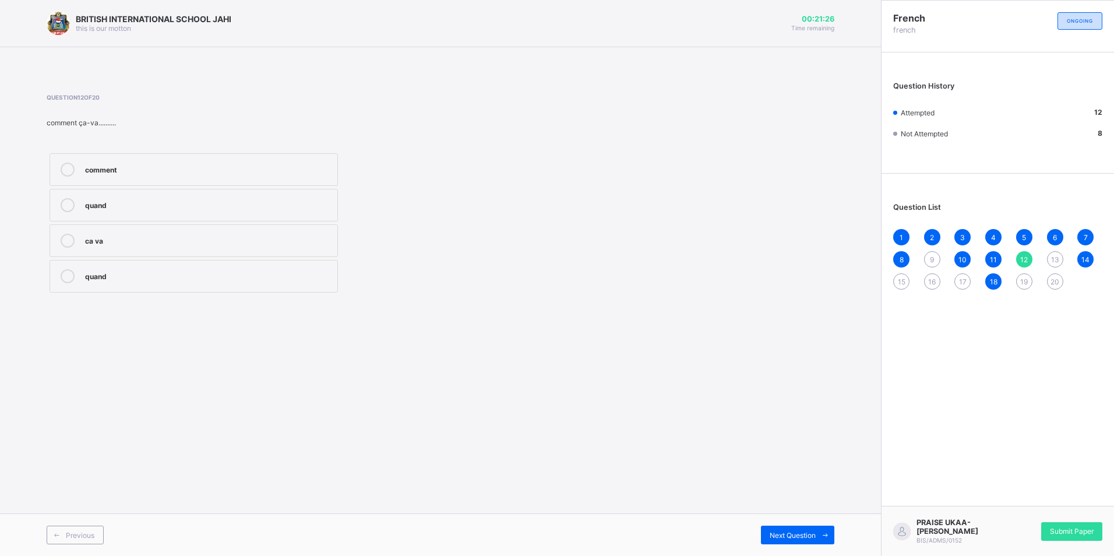
click at [280, 240] on div "ca va" at bounding box center [208, 240] width 247 height 12
click at [931, 262] on span "9" at bounding box center [932, 259] width 4 height 9
click at [181, 239] on div "le chauffeur" at bounding box center [208, 240] width 247 height 12
click at [1052, 252] on div "13" at bounding box center [1055, 259] width 16 height 16
click at [894, 281] on div "15" at bounding box center [901, 281] width 16 height 16
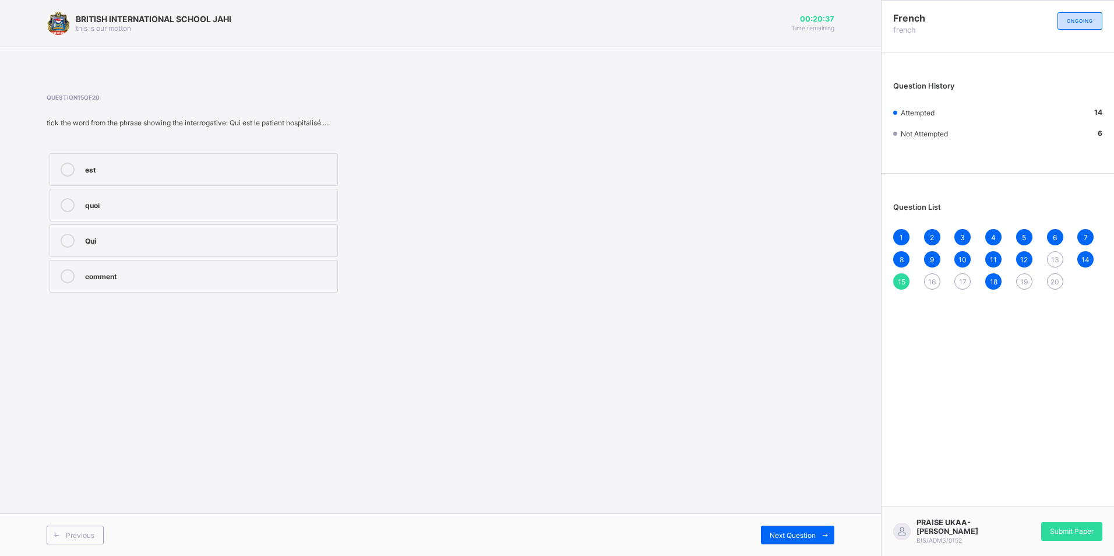
click at [928, 282] on span "16" at bounding box center [932, 281] width 8 height 9
click at [959, 288] on div "17" at bounding box center [963, 281] width 16 height 16
drag, startPoint x: 1019, startPoint y: 282, endPoint x: 1026, endPoint y: 281, distance: 6.4
click at [1023, 281] on div "19" at bounding box center [1024, 281] width 16 height 16
drag, startPoint x: 1057, startPoint y: 253, endPoint x: 1062, endPoint y: 256, distance: 6.0
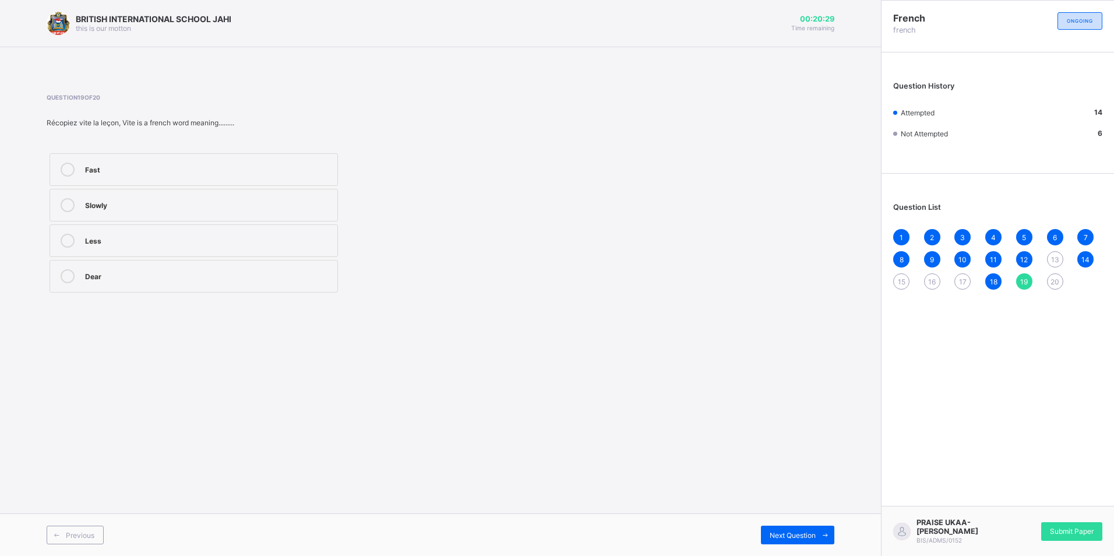
click at [1058, 253] on div "13" at bounding box center [1055, 259] width 16 height 16
click at [279, 203] on div "Un banquier" at bounding box center [208, 204] width 247 height 12
click at [802, 533] on span "Next Question" at bounding box center [793, 535] width 46 height 9
click at [809, 529] on div "Next Question" at bounding box center [797, 535] width 73 height 19
click at [185, 167] on div "est" at bounding box center [208, 169] width 247 height 12
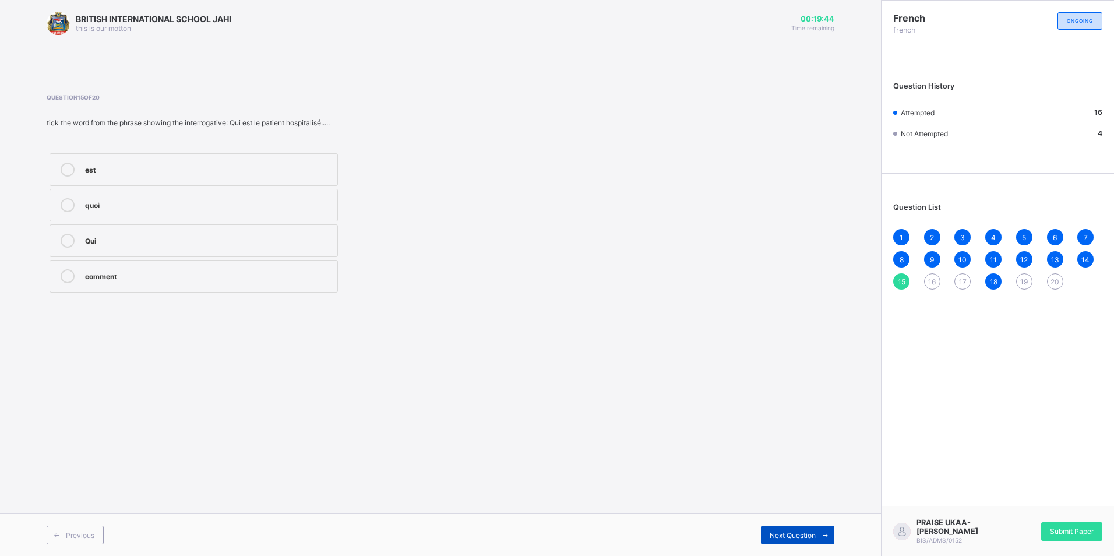
click at [783, 541] on div "Next Question" at bounding box center [797, 535] width 73 height 19
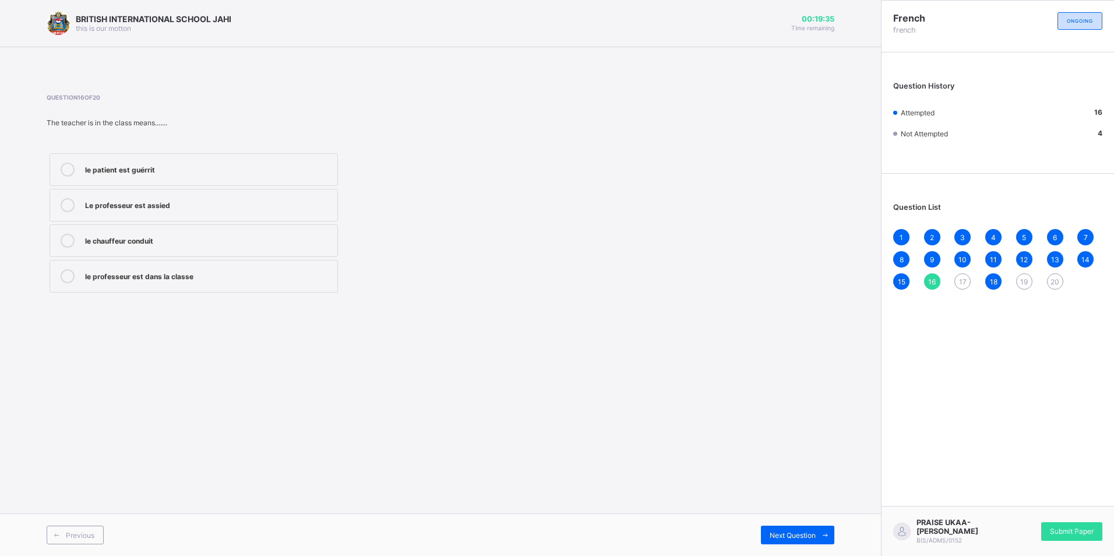
click at [295, 285] on label "le professeur est dans la classe" at bounding box center [194, 276] width 288 height 33
click at [777, 536] on span "Next Question" at bounding box center [793, 535] width 46 height 9
click at [214, 207] on div "Who is it" at bounding box center [208, 204] width 247 height 12
click at [819, 528] on span at bounding box center [825, 535] width 19 height 19
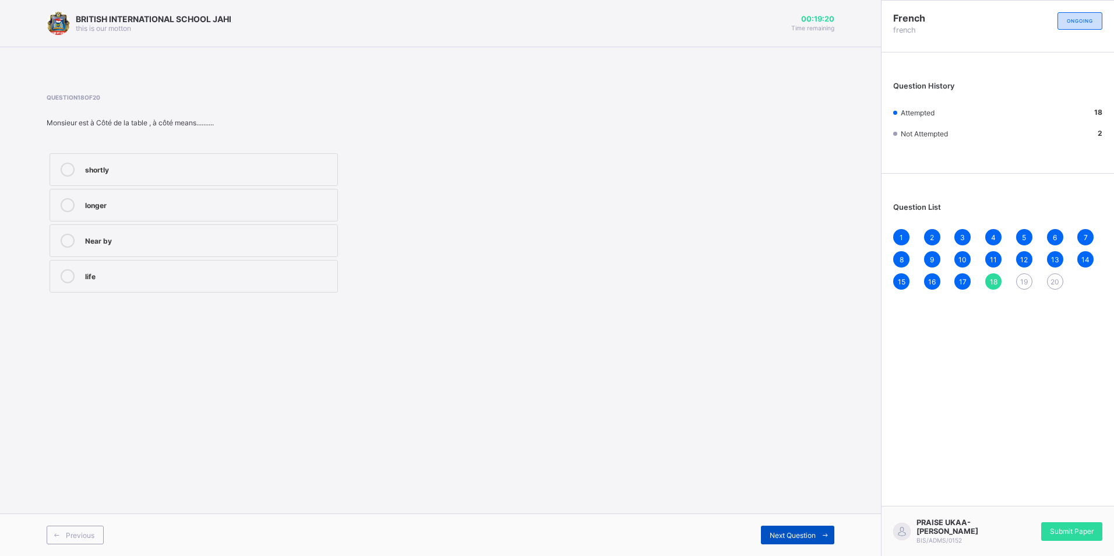
click at [782, 526] on div "Next Question" at bounding box center [797, 535] width 73 height 19
click at [242, 183] on label "Fast" at bounding box center [194, 169] width 288 height 33
click at [809, 529] on div "Next Question" at bounding box center [797, 535] width 73 height 19
click at [286, 263] on label "Bienvenue" at bounding box center [194, 276] width 288 height 33
click at [927, 263] on div "9" at bounding box center [932, 259] width 16 height 16
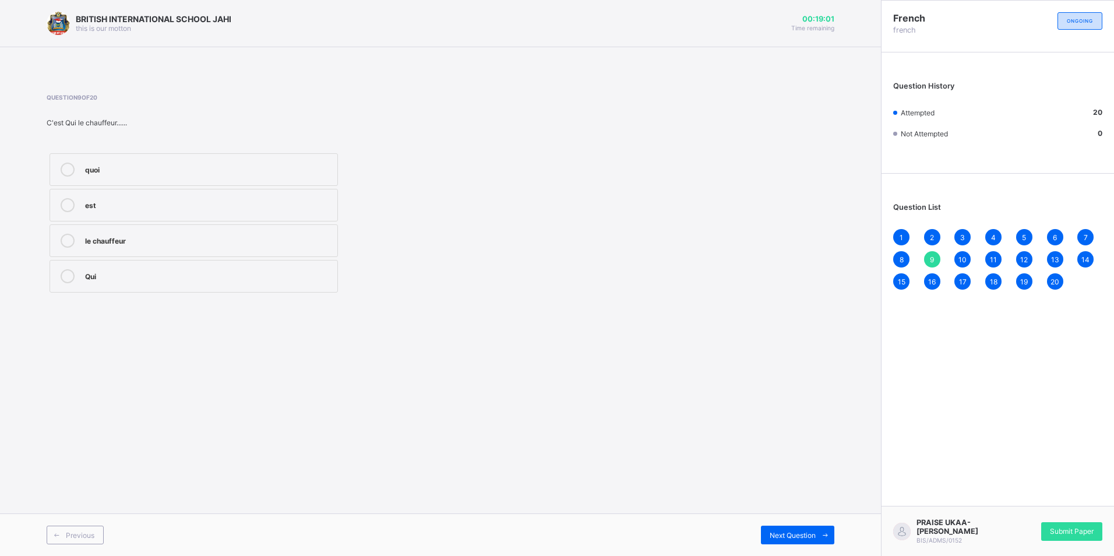
click at [140, 198] on label "est" at bounding box center [194, 205] width 288 height 33
drag, startPoint x: 1048, startPoint y: 280, endPoint x: 1055, endPoint y: 274, distance: 8.7
click at [1053, 277] on div "20" at bounding box center [1055, 281] width 16 height 16
click at [1058, 531] on span "Submit Paper" at bounding box center [1072, 531] width 44 height 9
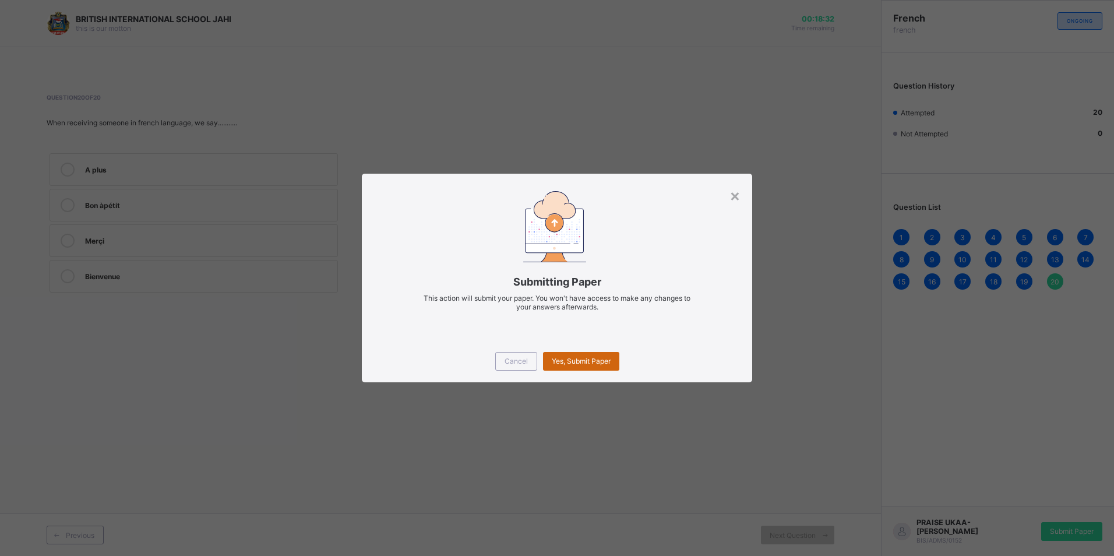
click at [580, 354] on div "Yes, Submit Paper" at bounding box center [581, 361] width 76 height 19
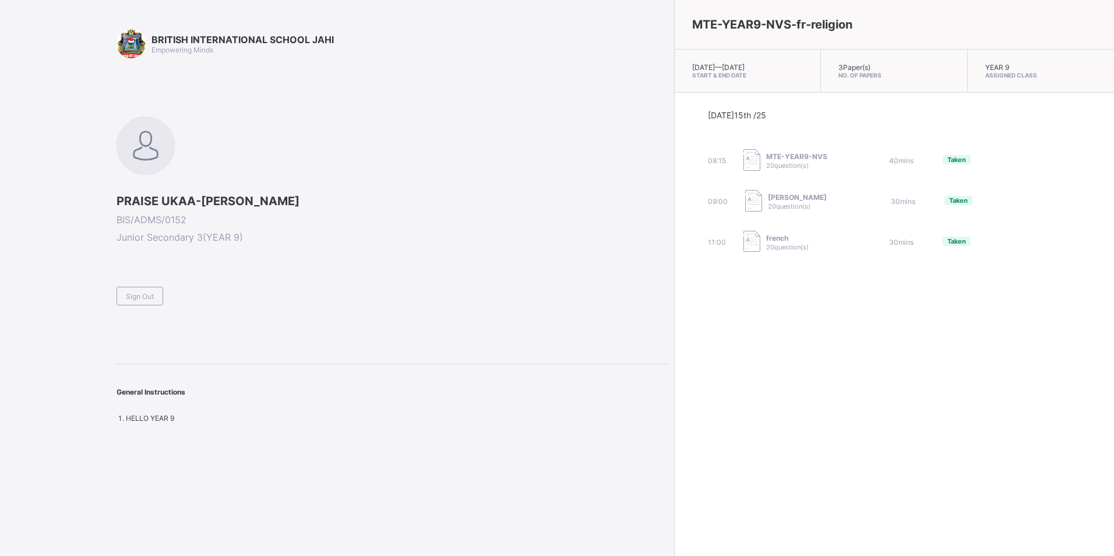
click at [200, 299] on div "Sign Out" at bounding box center [393, 291] width 552 height 29
click at [124, 290] on div "Sign Out" at bounding box center [140, 296] width 47 height 19
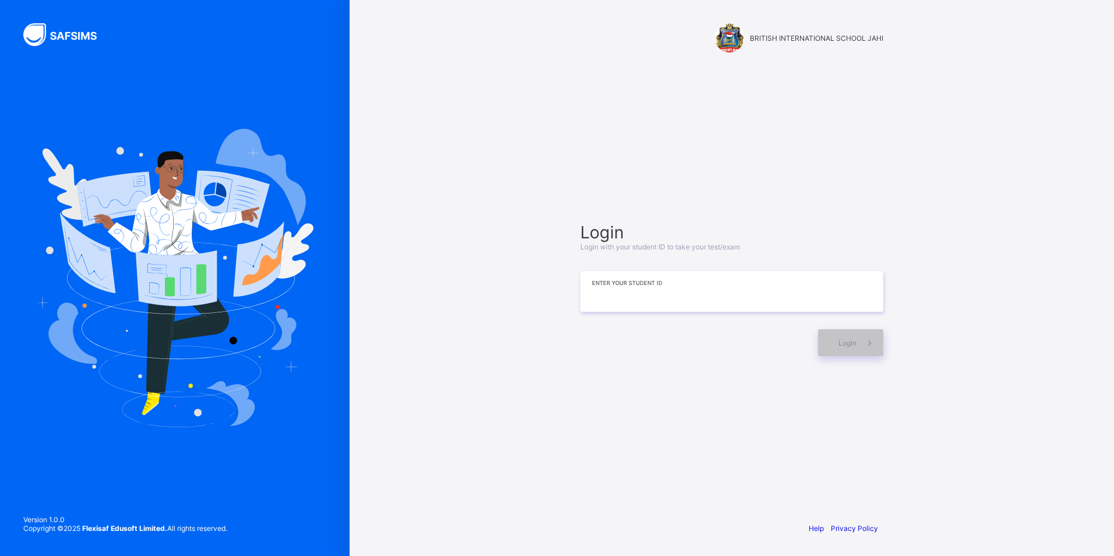
click at [648, 283] on input at bounding box center [731, 291] width 303 height 41
